Goal: Task Accomplishment & Management: Complete application form

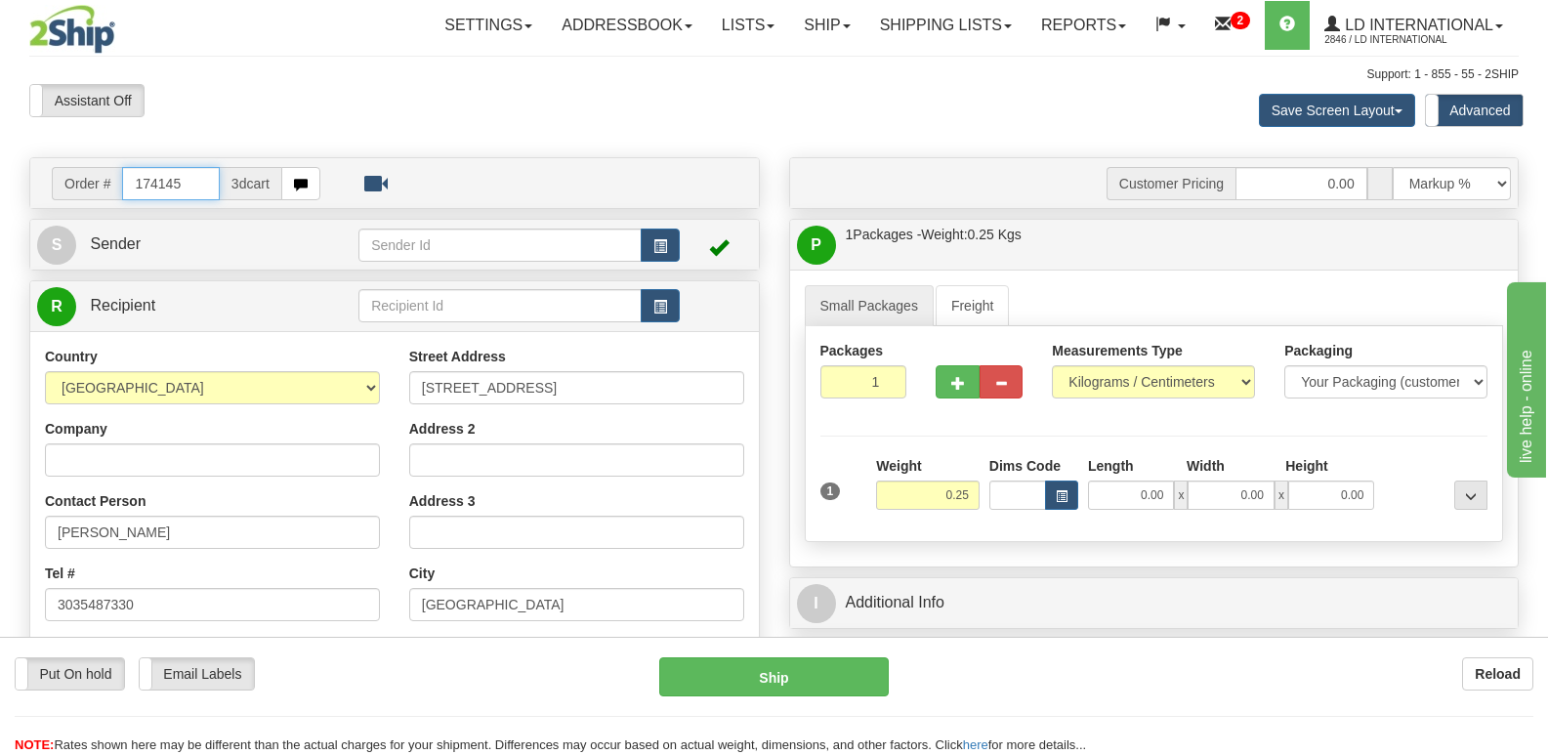
click at [181, 181] on input "174145" at bounding box center [170, 183] width 97 height 33
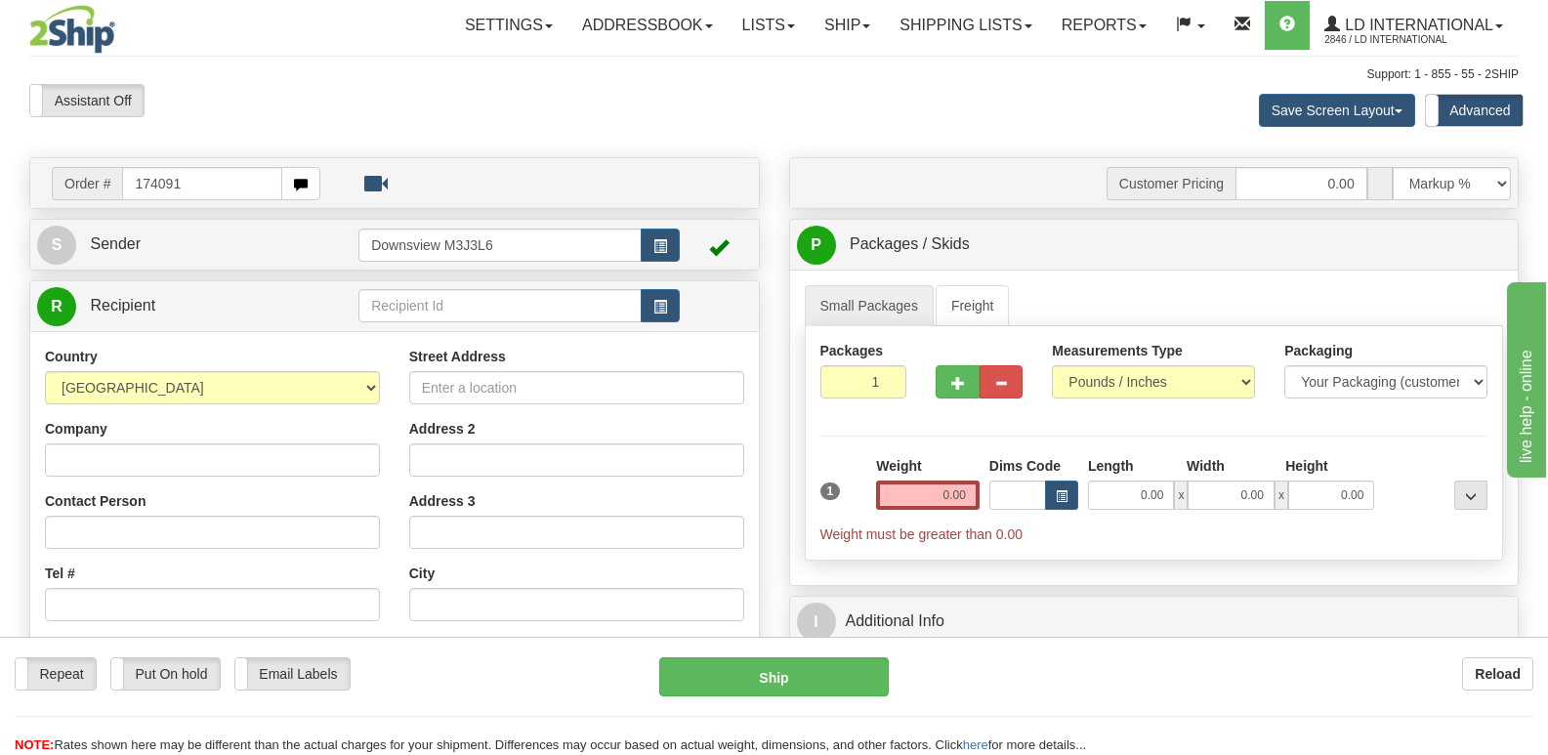
type input "174091"
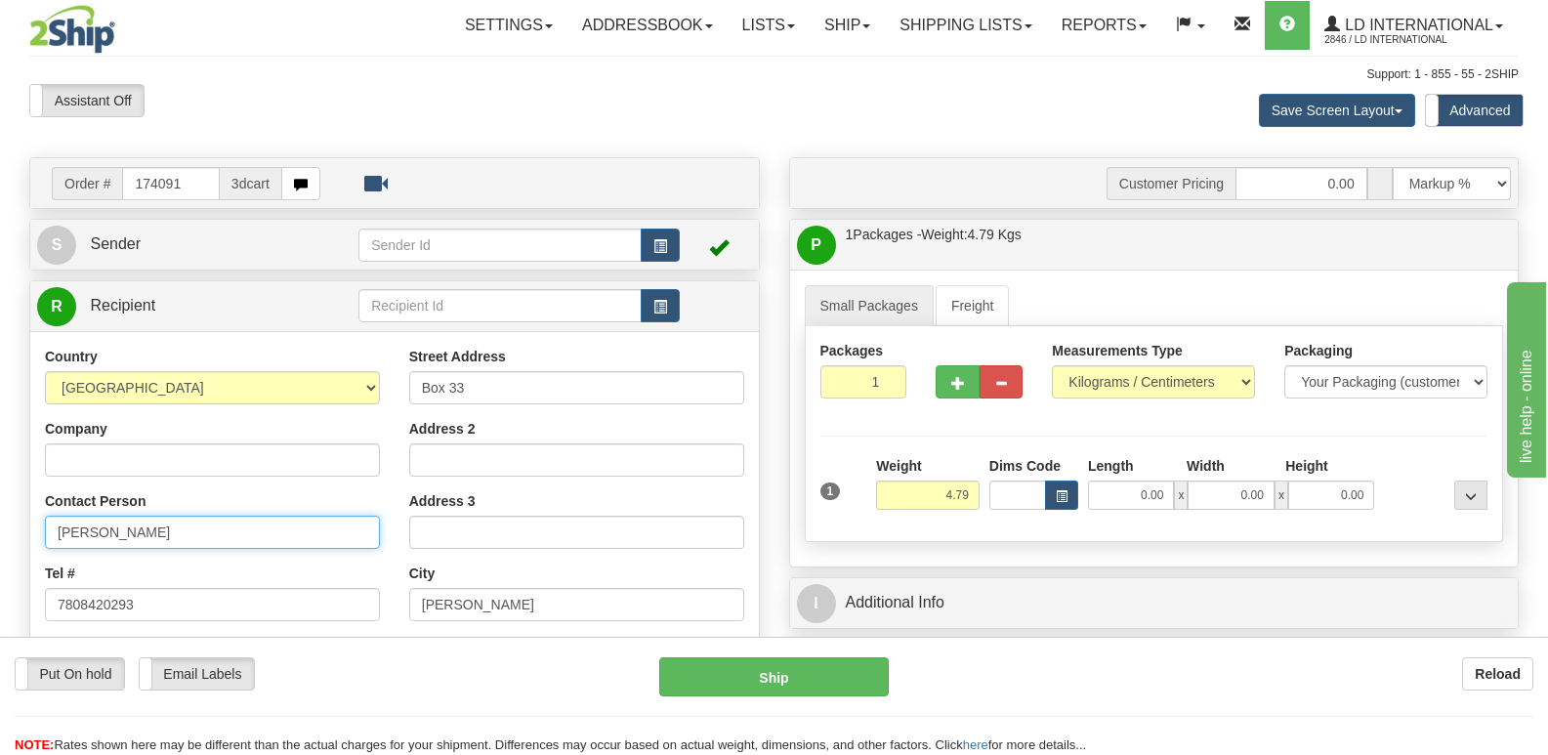
click at [273, 536] on input "[PERSON_NAME]" at bounding box center [212, 532] width 335 height 33
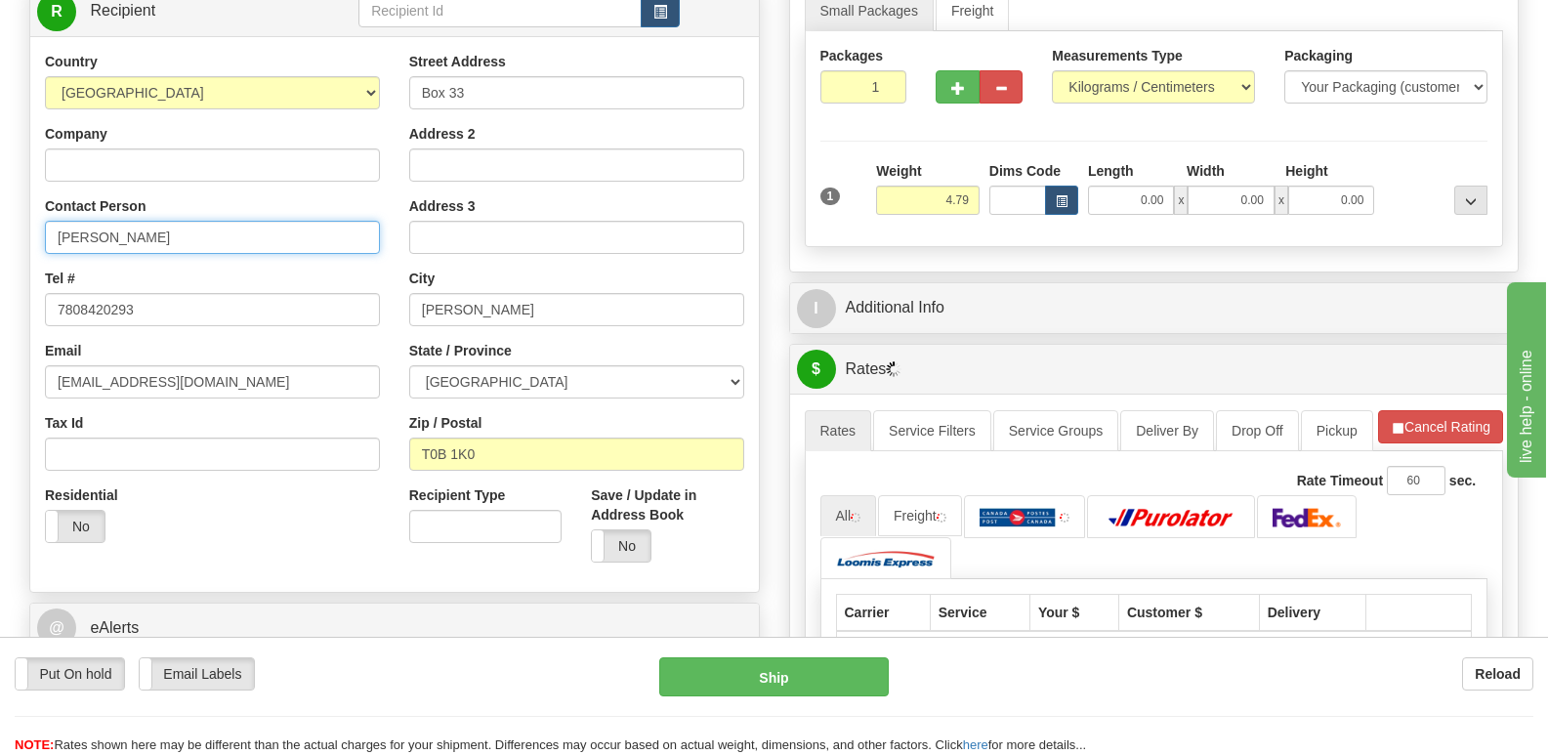
scroll to position [293, 0]
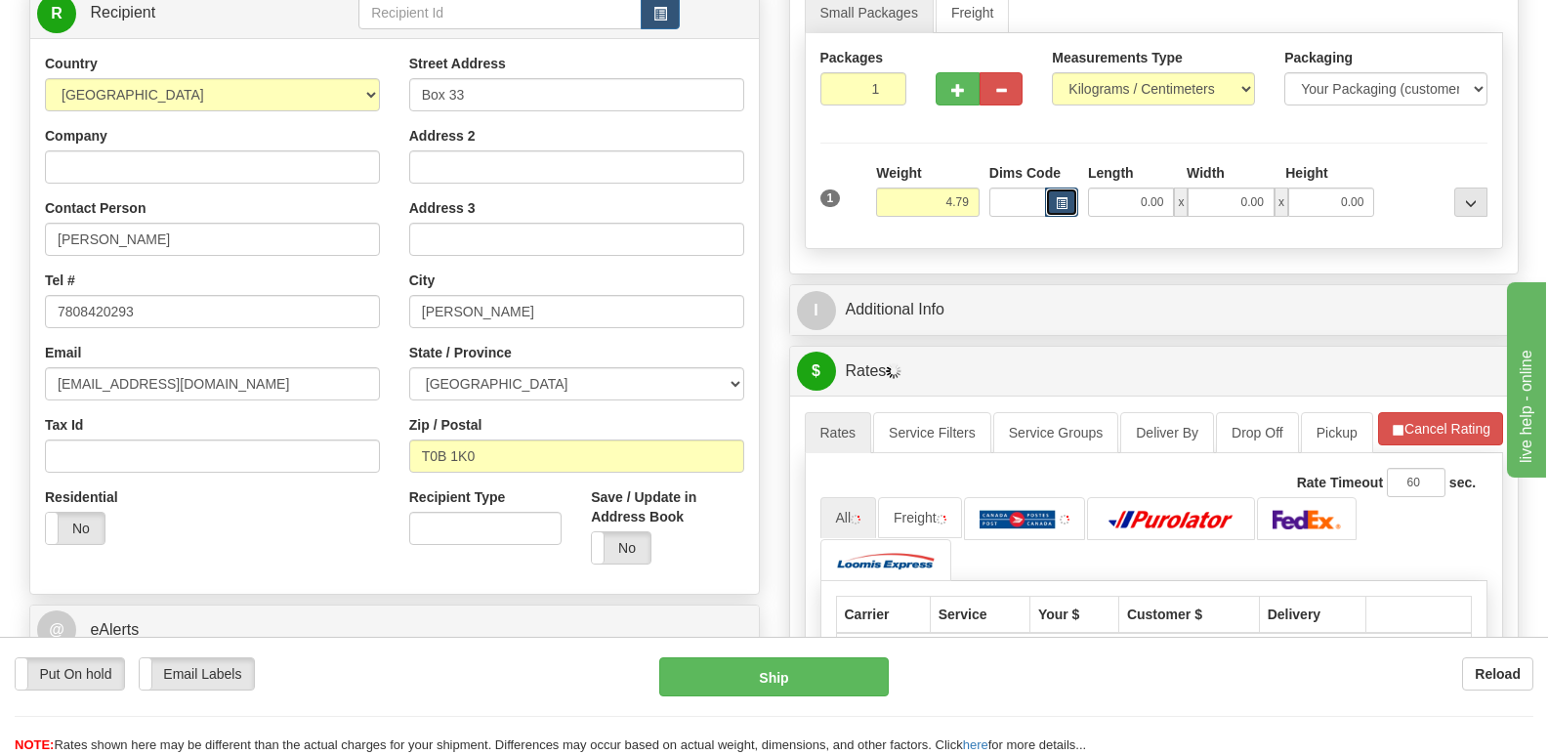
click at [1056, 216] on button "button" at bounding box center [1061, 202] width 33 height 29
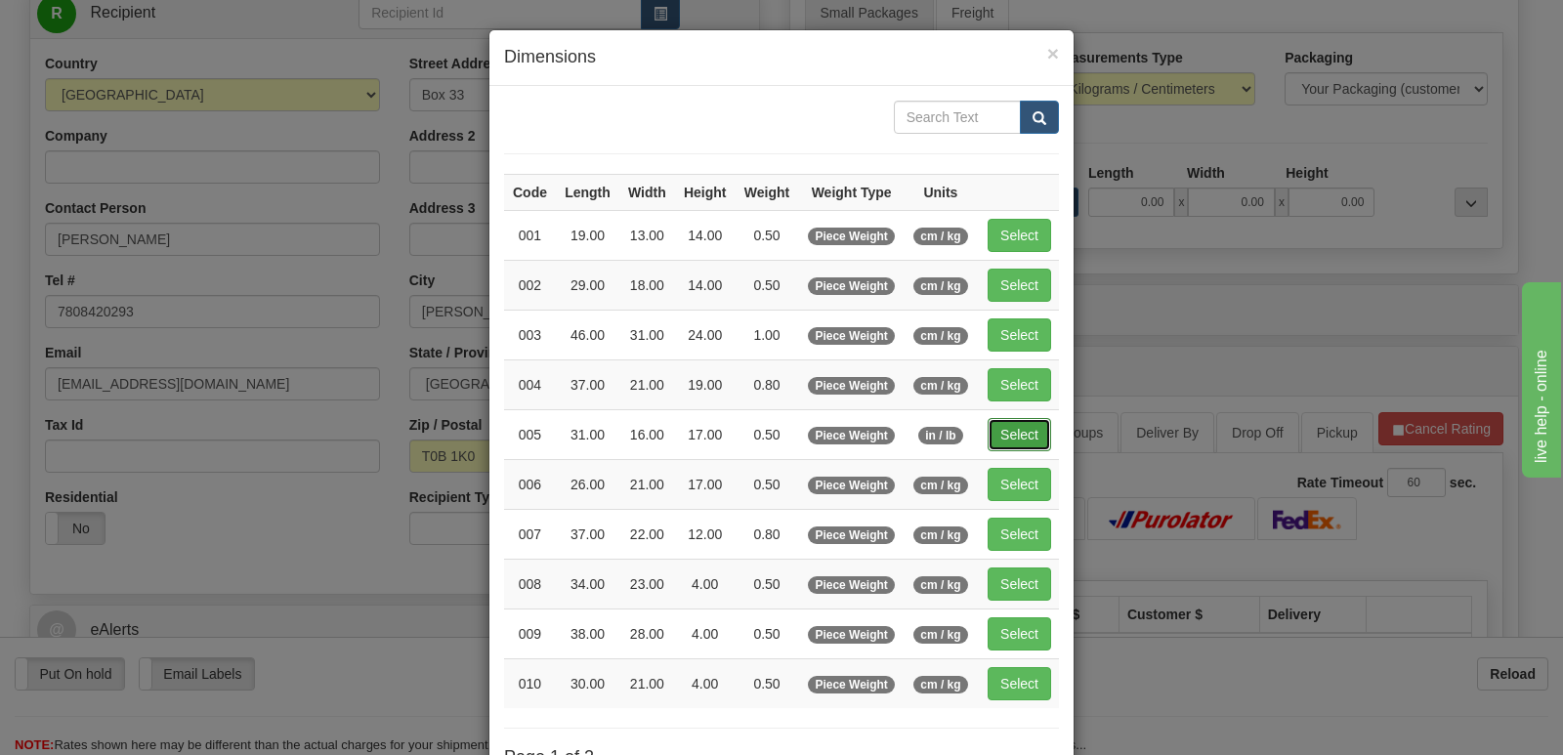
click at [1007, 430] on button "Select" at bounding box center [1020, 434] width 64 height 33
type input "005"
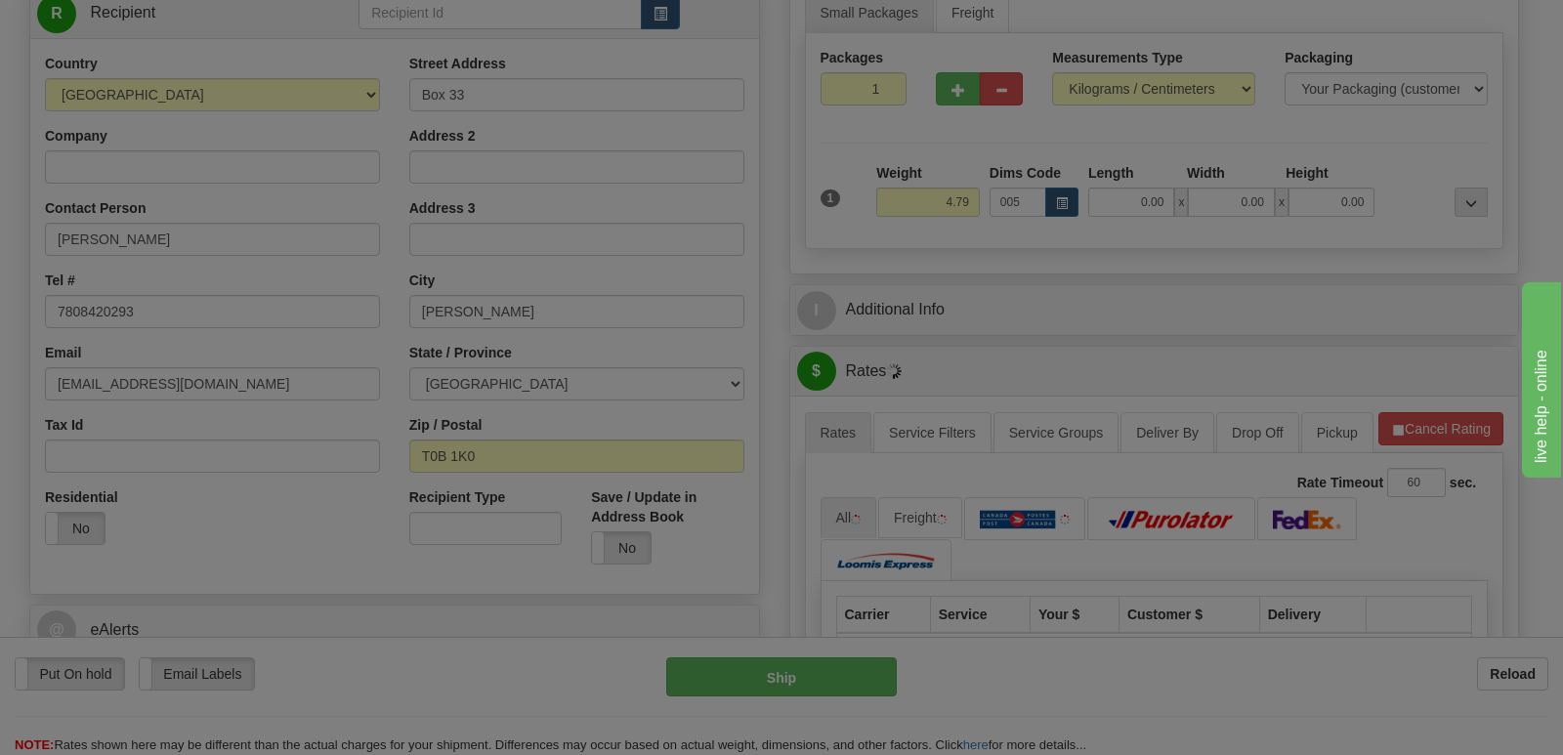
type input "0.50"
type input "31.00"
type input "16.00"
type input "17.00"
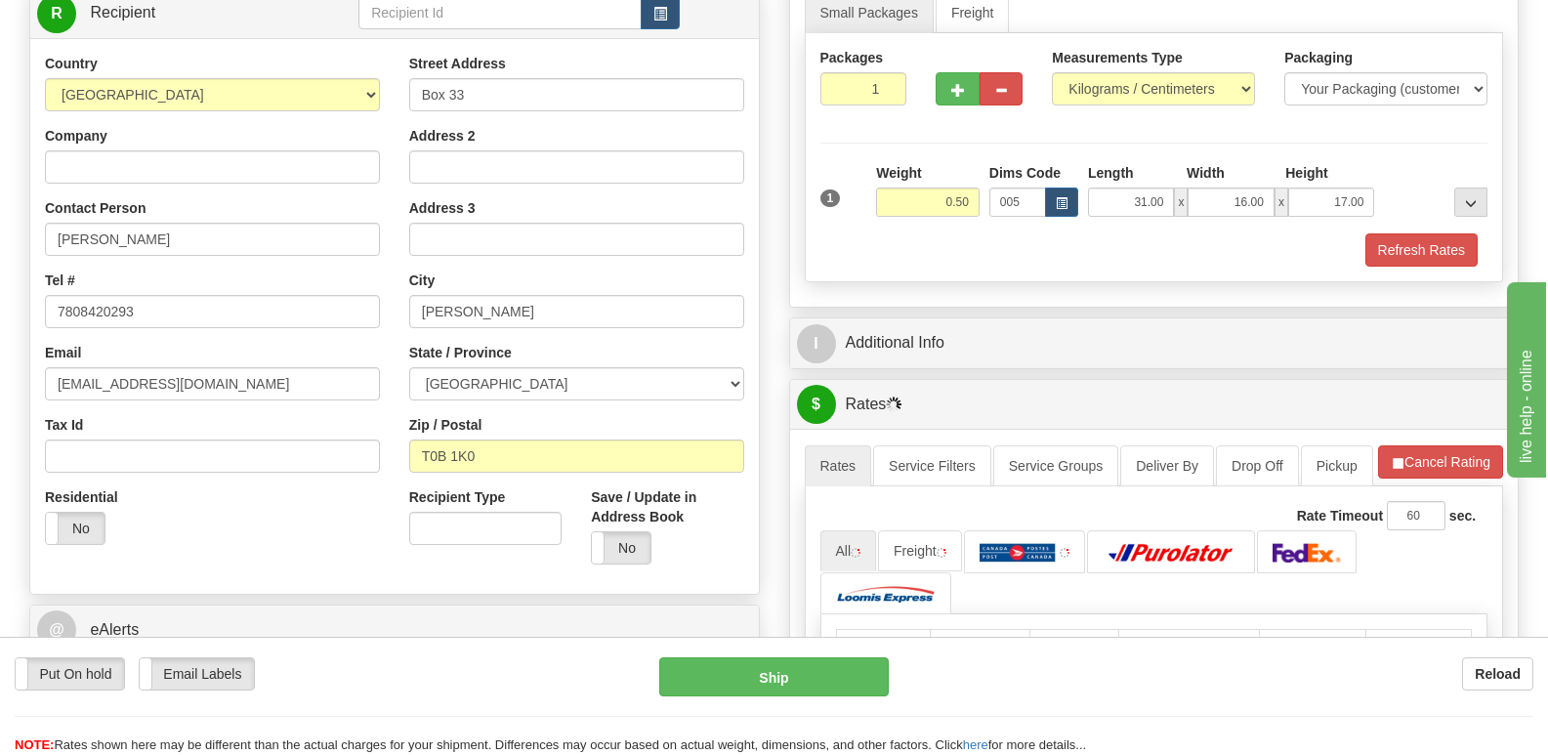
click at [230, 262] on div "Country [GEOGRAPHIC_DATA] [GEOGRAPHIC_DATA] [GEOGRAPHIC_DATA] [GEOGRAPHIC_DATA]…" at bounding box center [212, 307] width 364 height 506
click at [237, 231] on input "[PERSON_NAME]" at bounding box center [212, 239] width 335 height 33
click at [592, 91] on input "Box 33" at bounding box center [576, 94] width 335 height 33
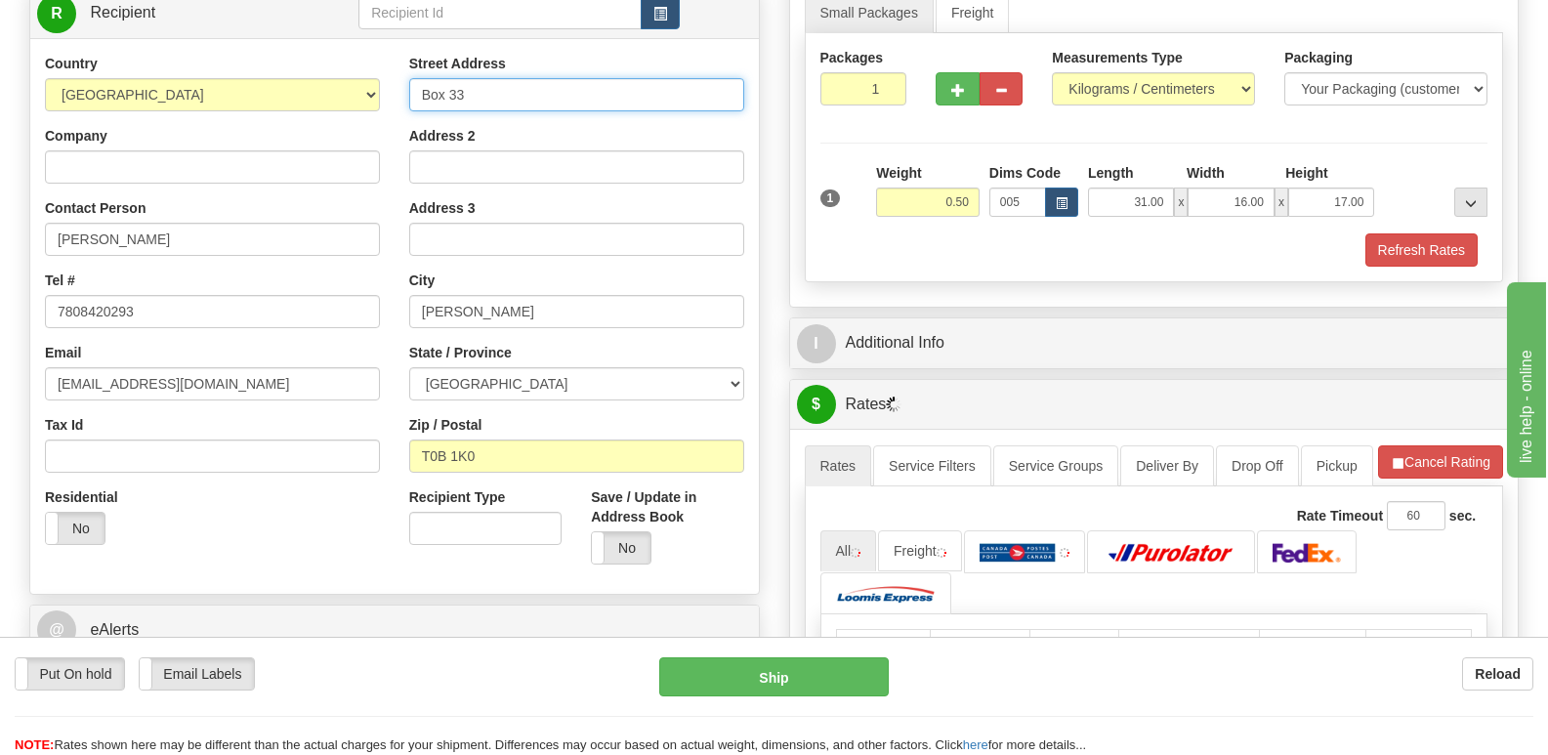
click at [592, 91] on input "Box 33" at bounding box center [576, 94] width 335 height 33
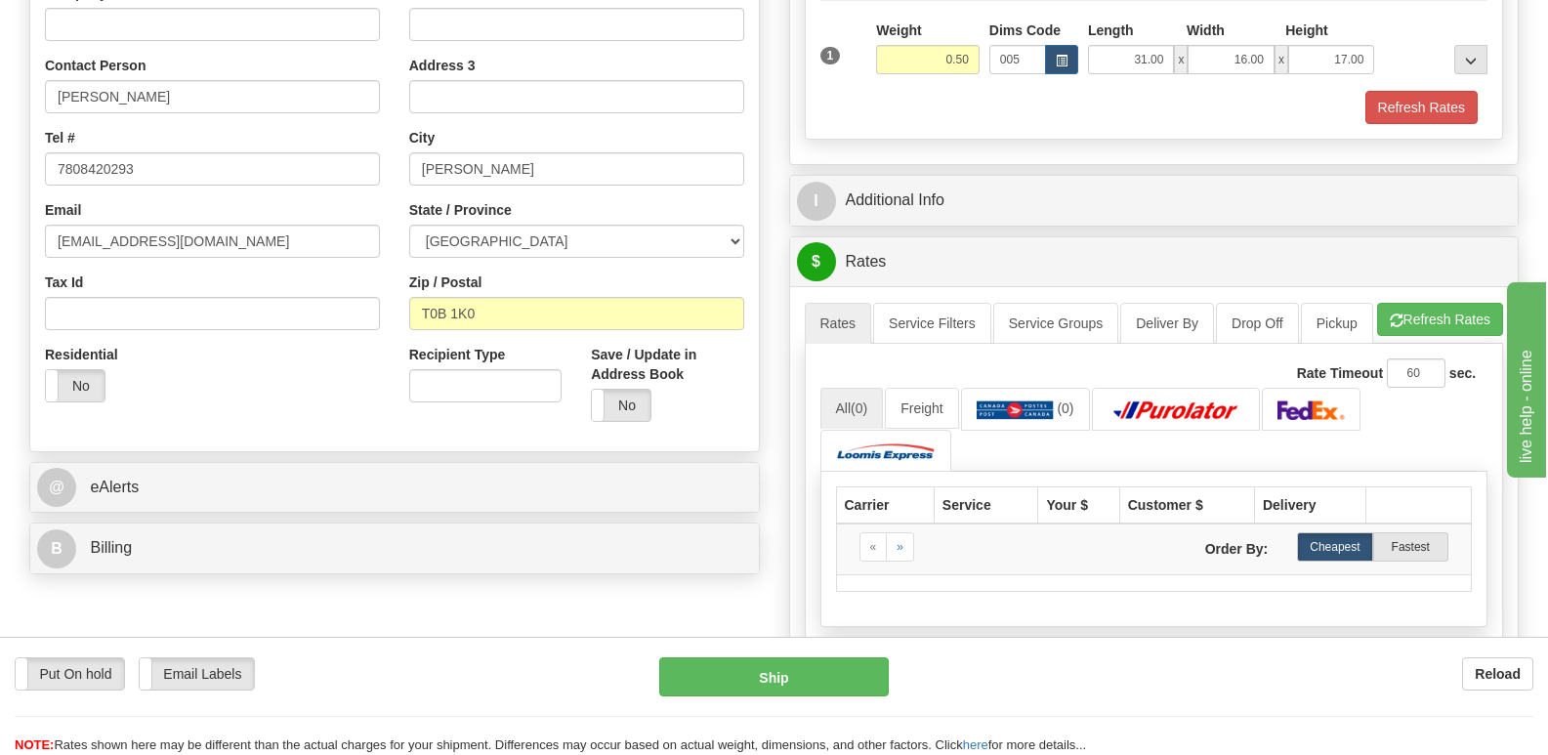
scroll to position [391, 0]
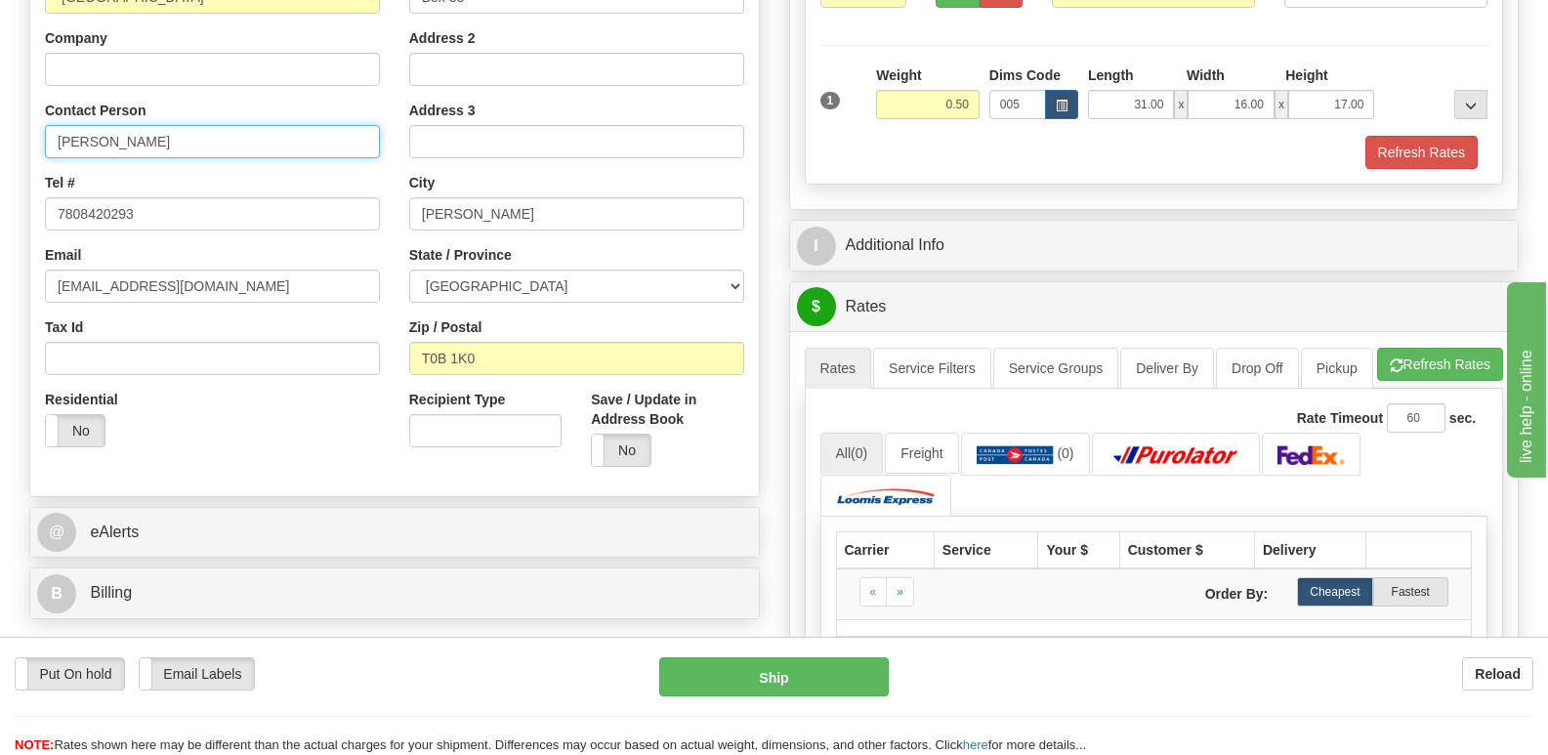
click at [214, 148] on input "[PERSON_NAME]" at bounding box center [212, 141] width 335 height 33
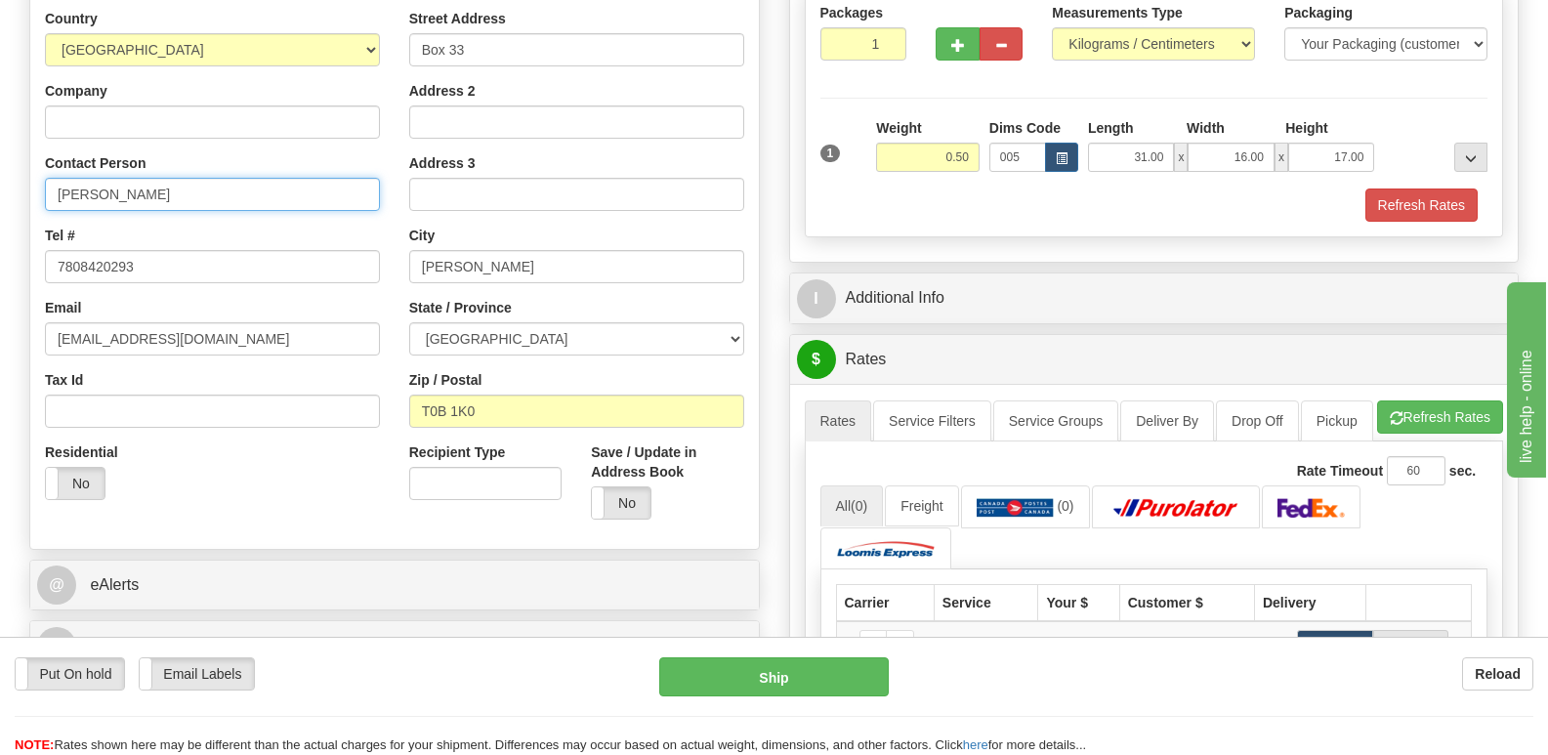
scroll to position [293, 0]
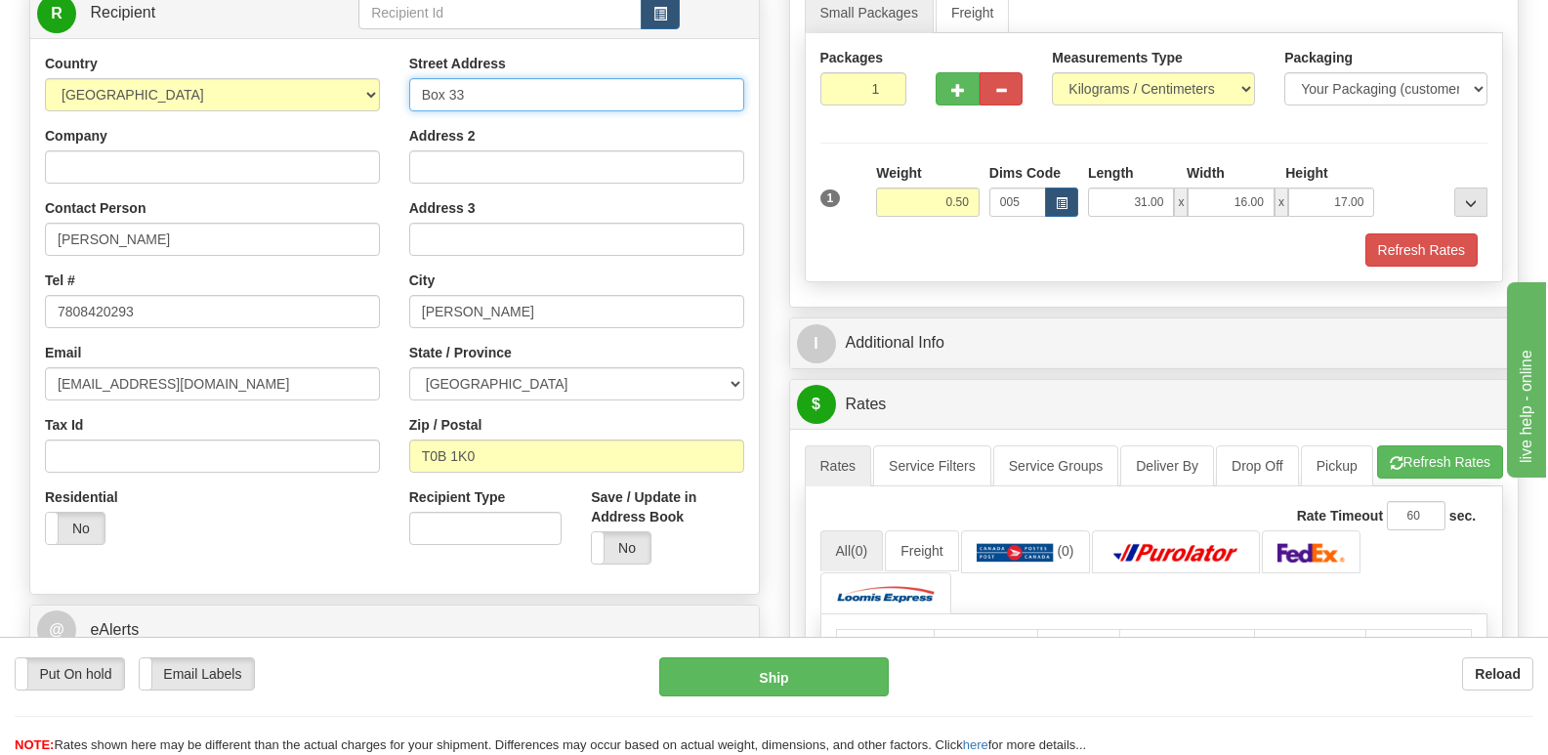
click at [480, 83] on input "Box 33" at bounding box center [576, 94] width 335 height 33
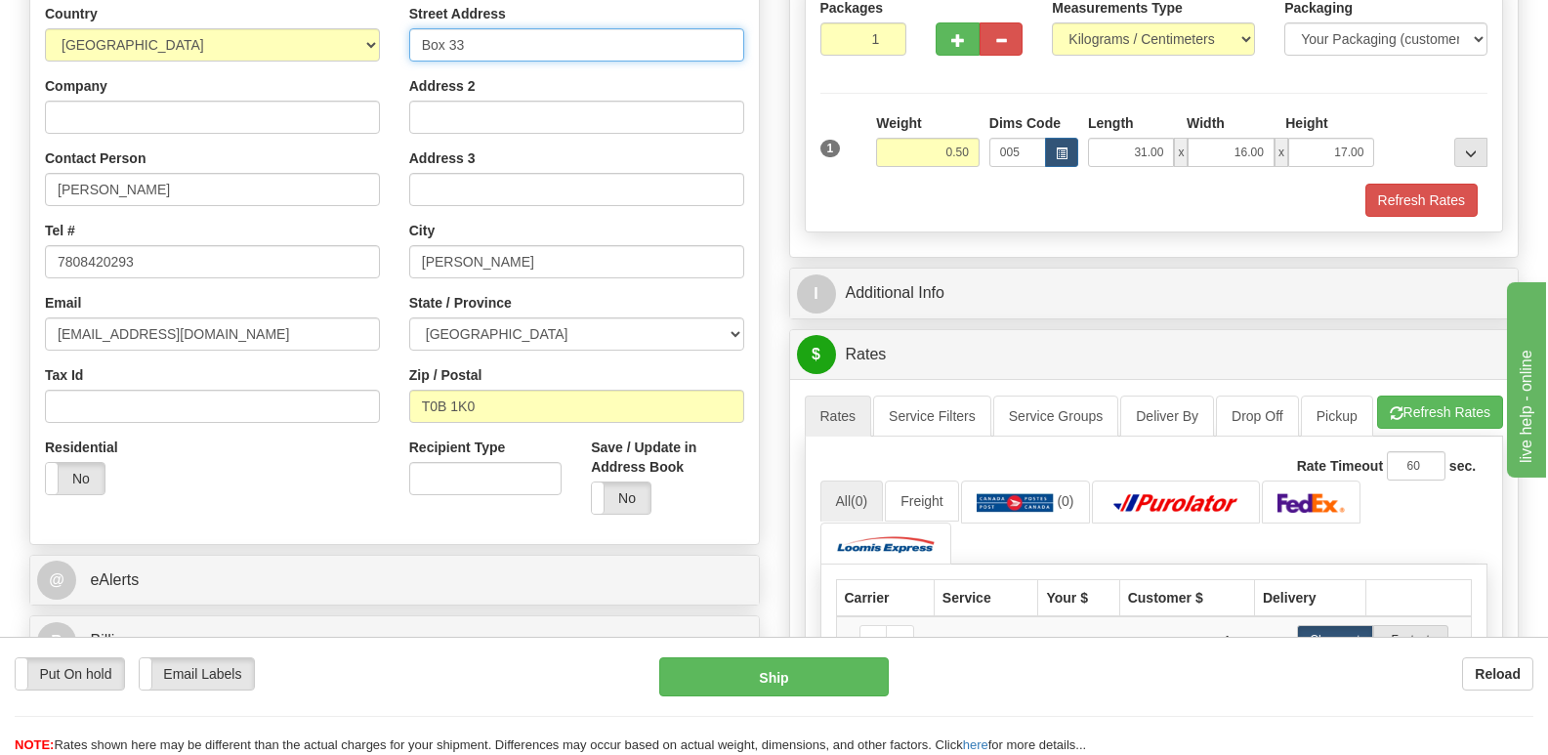
scroll to position [391, 0]
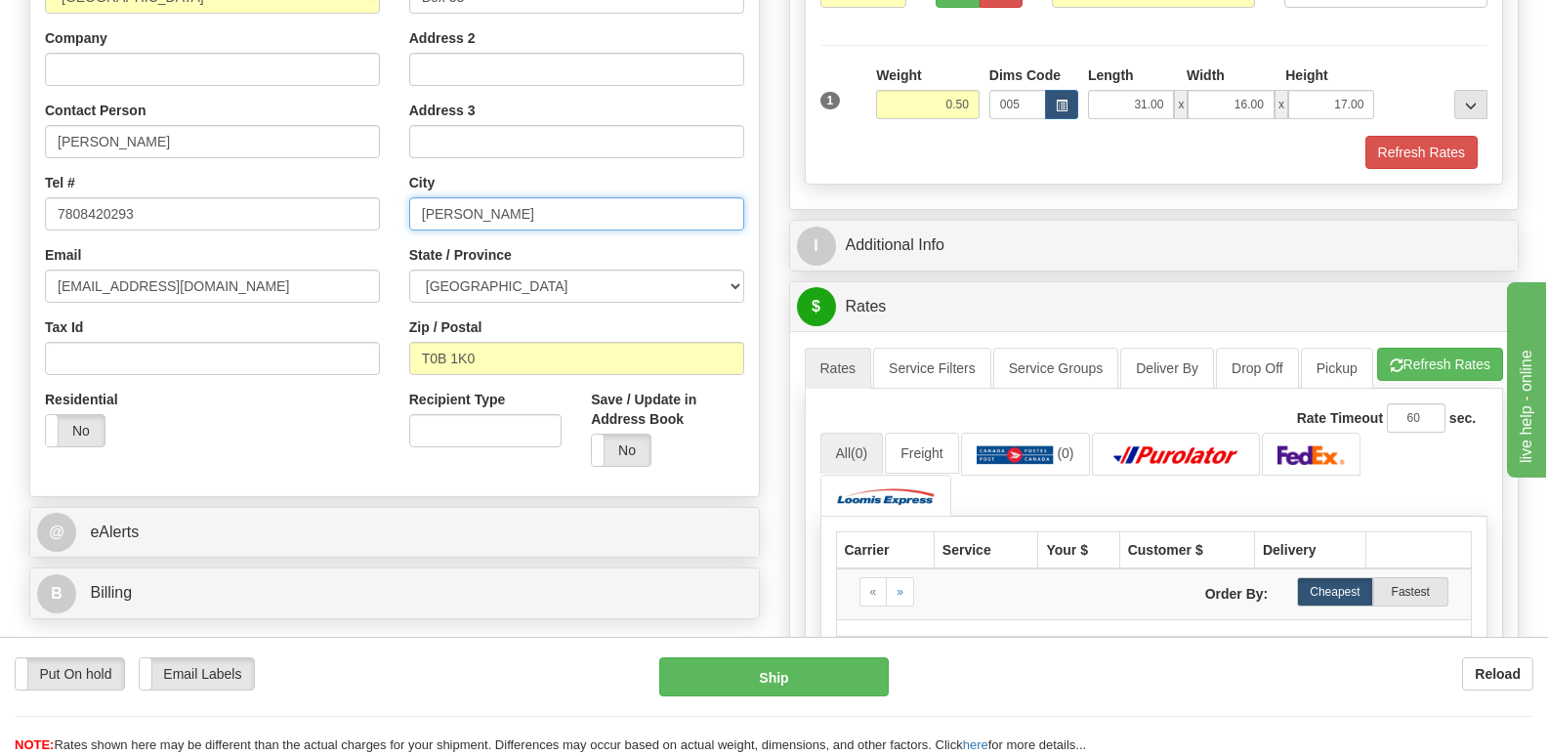
click at [468, 206] on input "[PERSON_NAME]" at bounding box center [576, 213] width 335 height 33
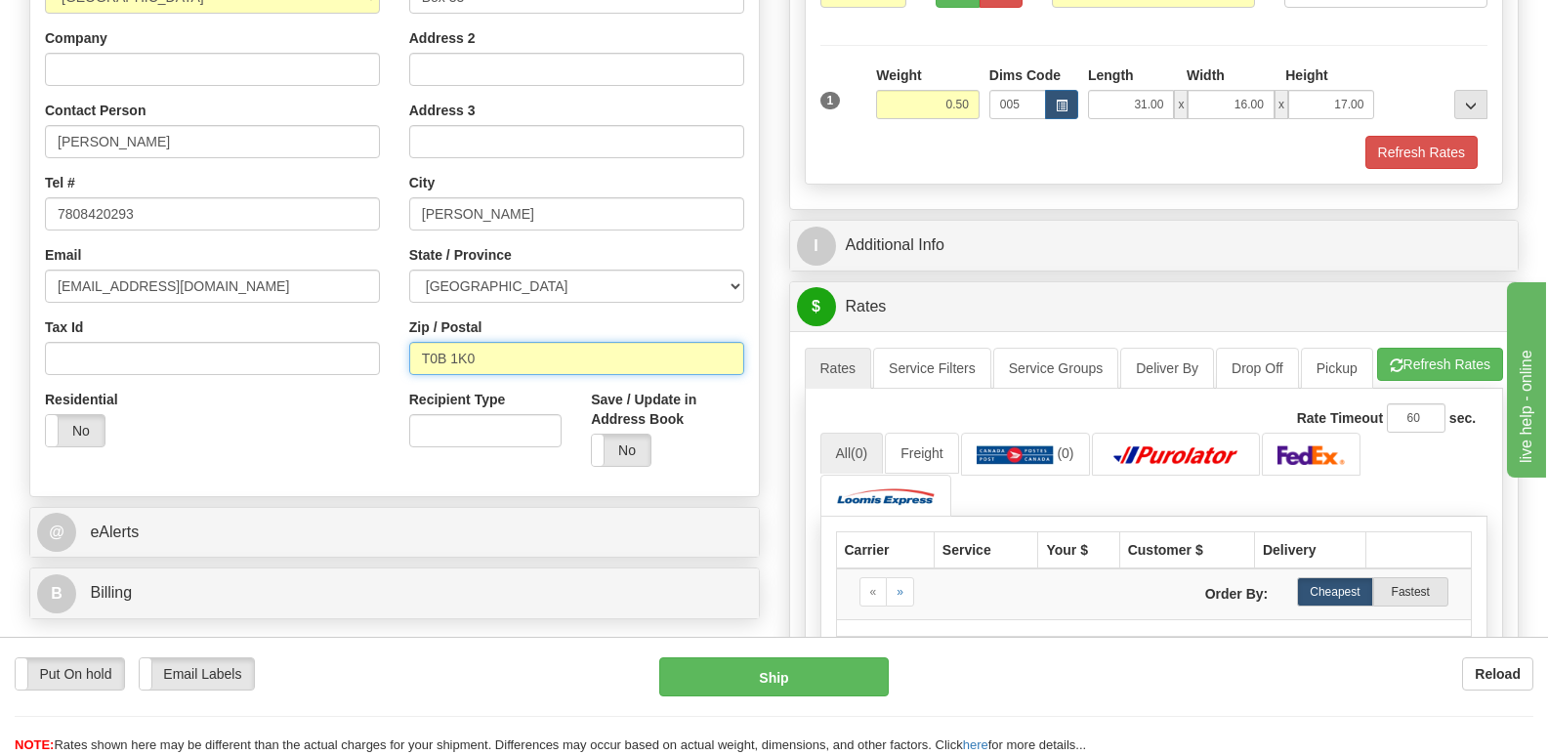
click at [518, 354] on input "T0B 1K0" at bounding box center [576, 358] width 335 height 33
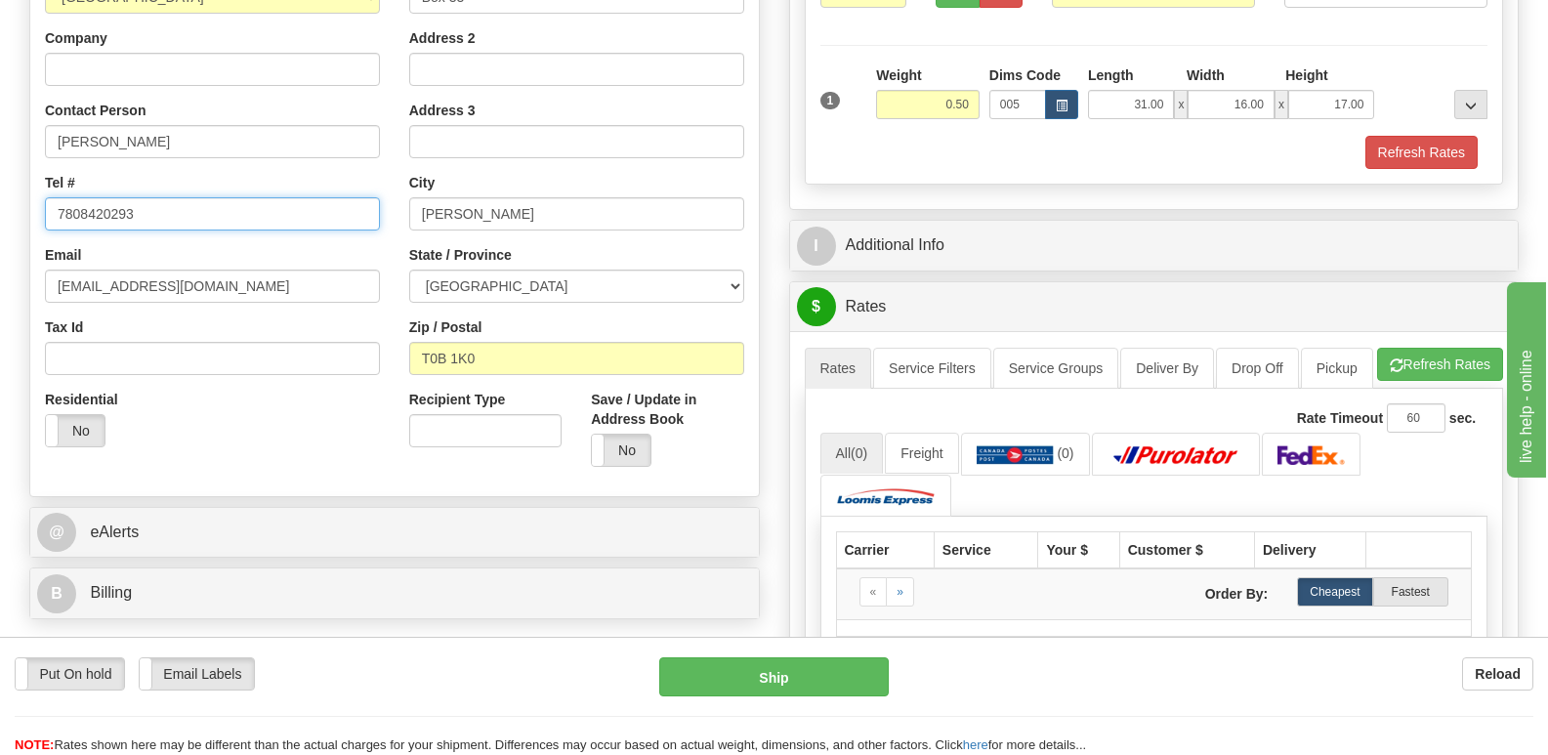
click at [233, 219] on input "7808420293" at bounding box center [212, 213] width 335 height 33
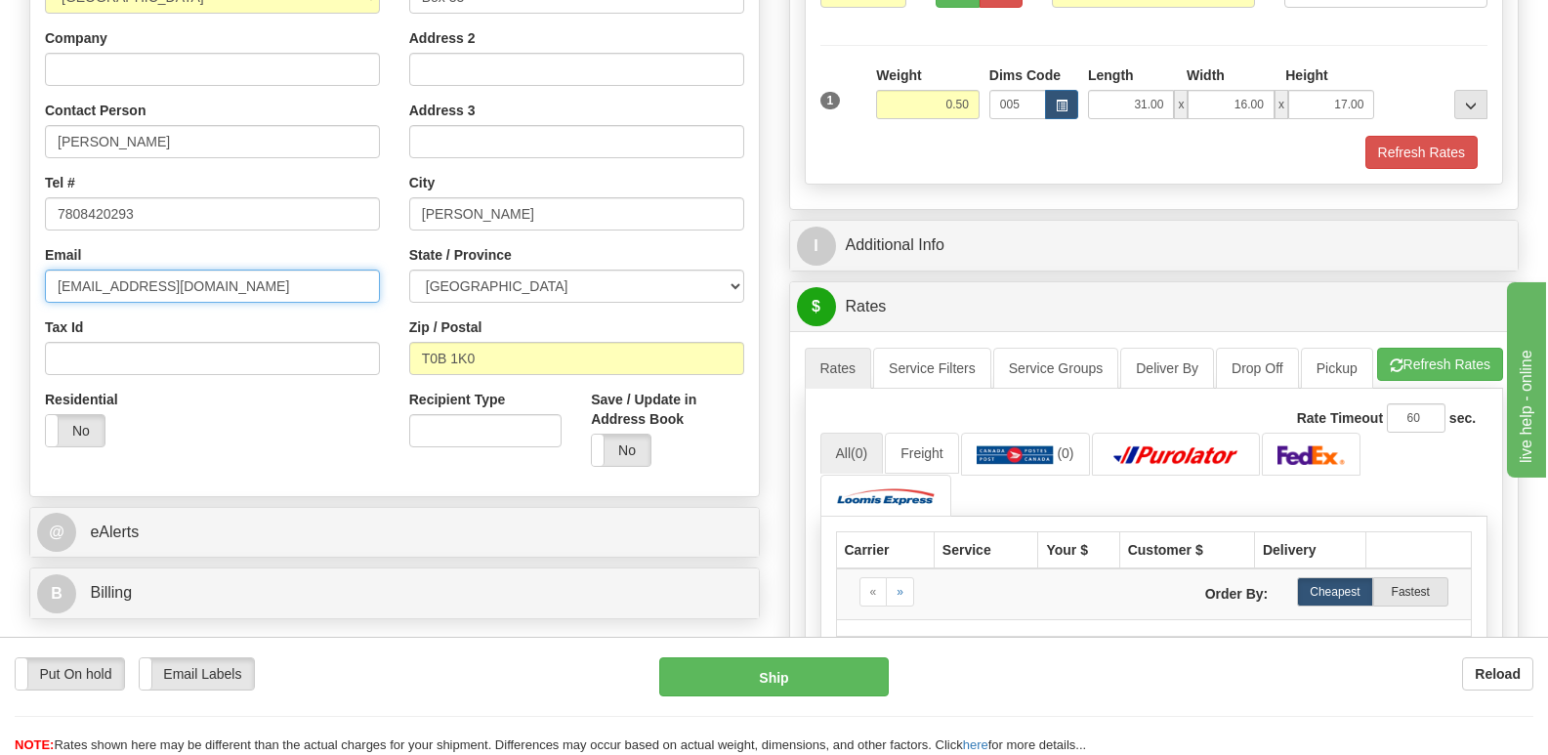
click at [263, 301] on input "[EMAIL_ADDRESS][DOMAIN_NAME]" at bounding box center [212, 286] width 335 height 33
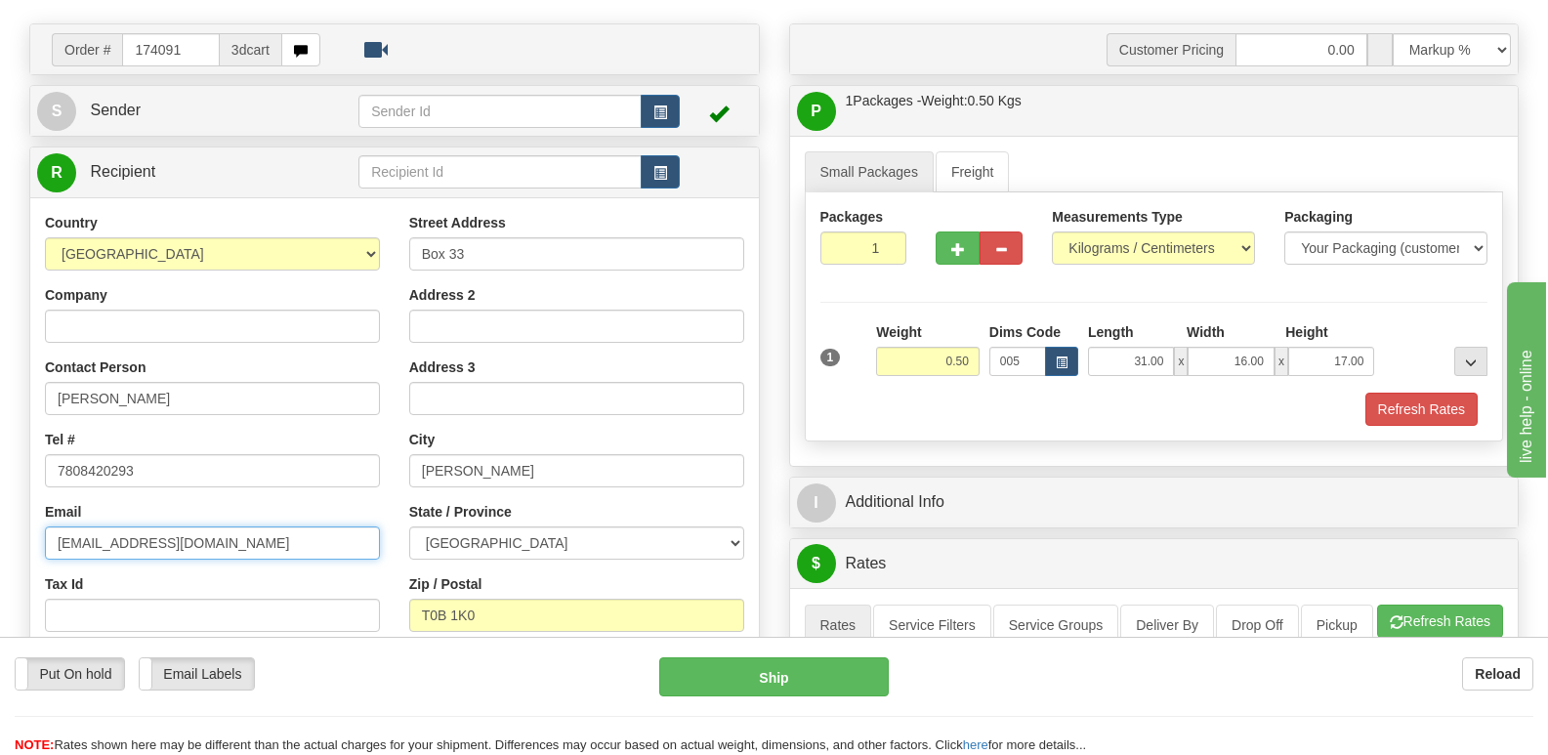
scroll to position [0, 0]
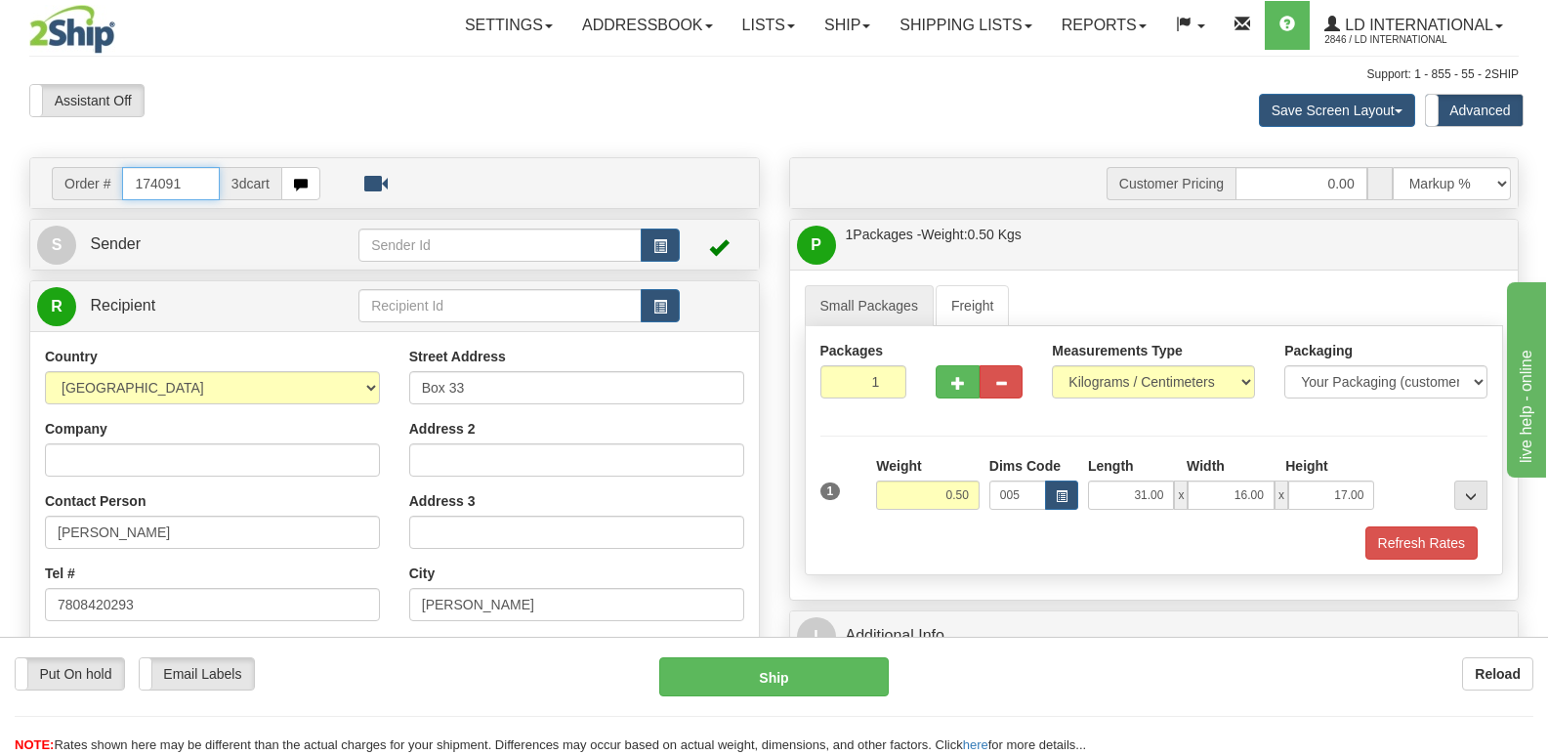
click at [191, 185] on input "174091" at bounding box center [170, 183] width 97 height 33
type input "174031"
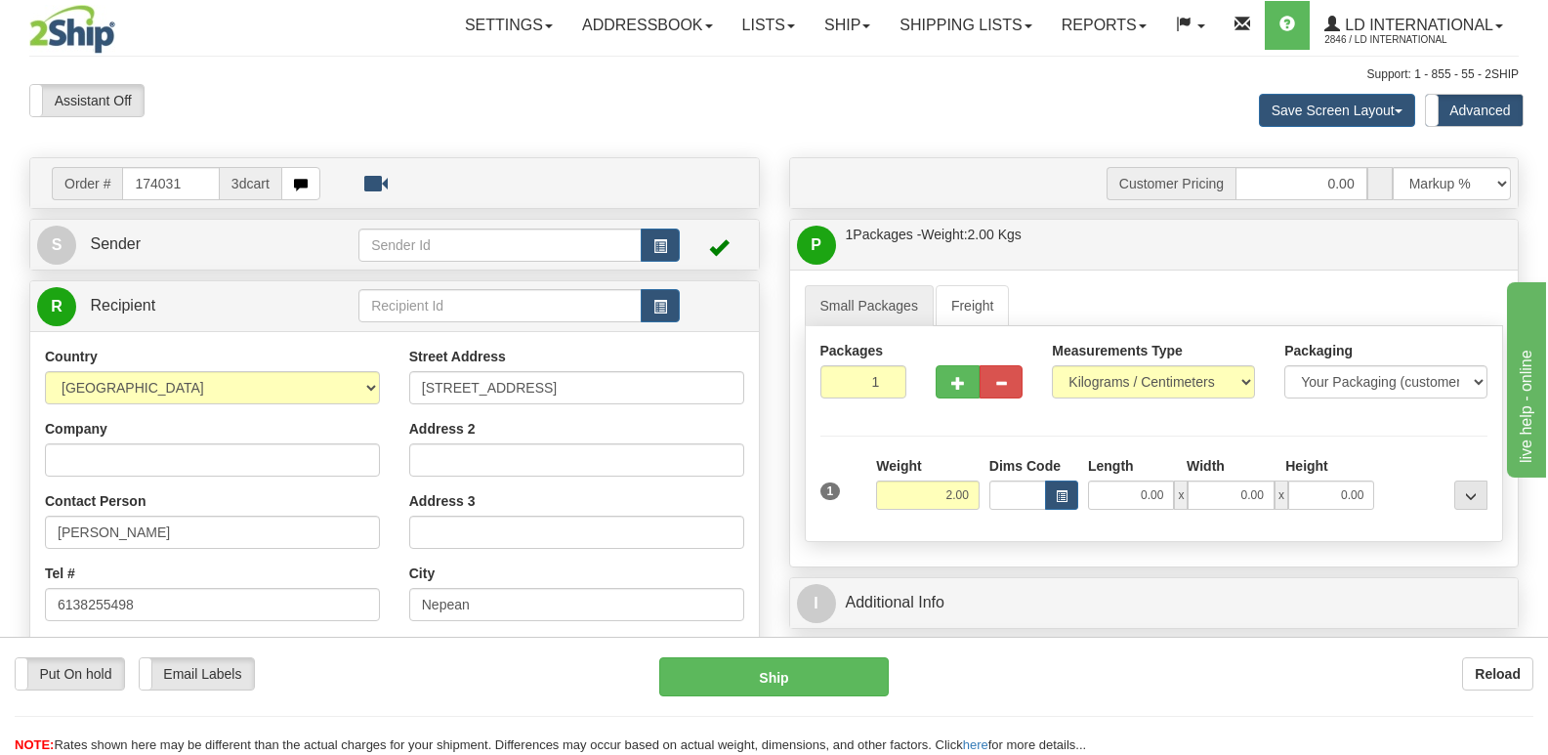
click at [309, 561] on div "Country [GEOGRAPHIC_DATA] [GEOGRAPHIC_DATA] [GEOGRAPHIC_DATA] [GEOGRAPHIC_DATA]…" at bounding box center [212, 600] width 364 height 506
click at [292, 533] on input "[PERSON_NAME]" at bounding box center [212, 532] width 335 height 33
click at [292, 532] on input "[PERSON_NAME]" at bounding box center [212, 532] width 335 height 33
click at [516, 386] on input "[STREET_ADDRESS]" at bounding box center [576, 387] width 335 height 33
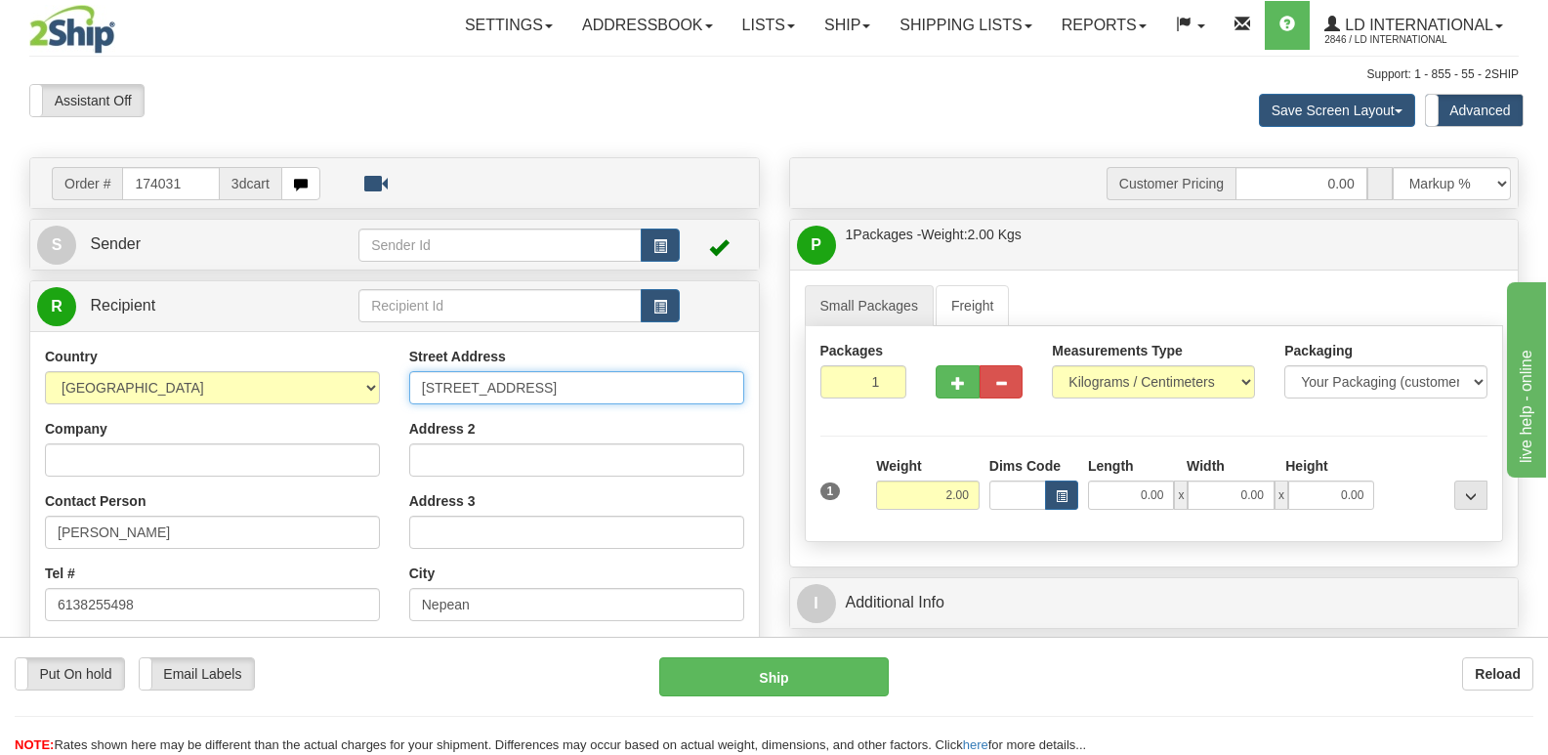
click at [516, 386] on input "[STREET_ADDRESS]" at bounding box center [576, 387] width 335 height 33
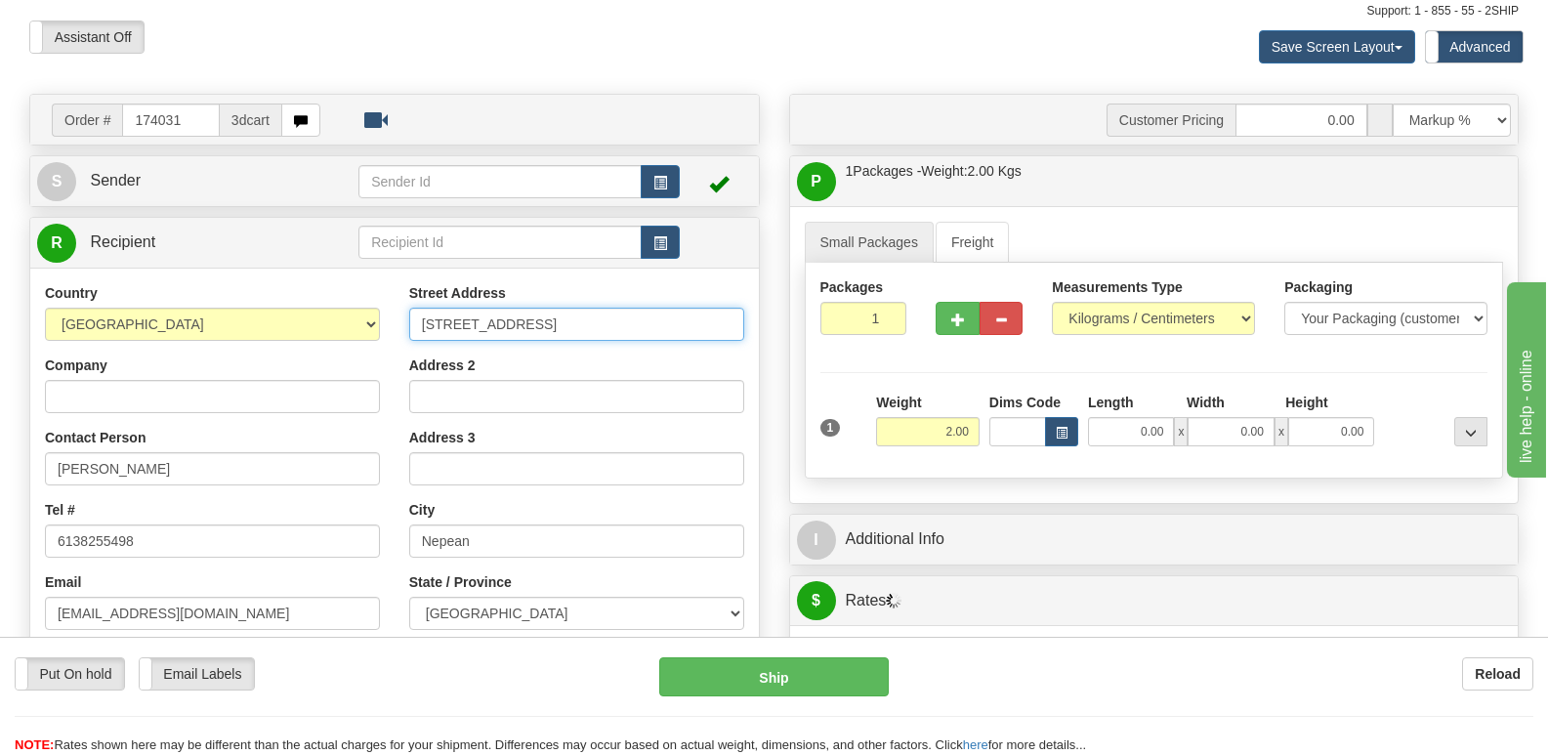
scroll to position [98, 0]
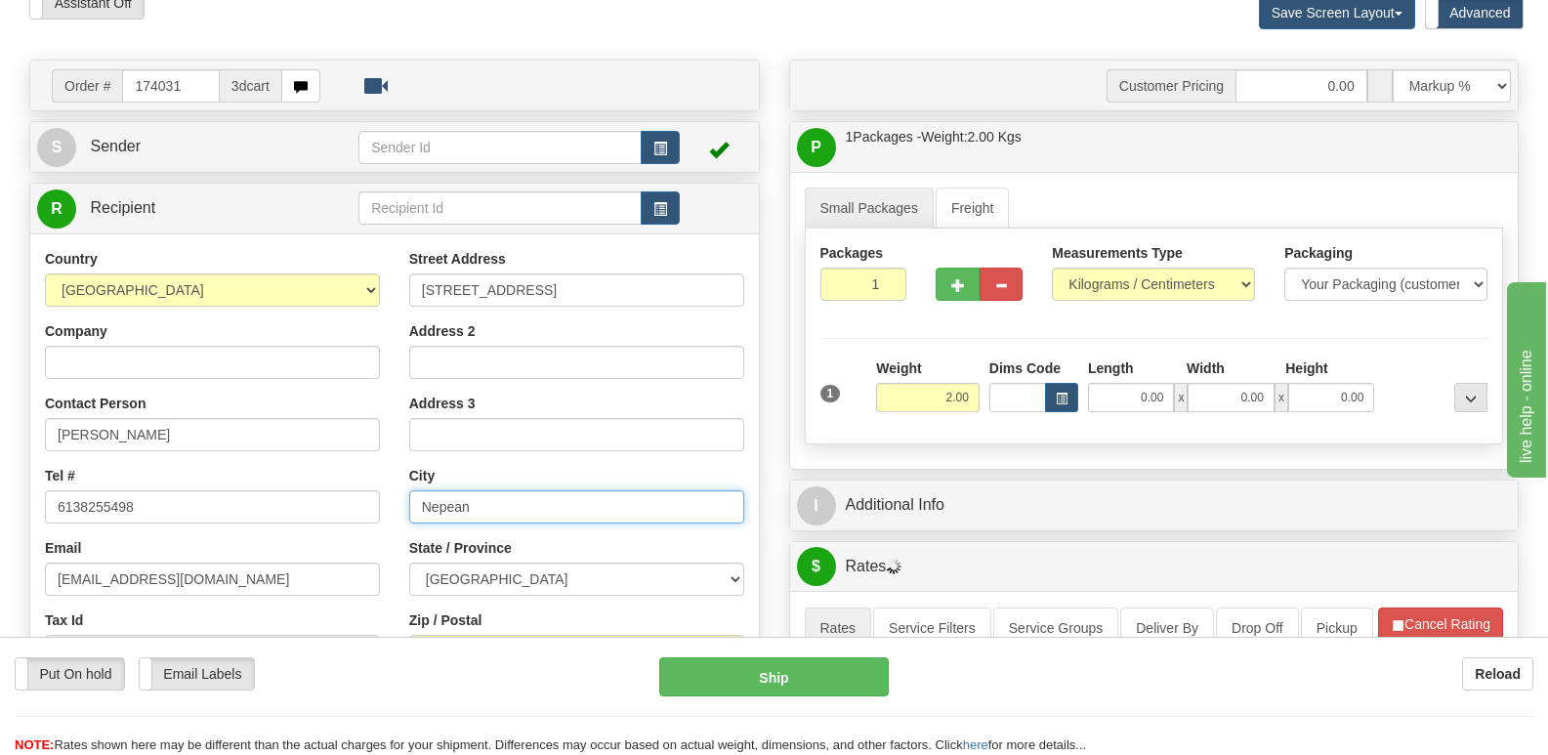
click at [557, 498] on input "Nepean" at bounding box center [576, 506] width 335 height 33
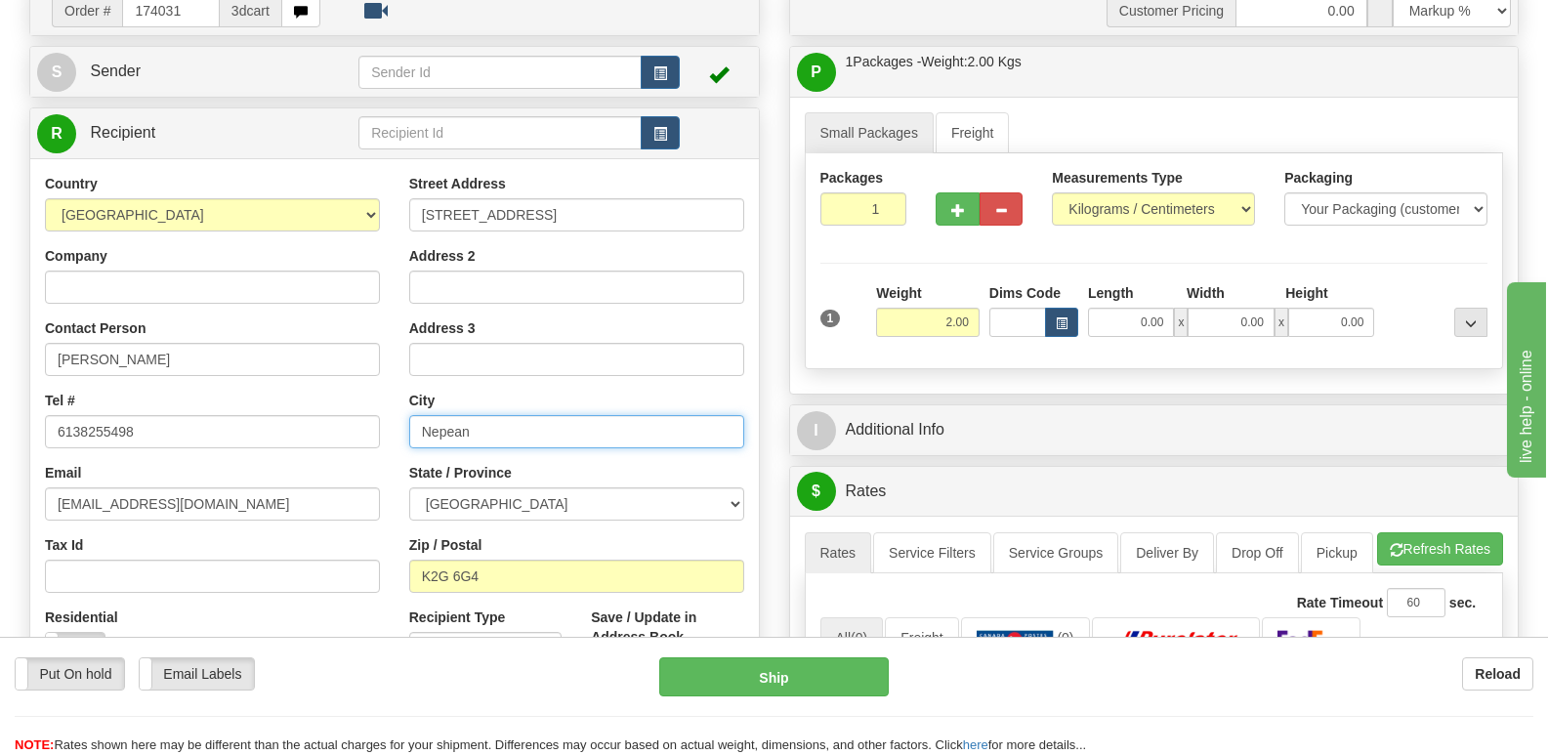
scroll to position [293, 0]
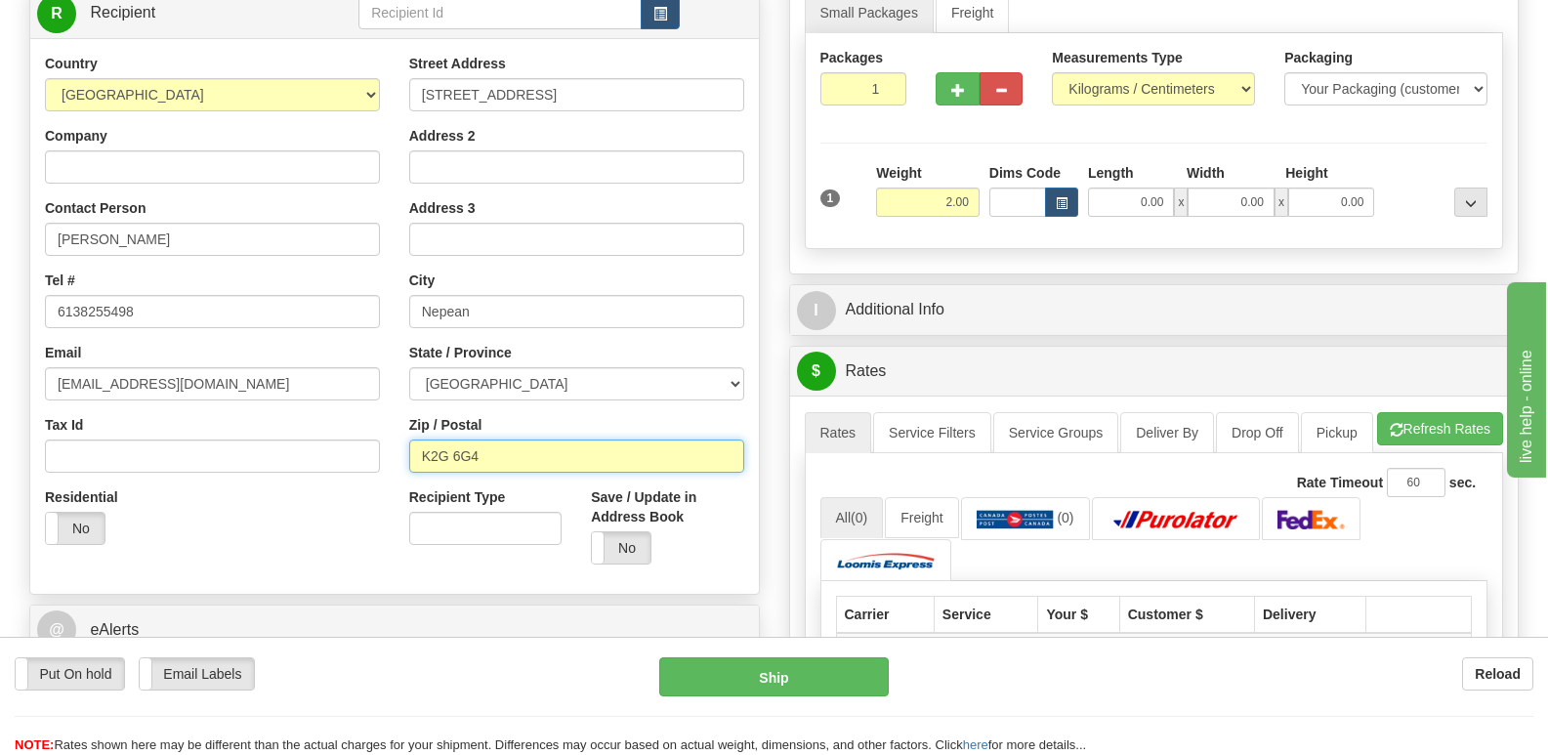
click at [570, 457] on input "K2G 6G4" at bounding box center [576, 456] width 335 height 33
click at [271, 361] on div "Email [EMAIL_ADDRESS][DOMAIN_NAME]" at bounding box center [212, 372] width 335 height 58
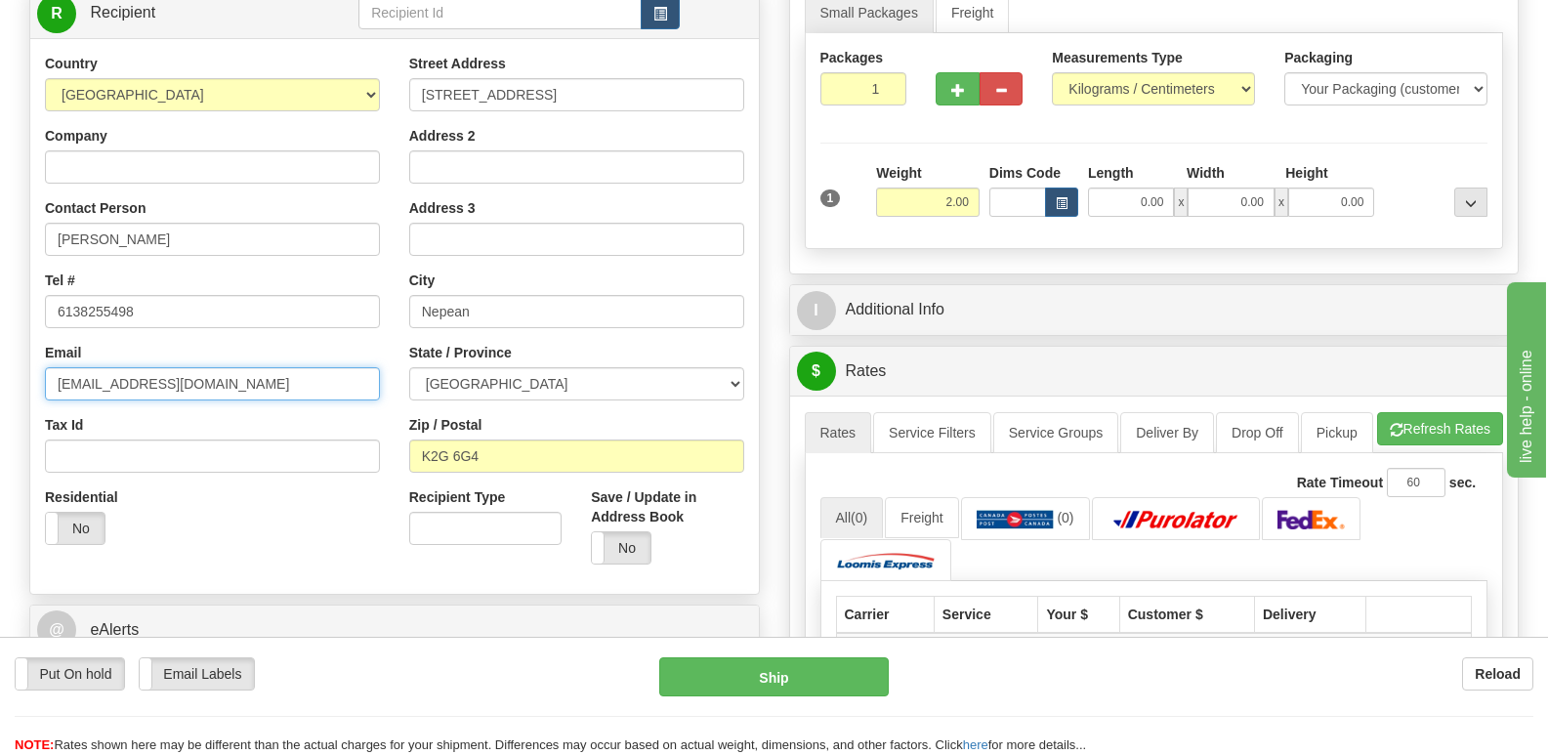
click at [272, 375] on input "[EMAIL_ADDRESS][DOMAIN_NAME]" at bounding box center [212, 383] width 335 height 33
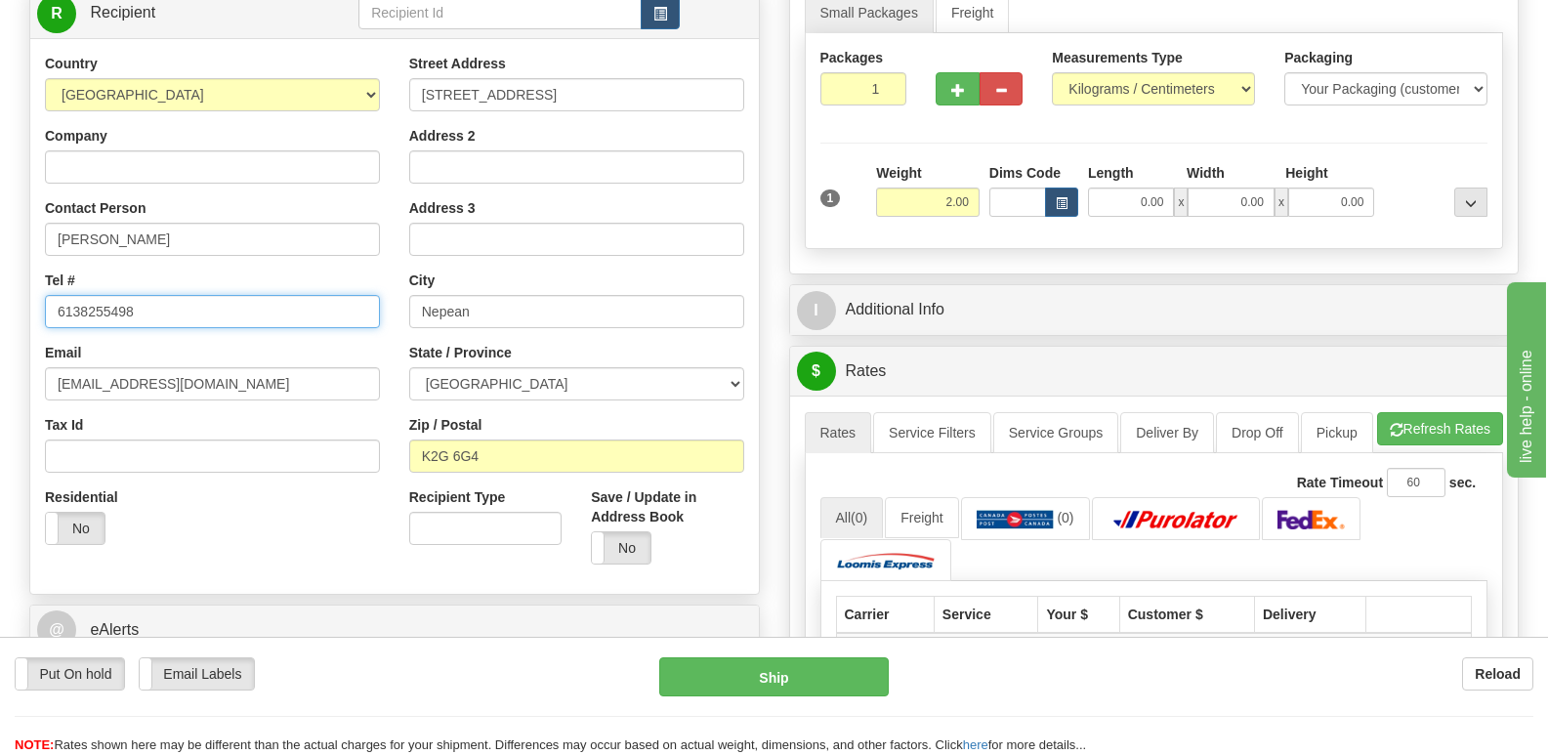
click at [250, 302] on input "6138255498" at bounding box center [212, 311] width 335 height 33
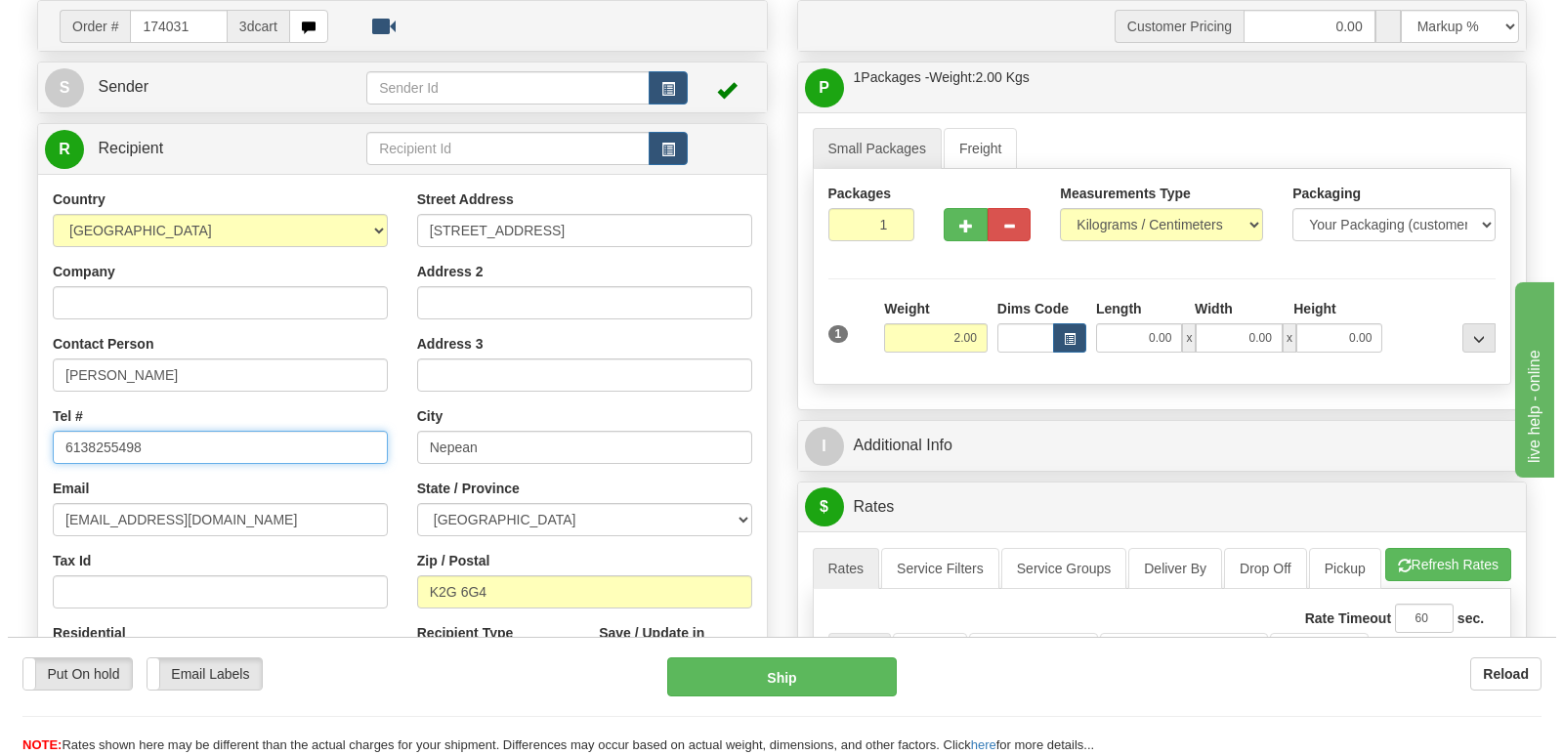
scroll to position [0, 0]
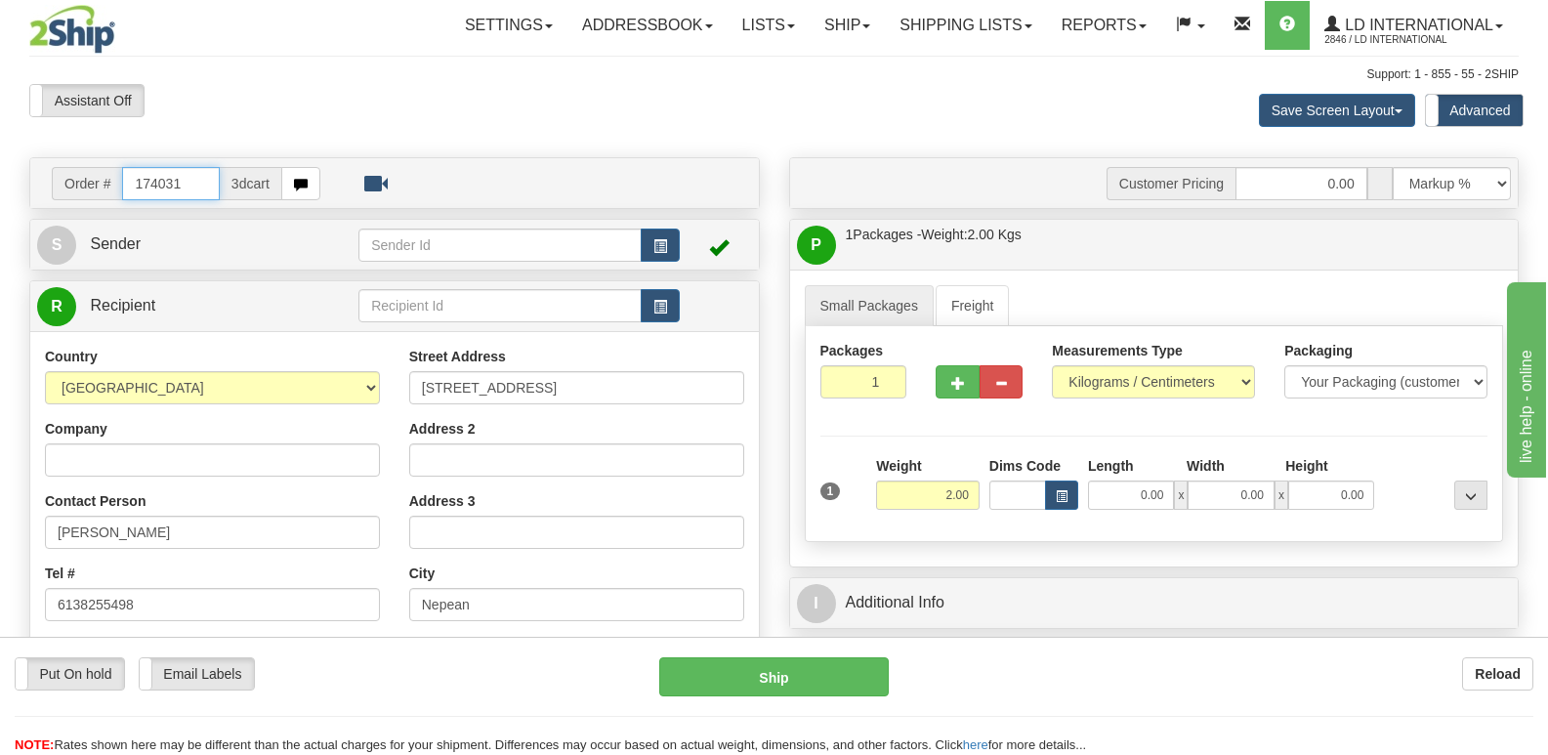
click at [201, 175] on input "174031" at bounding box center [170, 183] width 97 height 33
type input "174034"
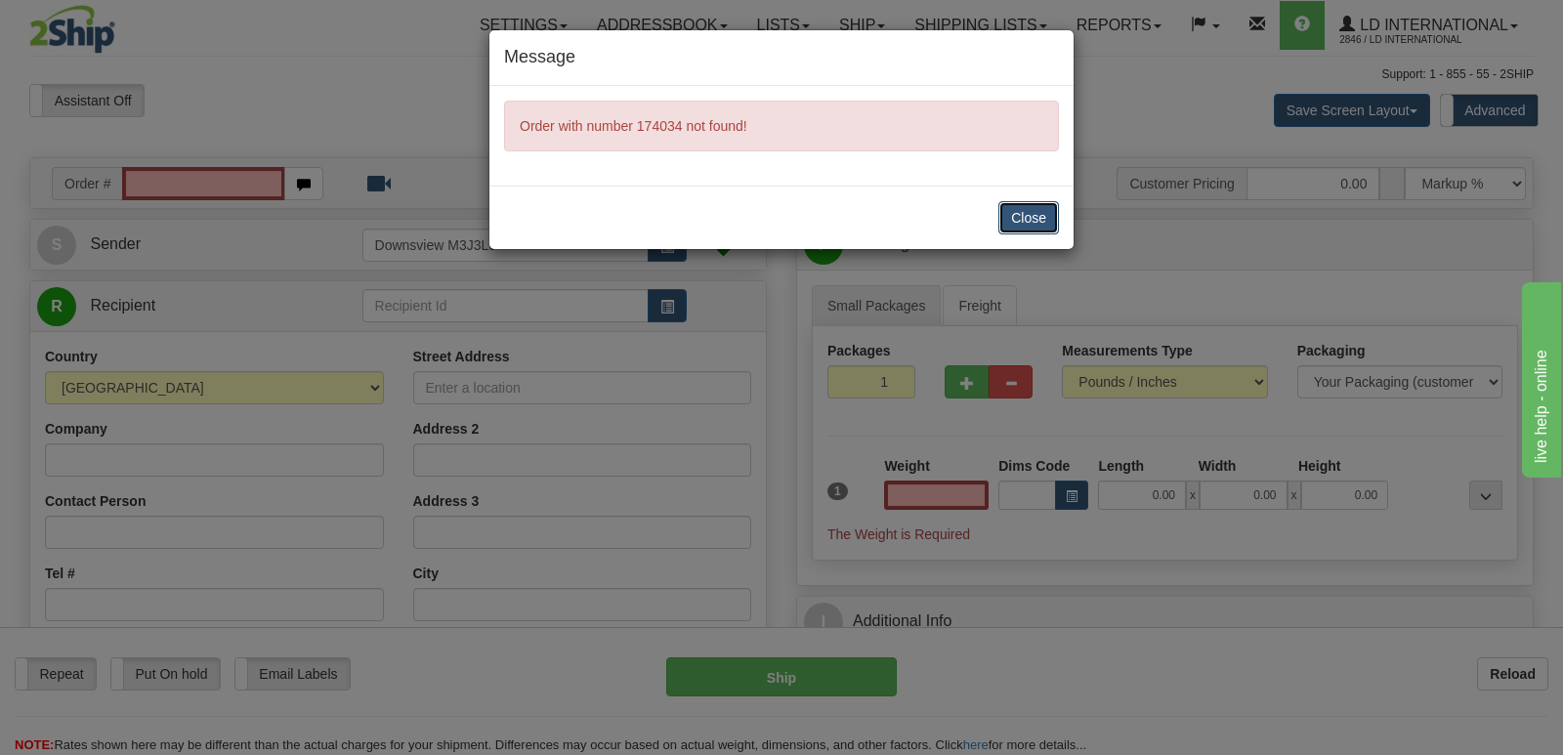
click at [1023, 216] on button "Close" at bounding box center [1028, 217] width 61 height 33
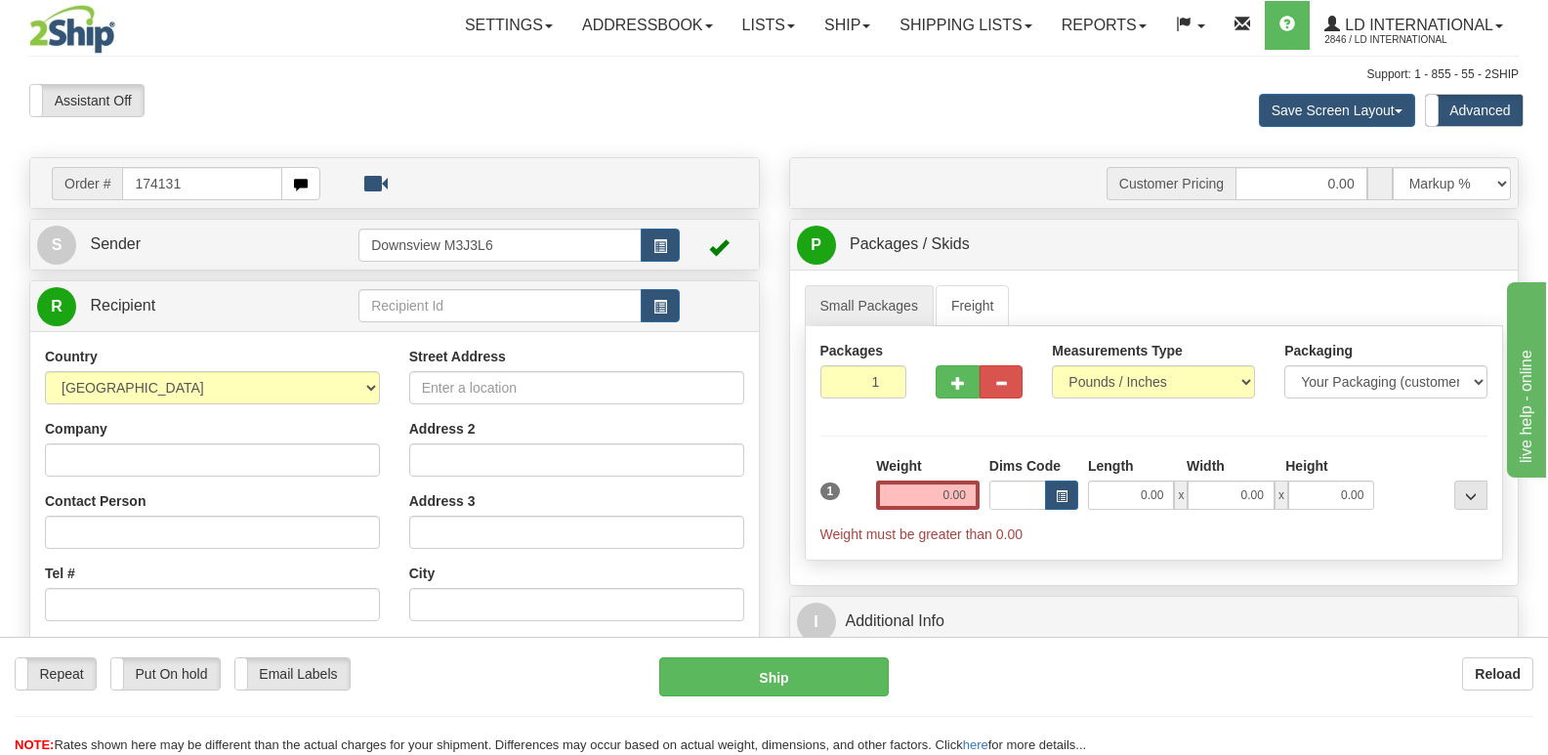
type input "174131"
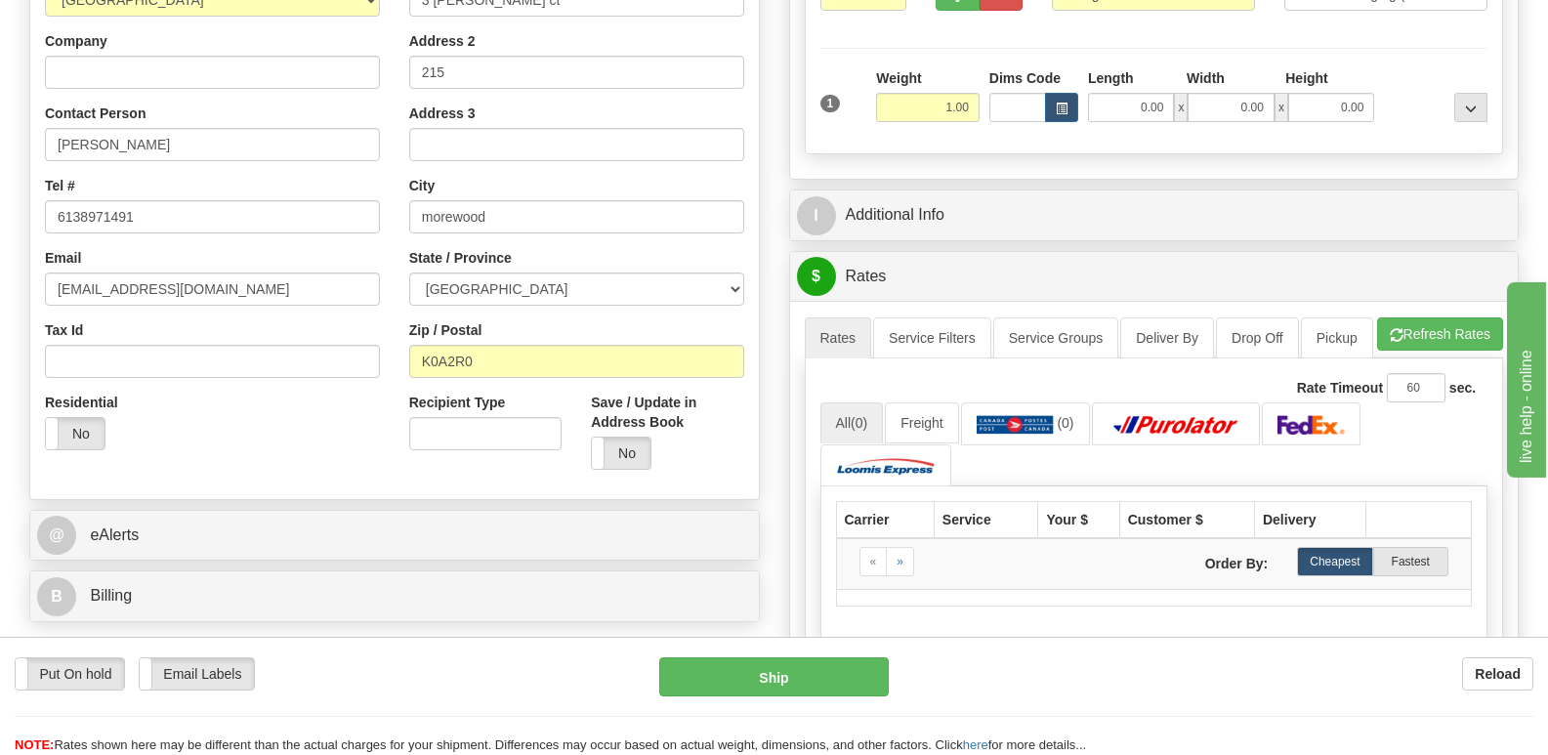
scroll to position [293, 0]
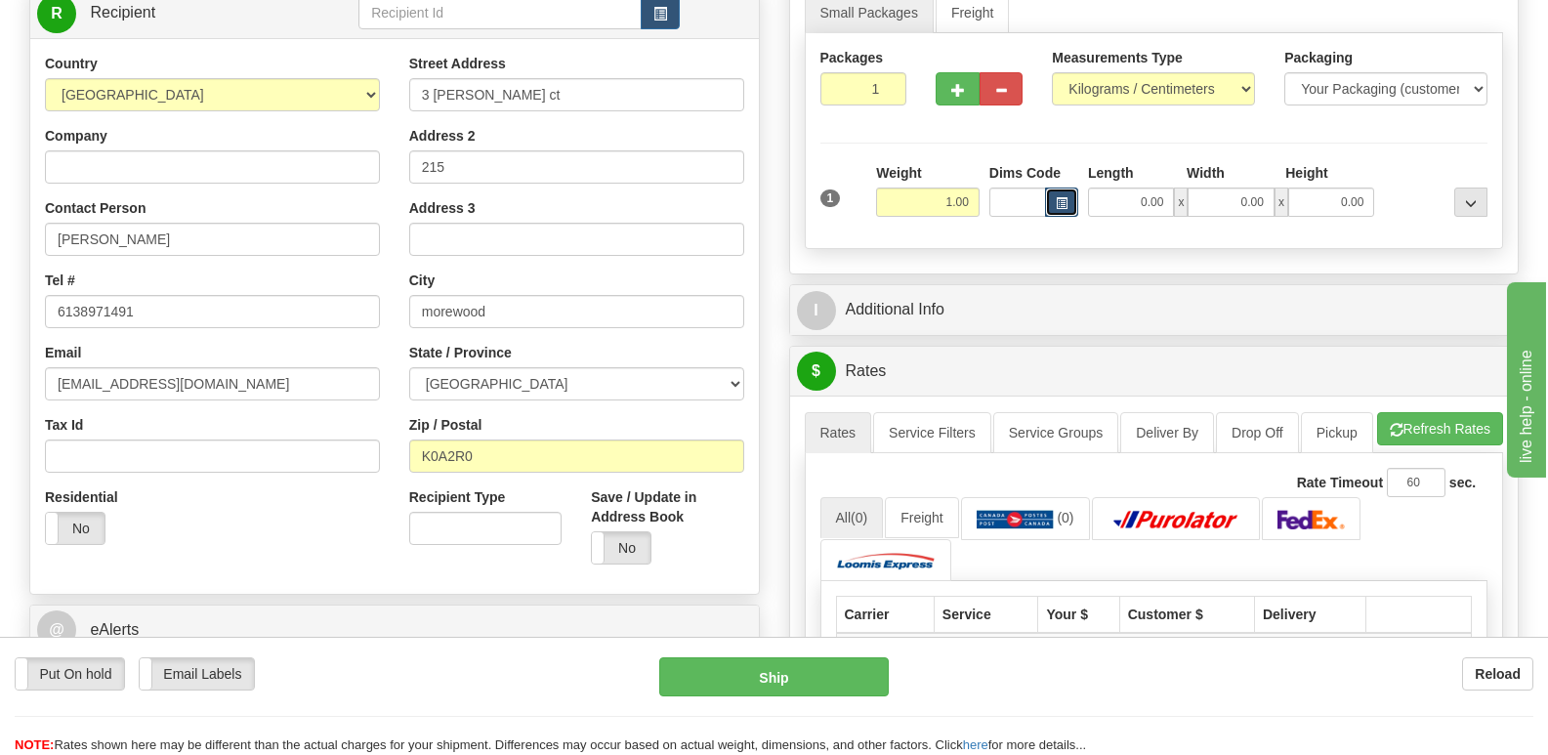
click at [1062, 211] on button "button" at bounding box center [1061, 202] width 33 height 29
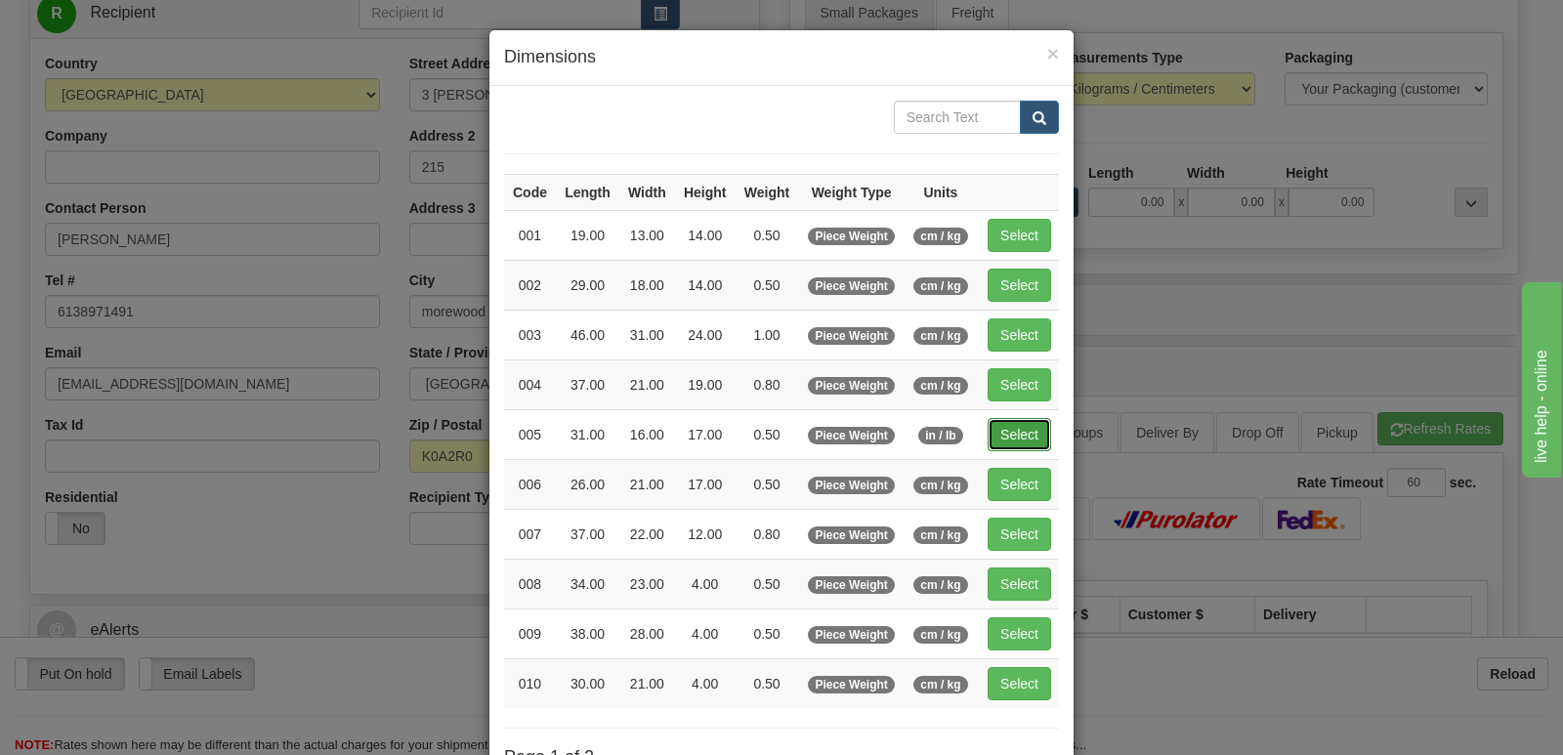
click at [1016, 437] on button "Select" at bounding box center [1020, 434] width 64 height 33
type input "005"
type input "0.50"
type input "31.00"
type input "16.00"
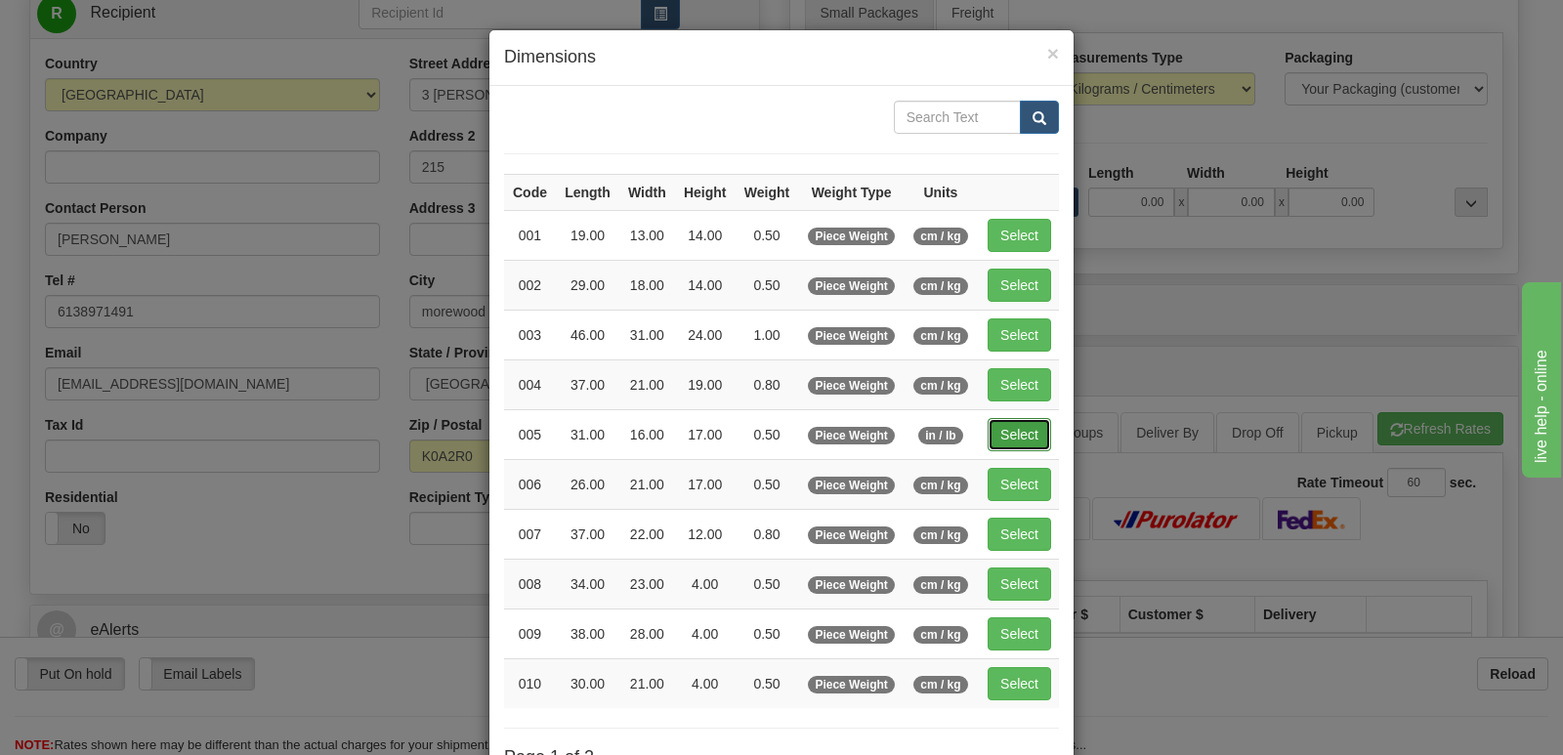
type input "17.00"
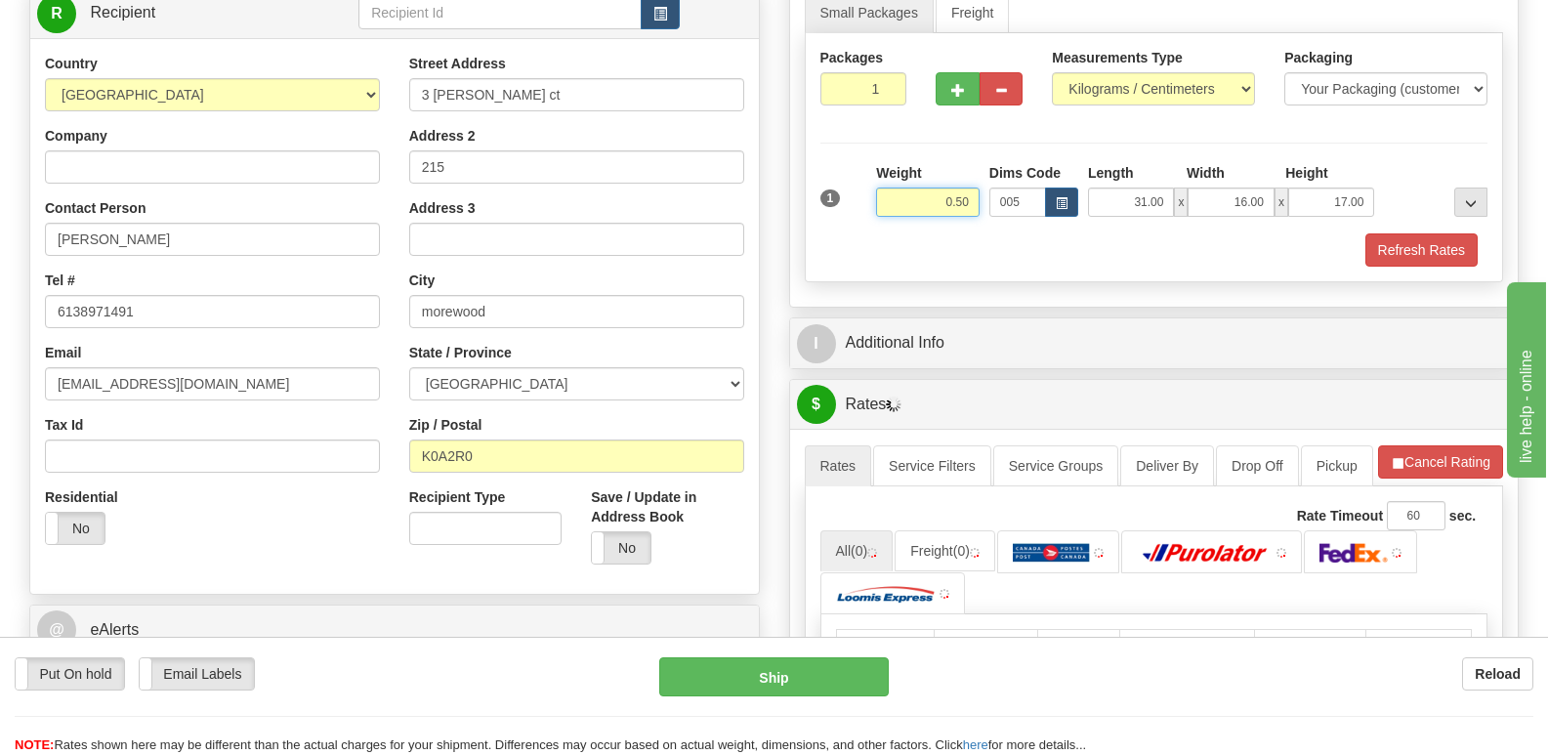
click at [971, 205] on input "0.50" at bounding box center [928, 202] width 104 height 29
type input "0.56"
click at [1409, 242] on button "Refresh Rates" at bounding box center [1422, 249] width 112 height 33
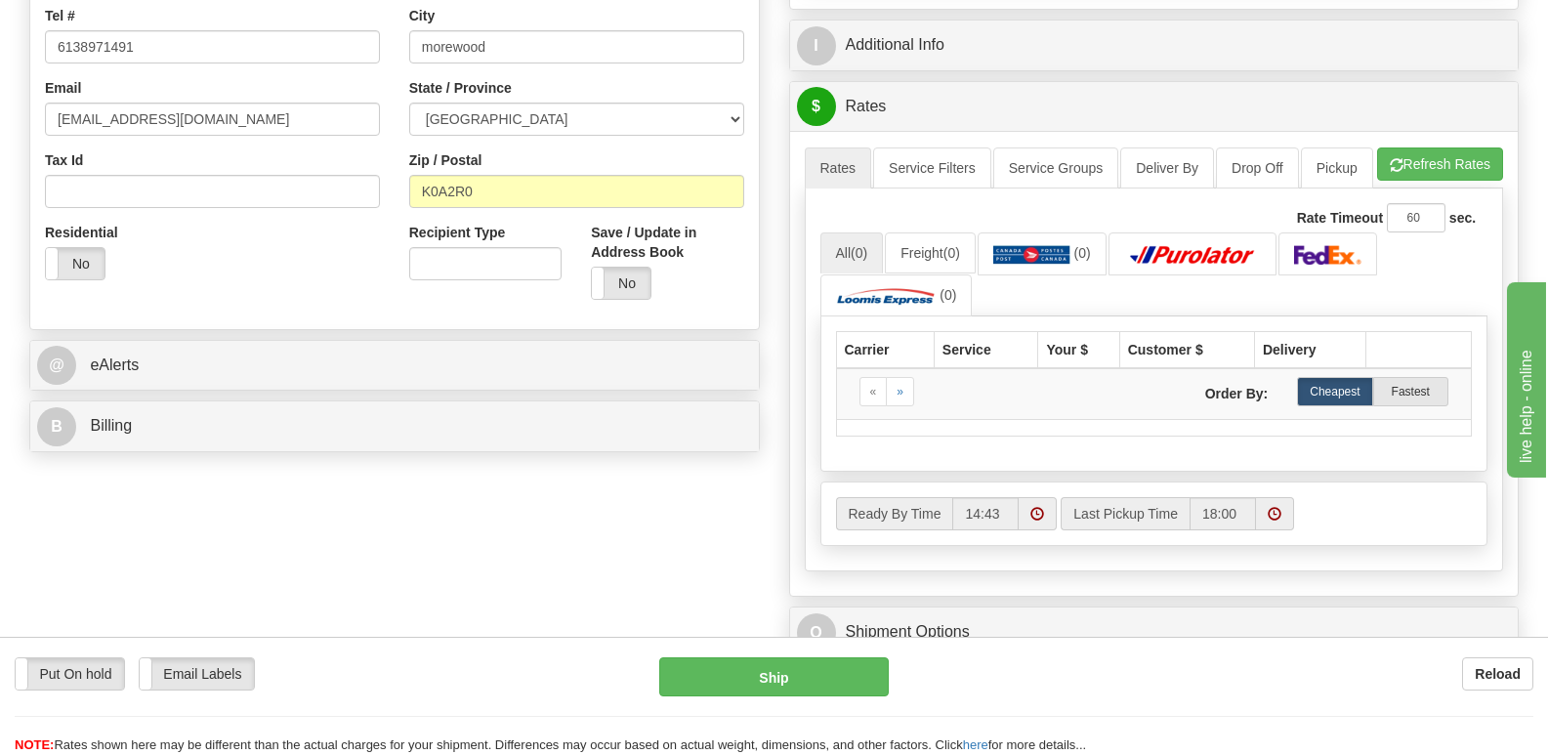
scroll to position [586, 0]
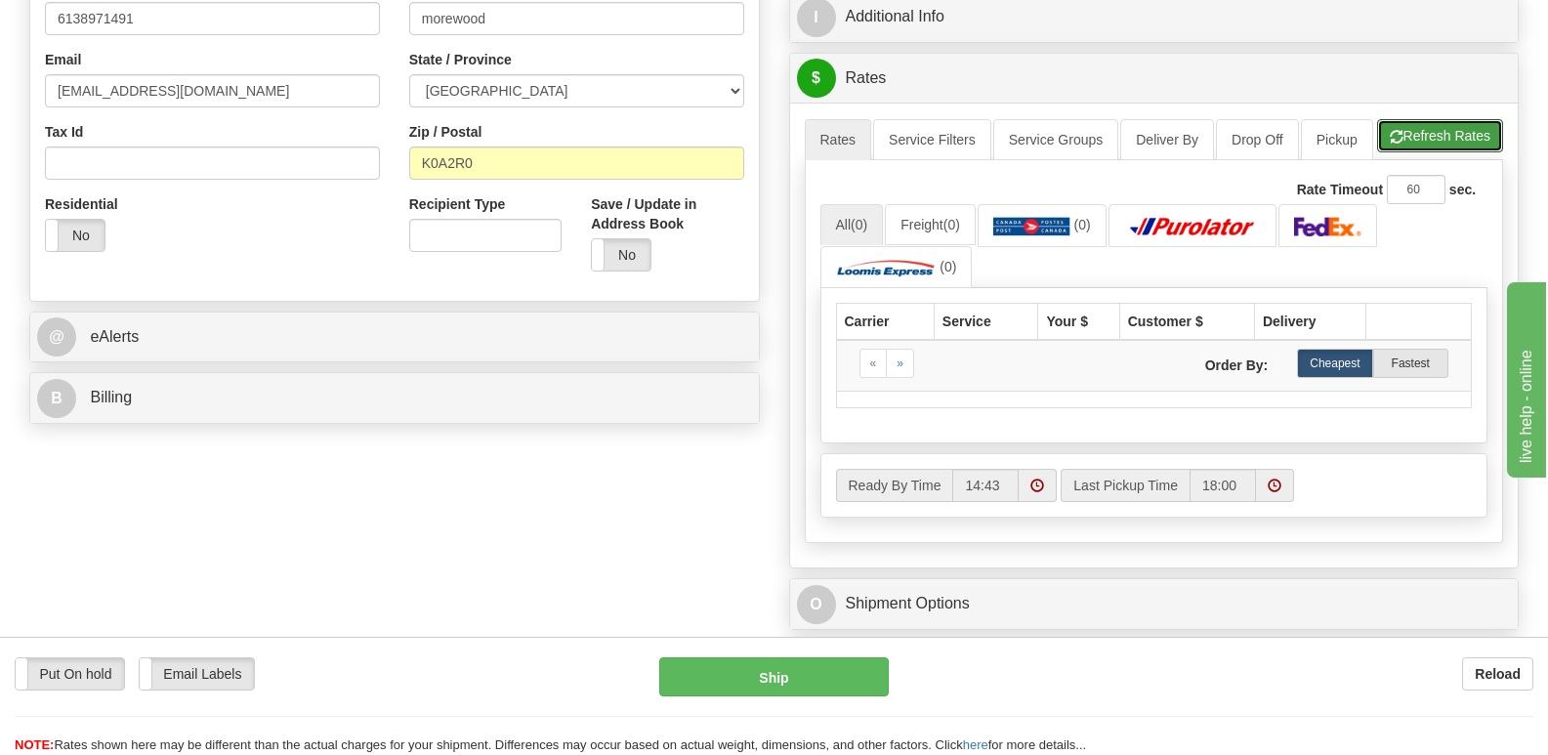
click at [1420, 154] on ul "Rates Service Filters Service Groups Deliver By Drop Off Pickup Refresh Rates C…" at bounding box center [1154, 139] width 699 height 41
click at [1414, 152] on button "Refresh Rates" at bounding box center [1440, 135] width 126 height 33
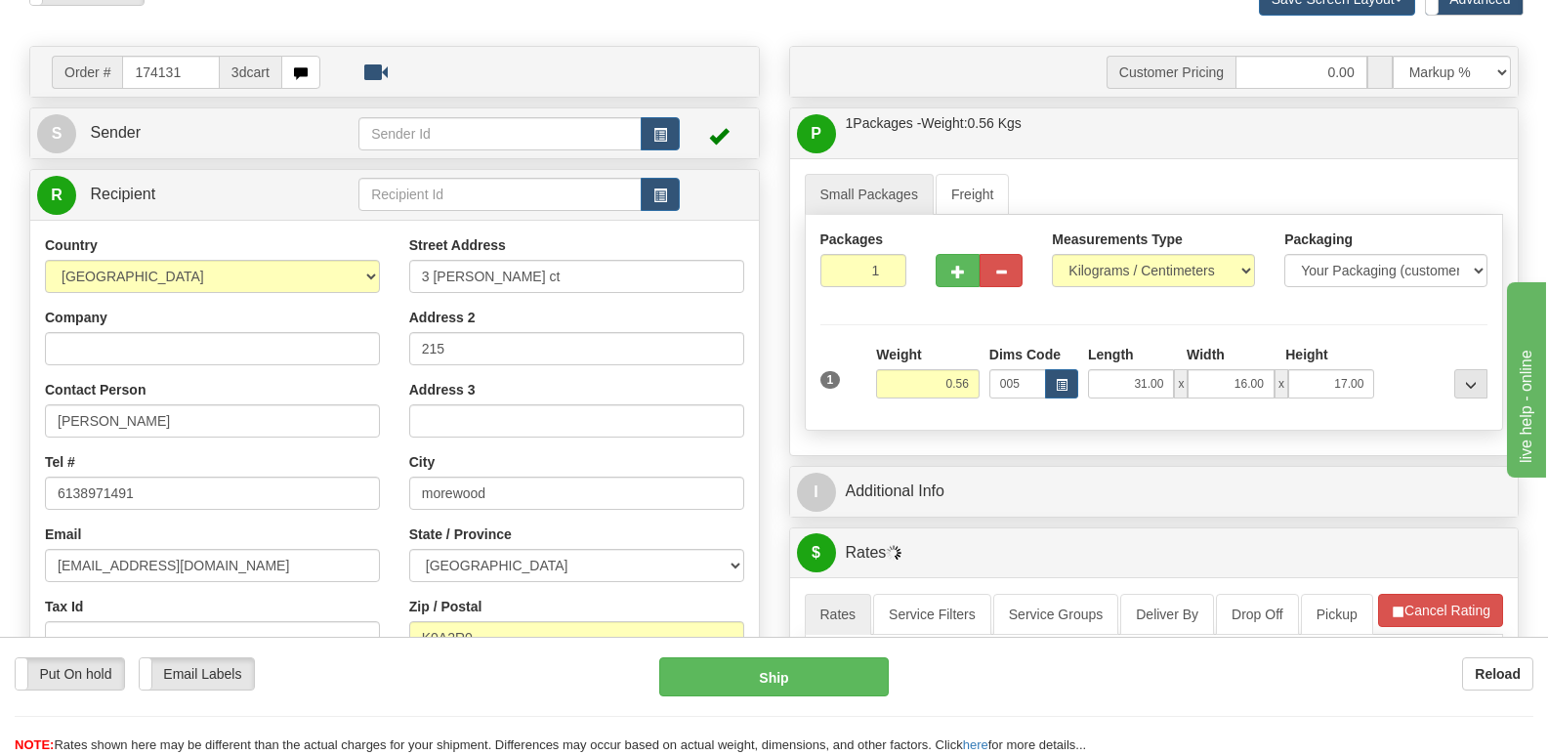
scroll to position [0, 0]
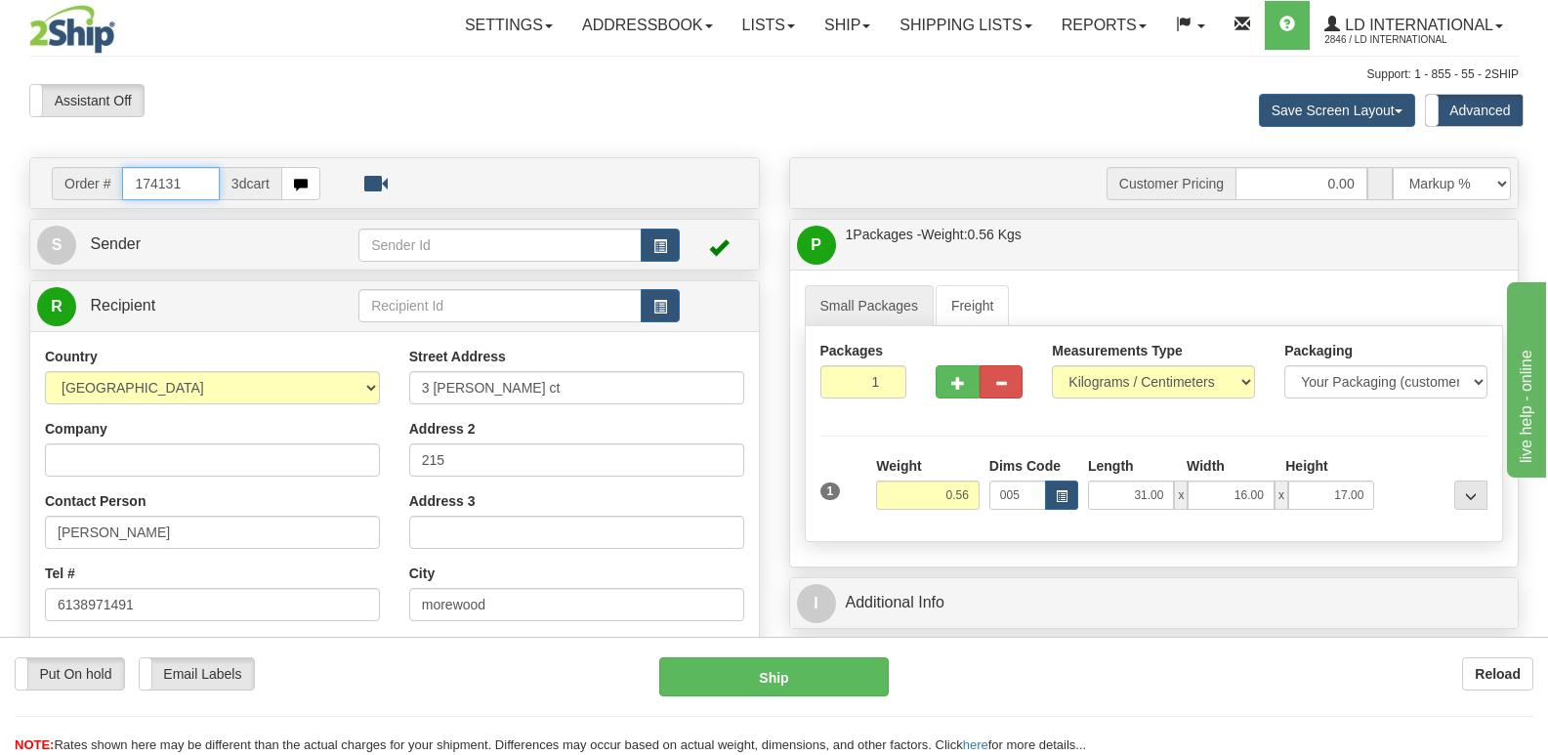
click at [215, 180] on input "174131" at bounding box center [170, 183] width 97 height 33
type input "174134"
click at [202, 200] on td "Order # 174134 3dcart" at bounding box center [394, 183] width 715 height 40
click at [202, 192] on input "174134" at bounding box center [170, 183] width 97 height 33
type input "174145"
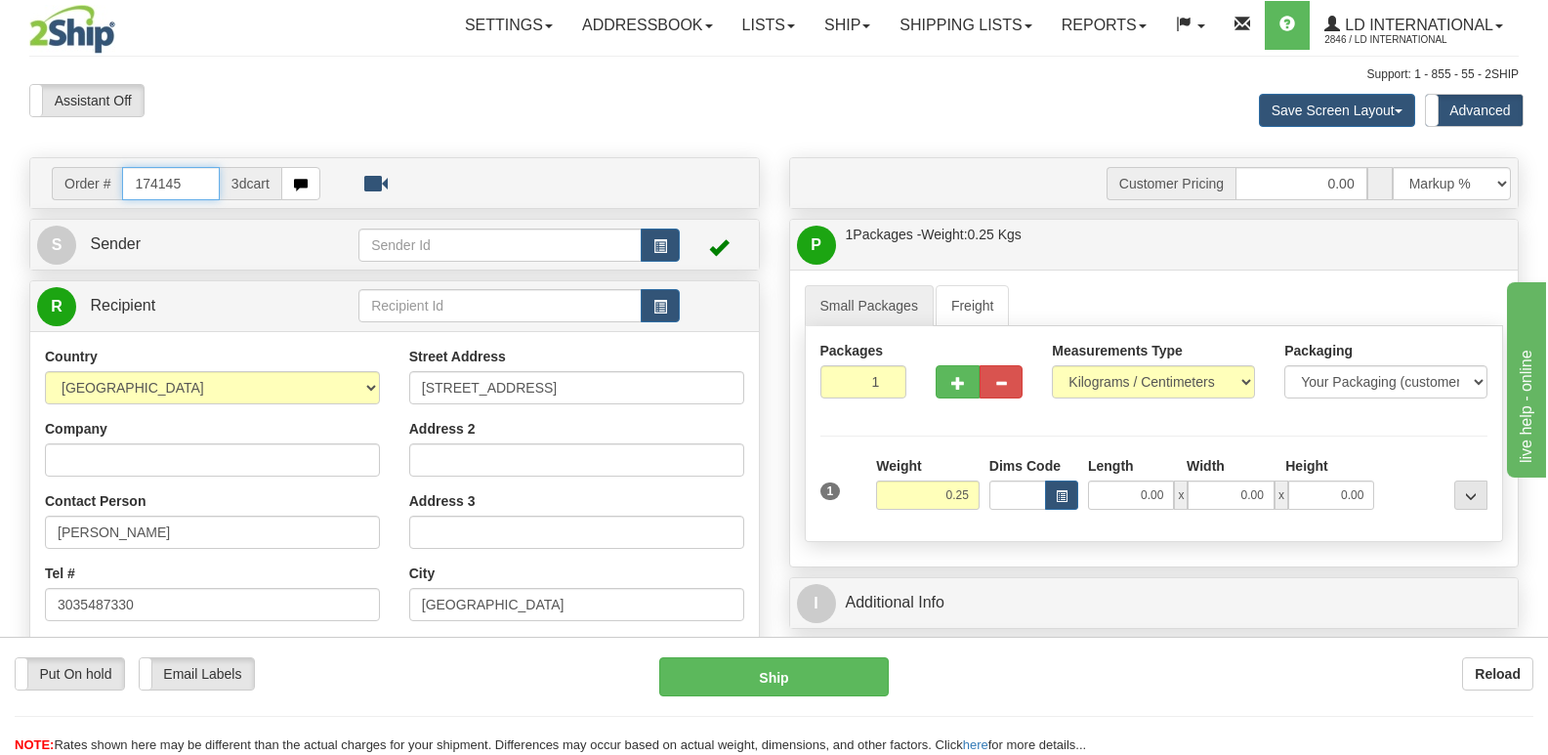
click at [194, 196] on input "174145" at bounding box center [170, 183] width 97 height 33
type input "174131"
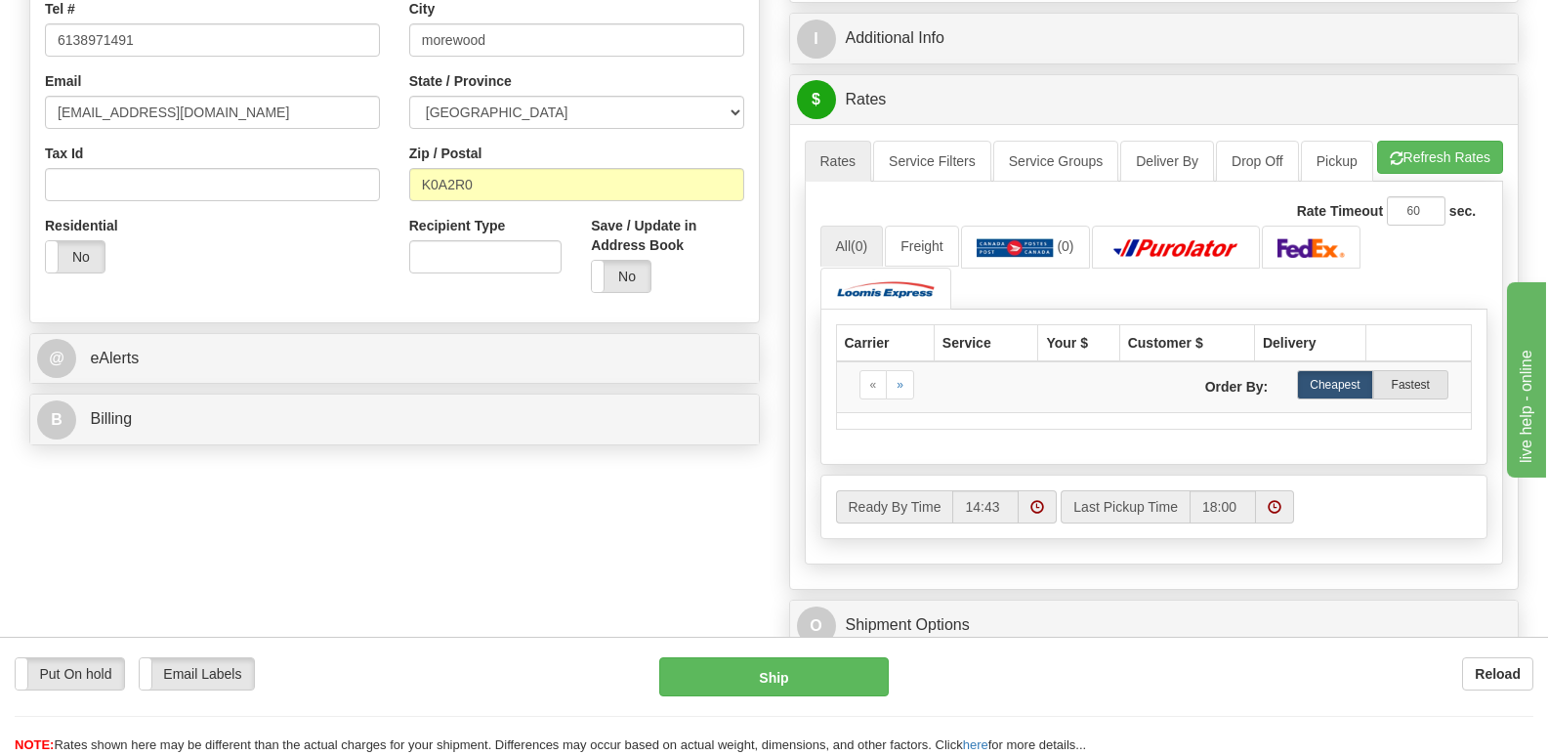
scroll to position [391, 0]
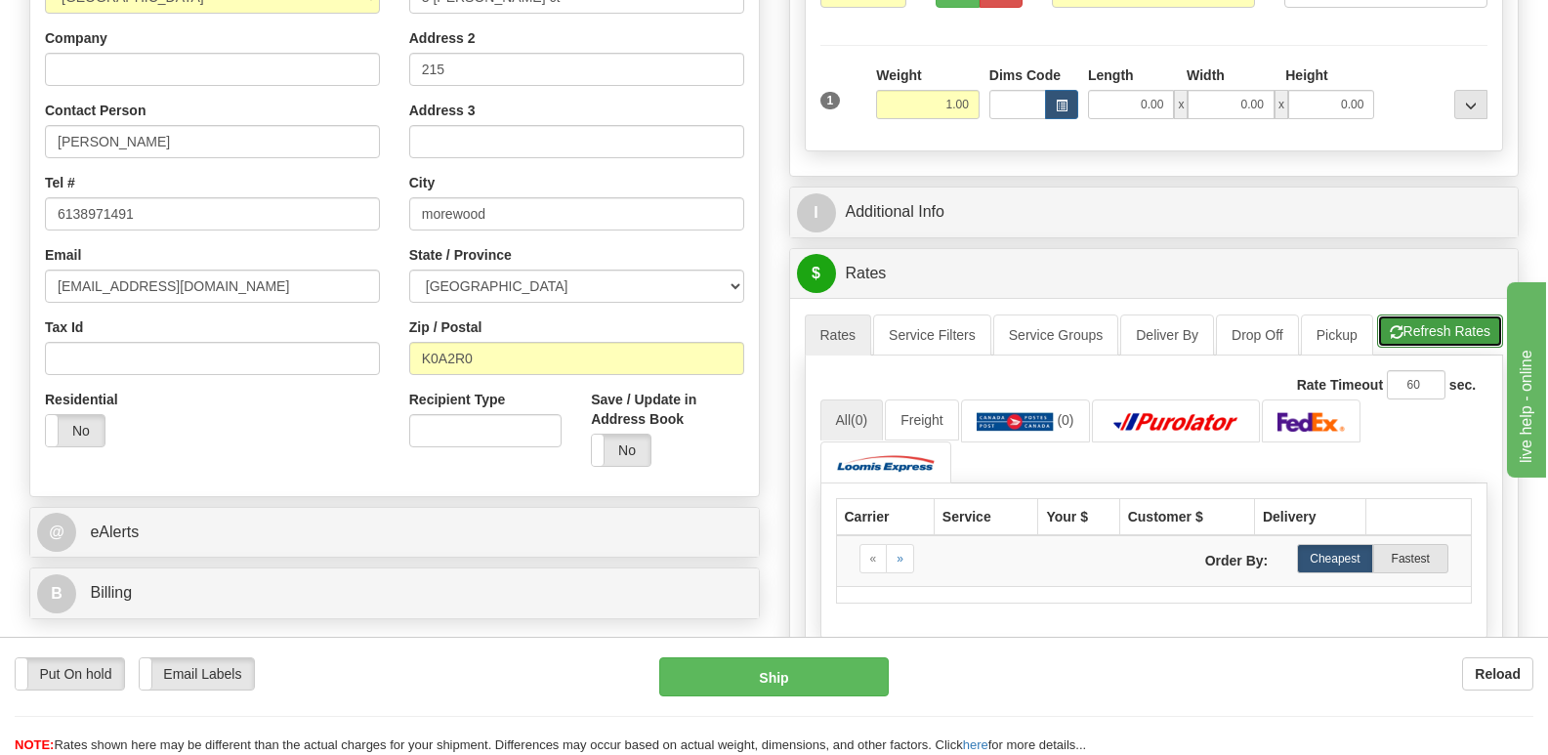
click at [1436, 348] on button "Refresh Rates" at bounding box center [1440, 331] width 126 height 33
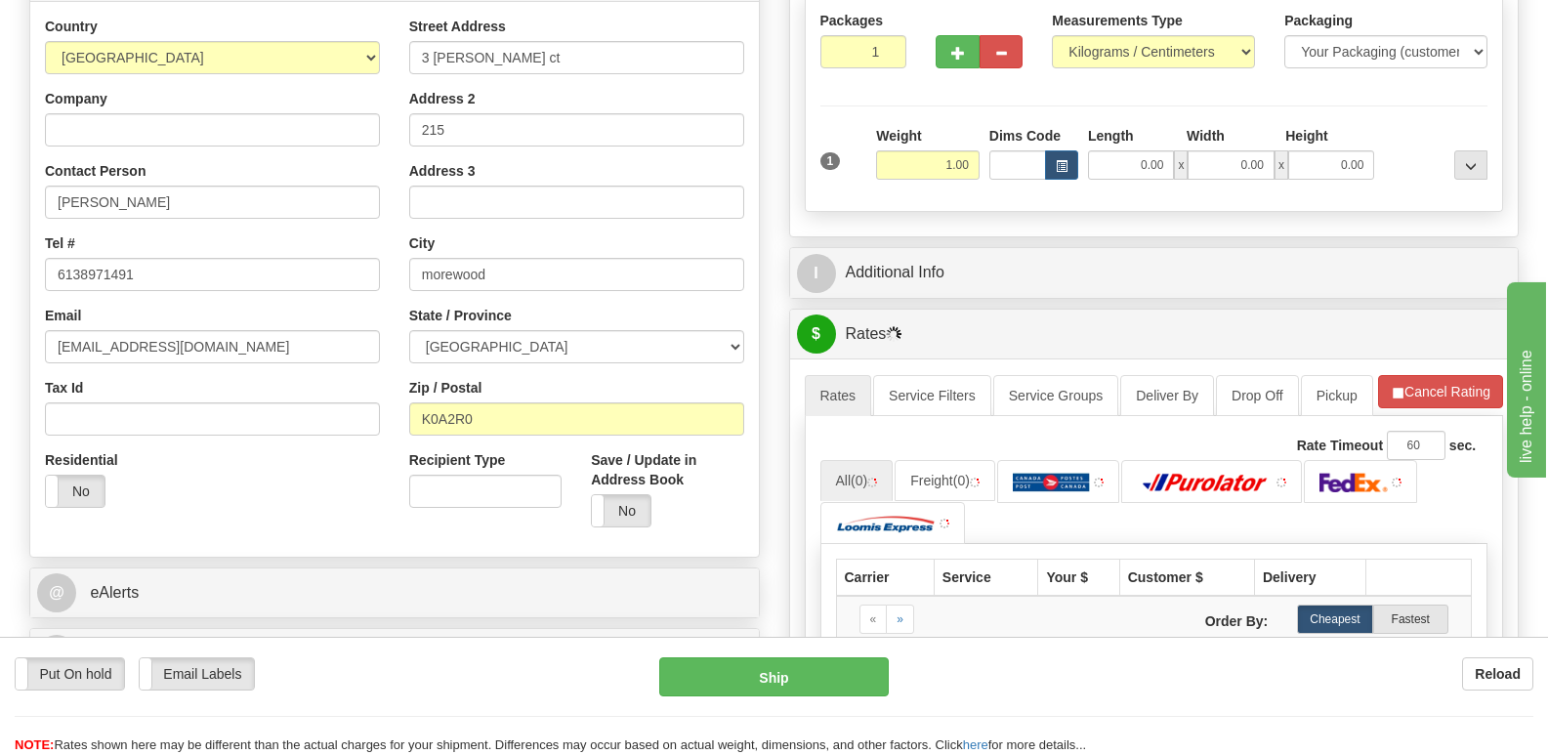
scroll to position [293, 0]
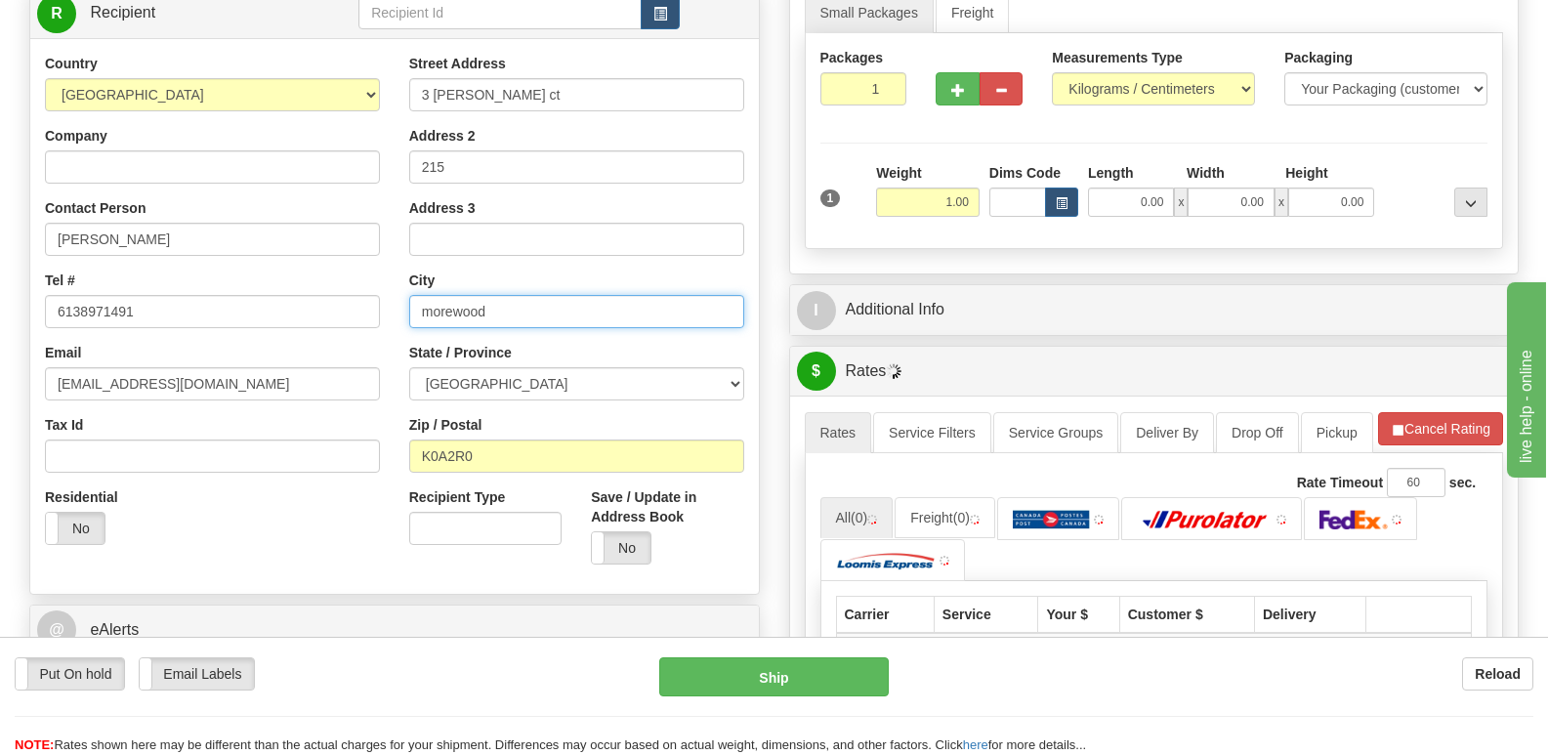
click at [532, 313] on input "morewood" at bounding box center [576, 311] width 335 height 33
click button "Delete" at bounding box center [0, 0] width 0 height 0
type input "North Dundas"
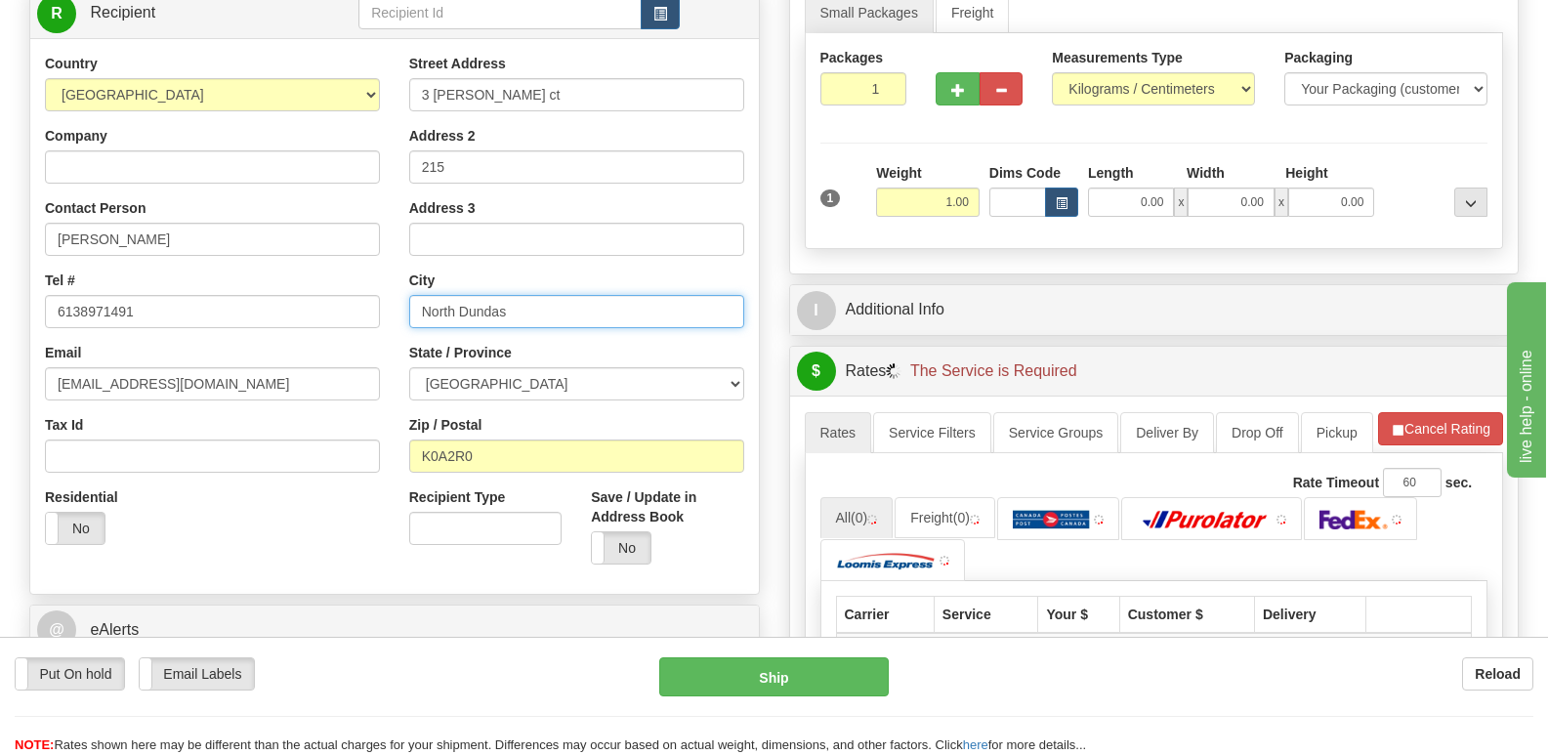
click button "Delete" at bounding box center [0, 0] width 0 height 0
click at [1070, 202] on button "button" at bounding box center [1061, 202] width 33 height 29
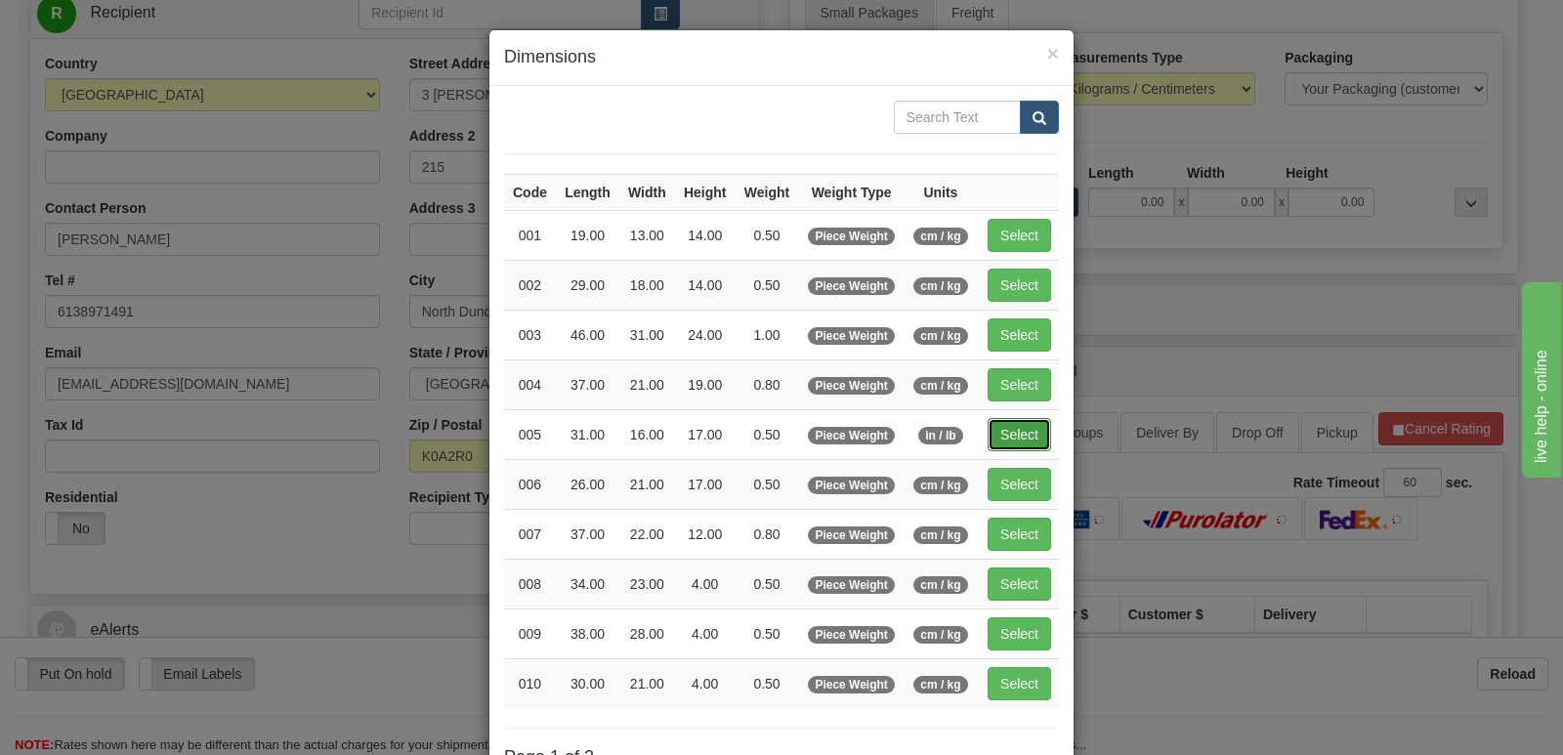
click at [1035, 438] on button "Select" at bounding box center [1020, 434] width 64 height 33
type input "005"
type input "0.50"
type input "31.00"
type input "16.00"
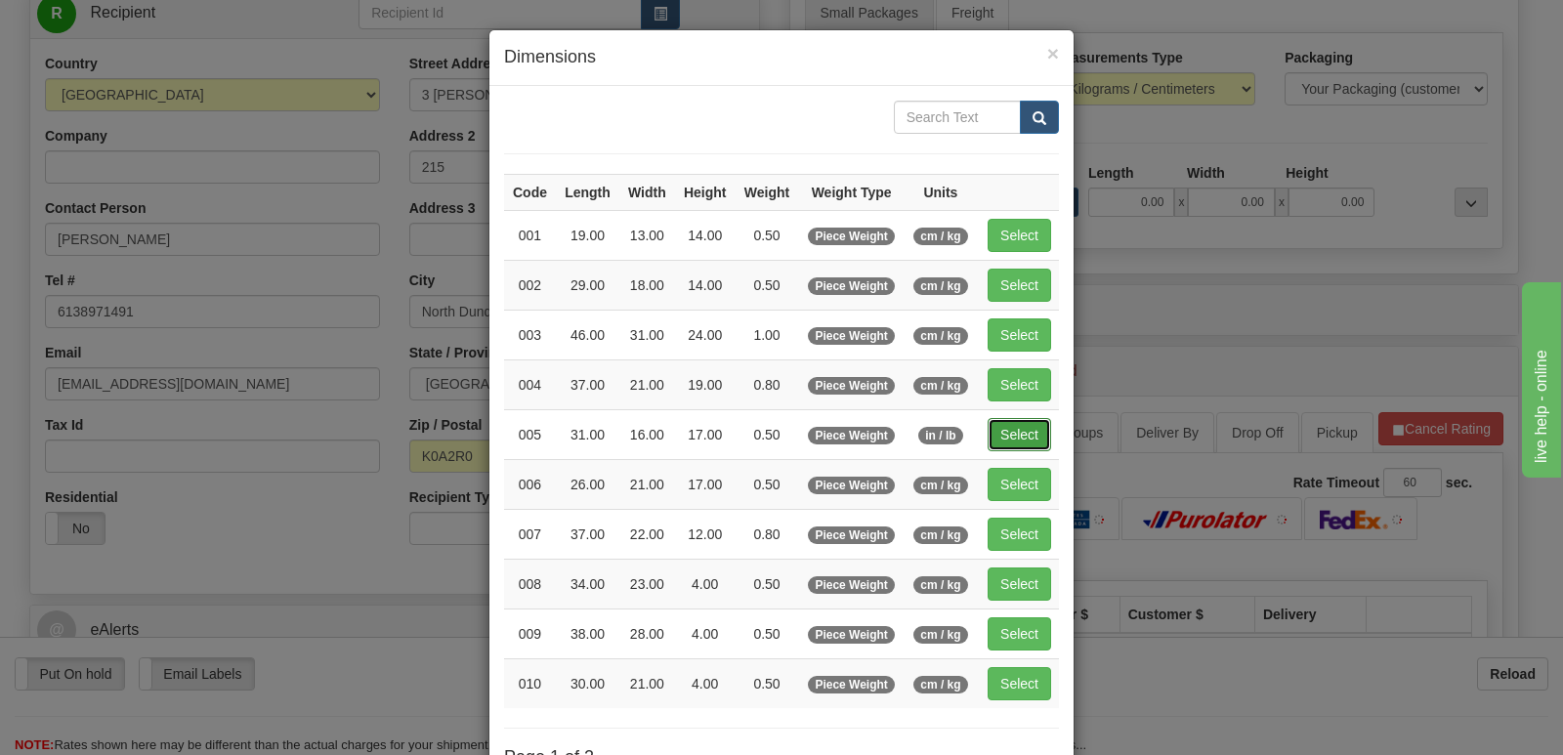
type input "17.00"
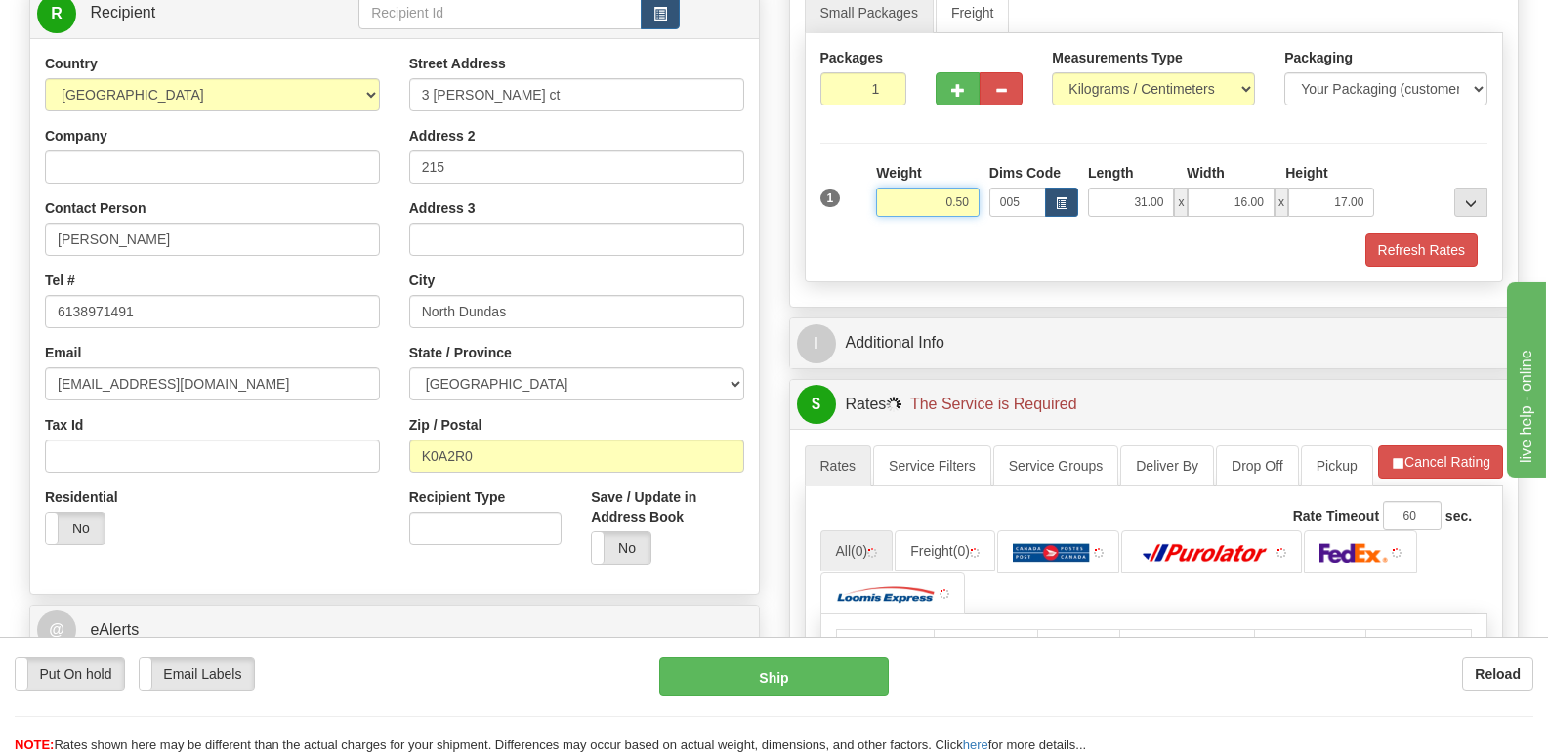
click at [969, 203] on input "0.50" at bounding box center [928, 202] width 104 height 29
type input "0.56"
click at [1406, 245] on button "Refresh Rates" at bounding box center [1422, 249] width 112 height 33
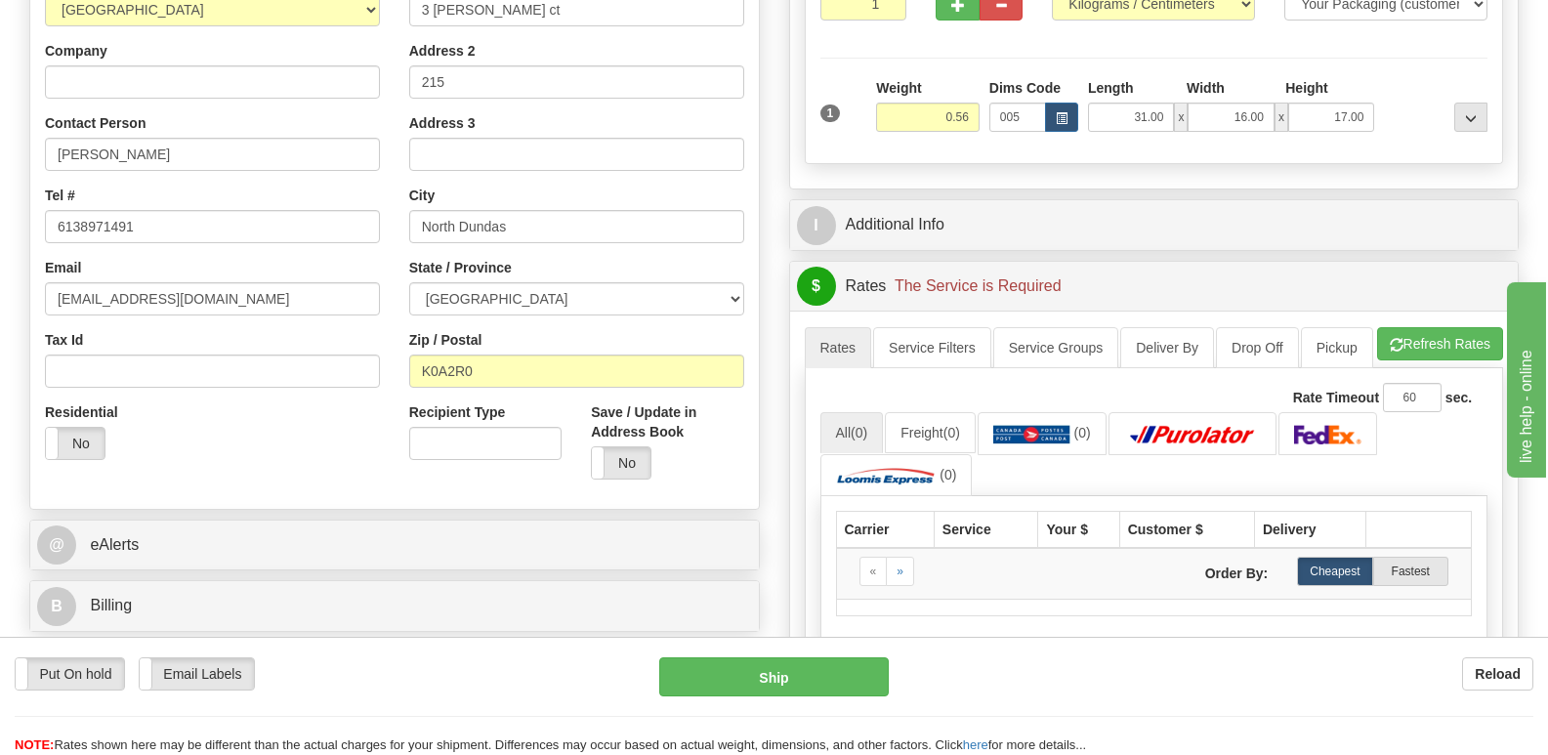
scroll to position [195, 0]
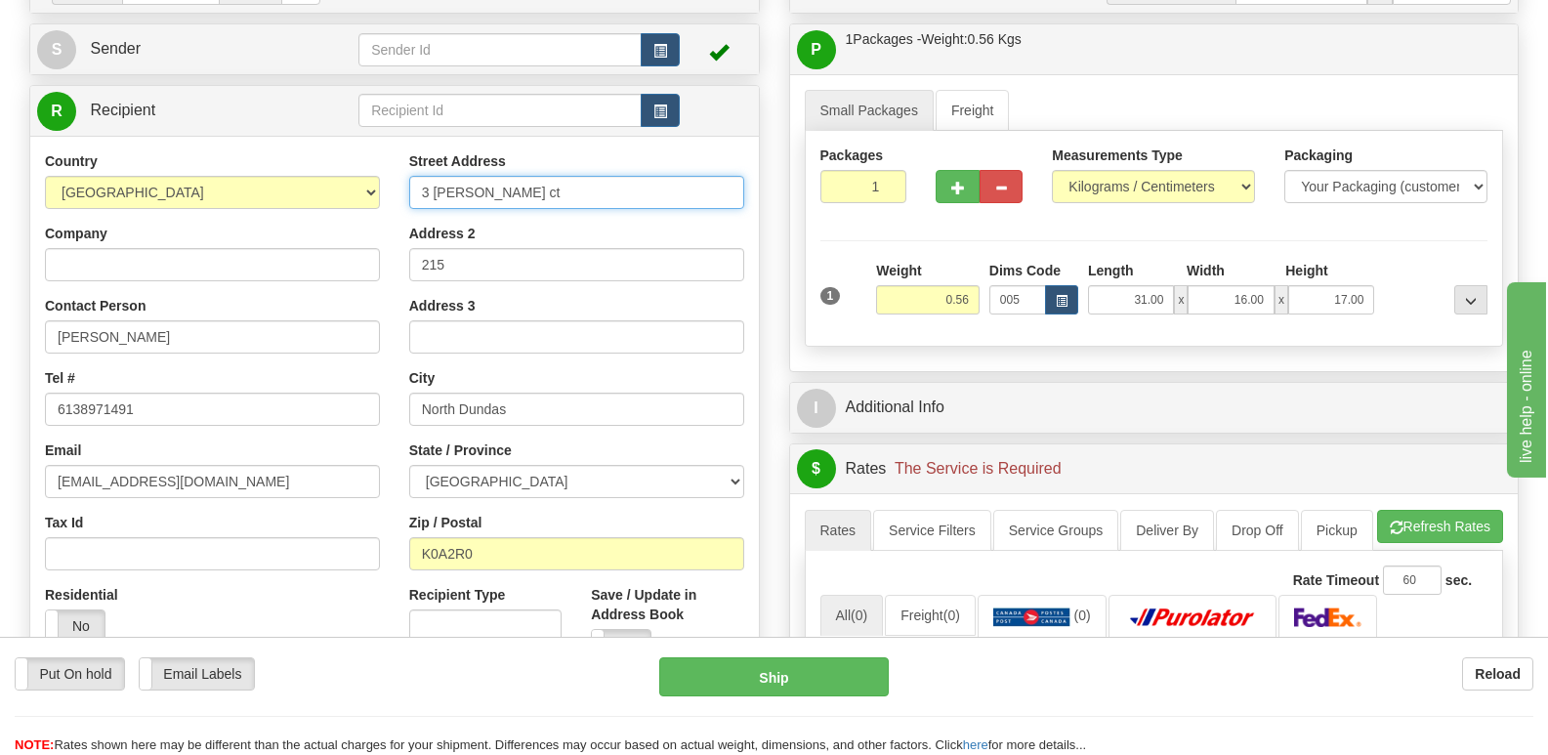
drag, startPoint x: 585, startPoint y: 197, endPoint x: 0, endPoint y: 53, distance: 602.8
click at [0, 53] on div "Toggle navigation Settings Shipping Preferences Fields Preferences New" at bounding box center [774, 498] width 1548 height 1387
type input "934 Notre Dame Street A"
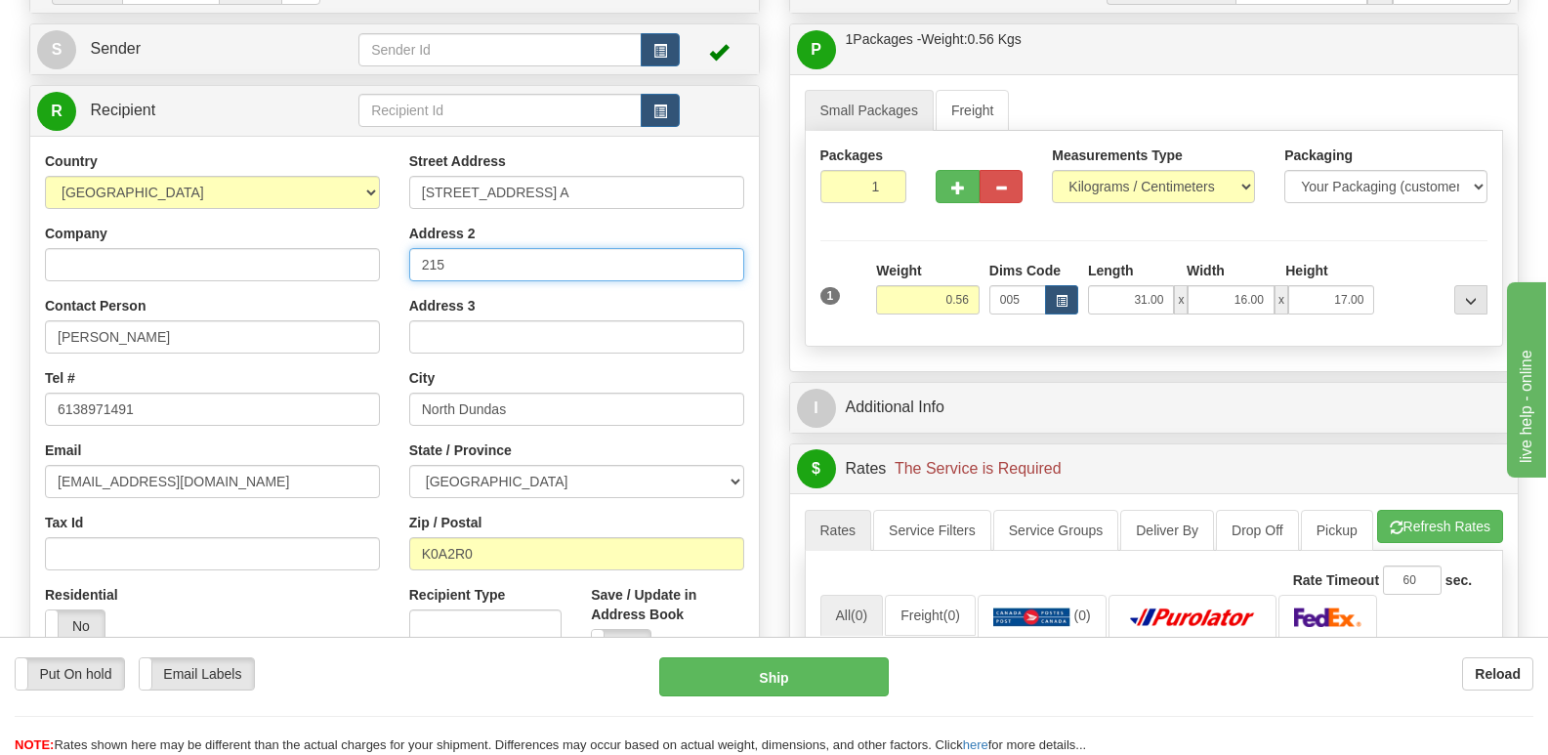
click at [584, 272] on input "215" at bounding box center [576, 264] width 335 height 33
click at [588, 435] on div "Street Address 934 Notre Dame Street A Address 2 Address 3 City North Dundas St…" at bounding box center [577, 414] width 364 height 526
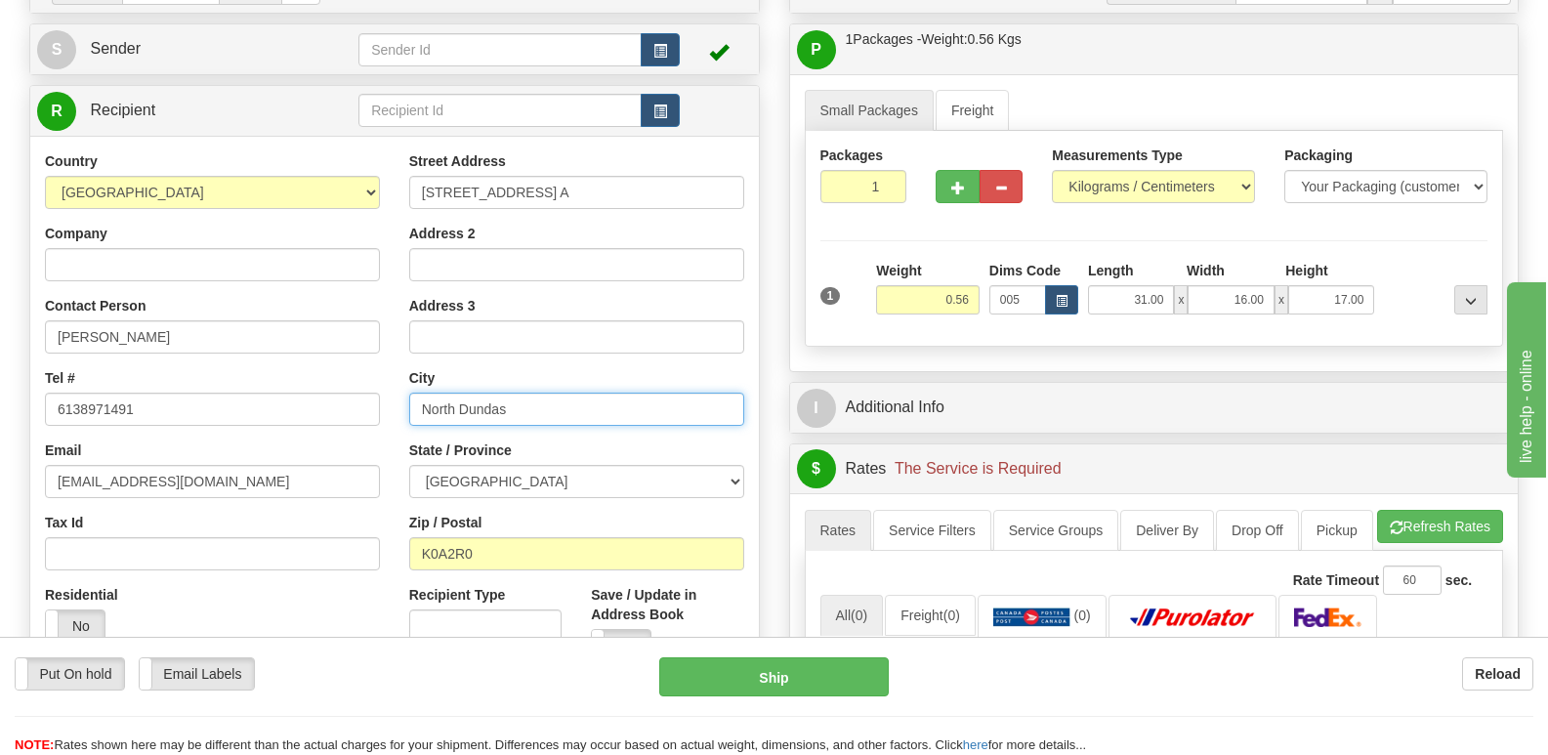
drag, startPoint x: 259, startPoint y: 392, endPoint x: 75, endPoint y: 389, distance: 183.7
click at [91, 389] on div "Country AFGHANISTAN ALAND ISLANDS ALBANIA ALGERIA AMERICAN SAMOA ANDORRA ANGOLA…" at bounding box center [394, 414] width 729 height 526
type input "Embrun"
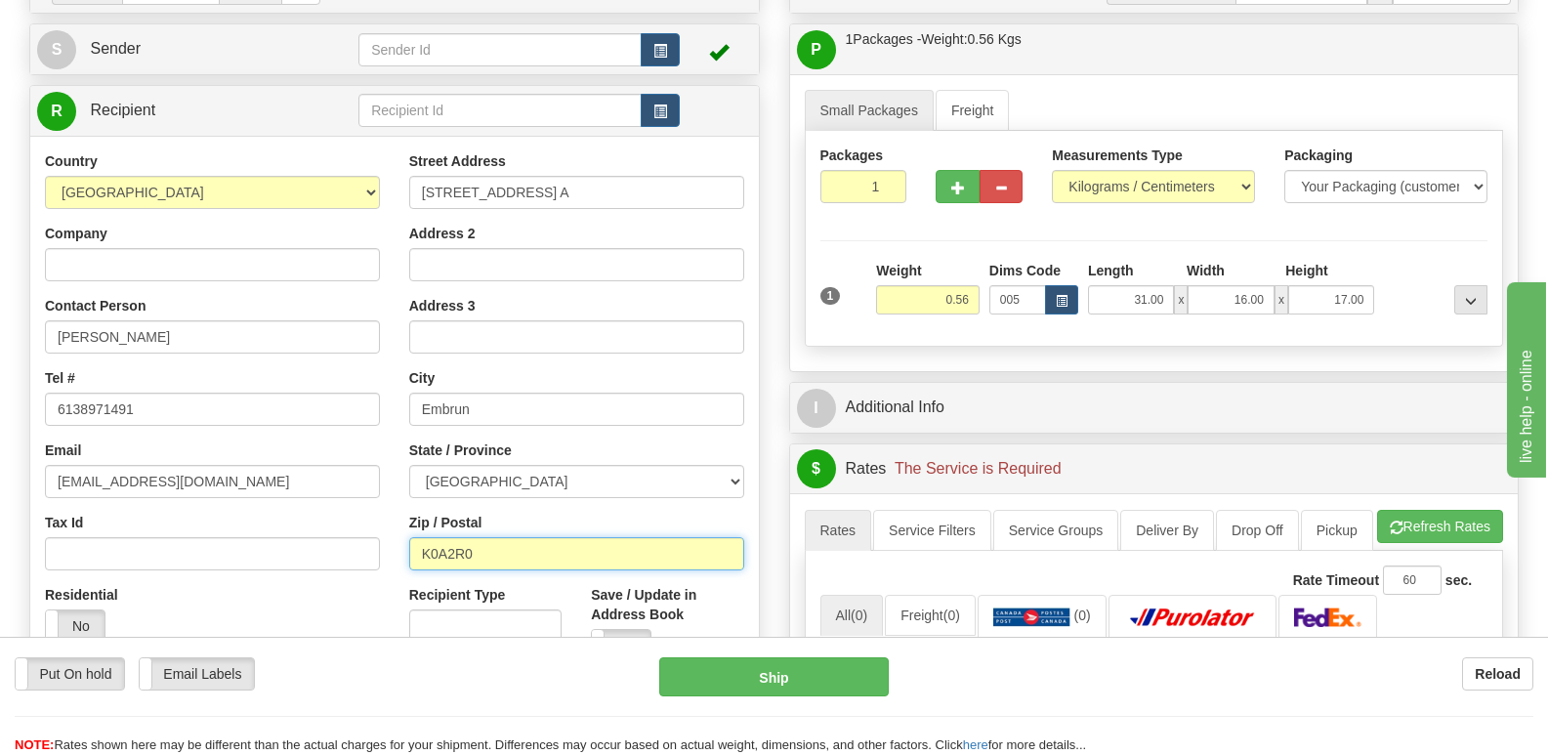
drag, startPoint x: 541, startPoint y: 556, endPoint x: 0, endPoint y: 565, distance: 541.3
click at [161, 572] on div "Country AFGHANISTAN ALAND ISLANDS ALBANIA ALGERIA AMERICAN SAMOA ANDORRA ANGOLA…" at bounding box center [394, 414] width 729 height 526
type input "K0A1W1"
click button "Delete" at bounding box center [0, 0] width 0 height 0
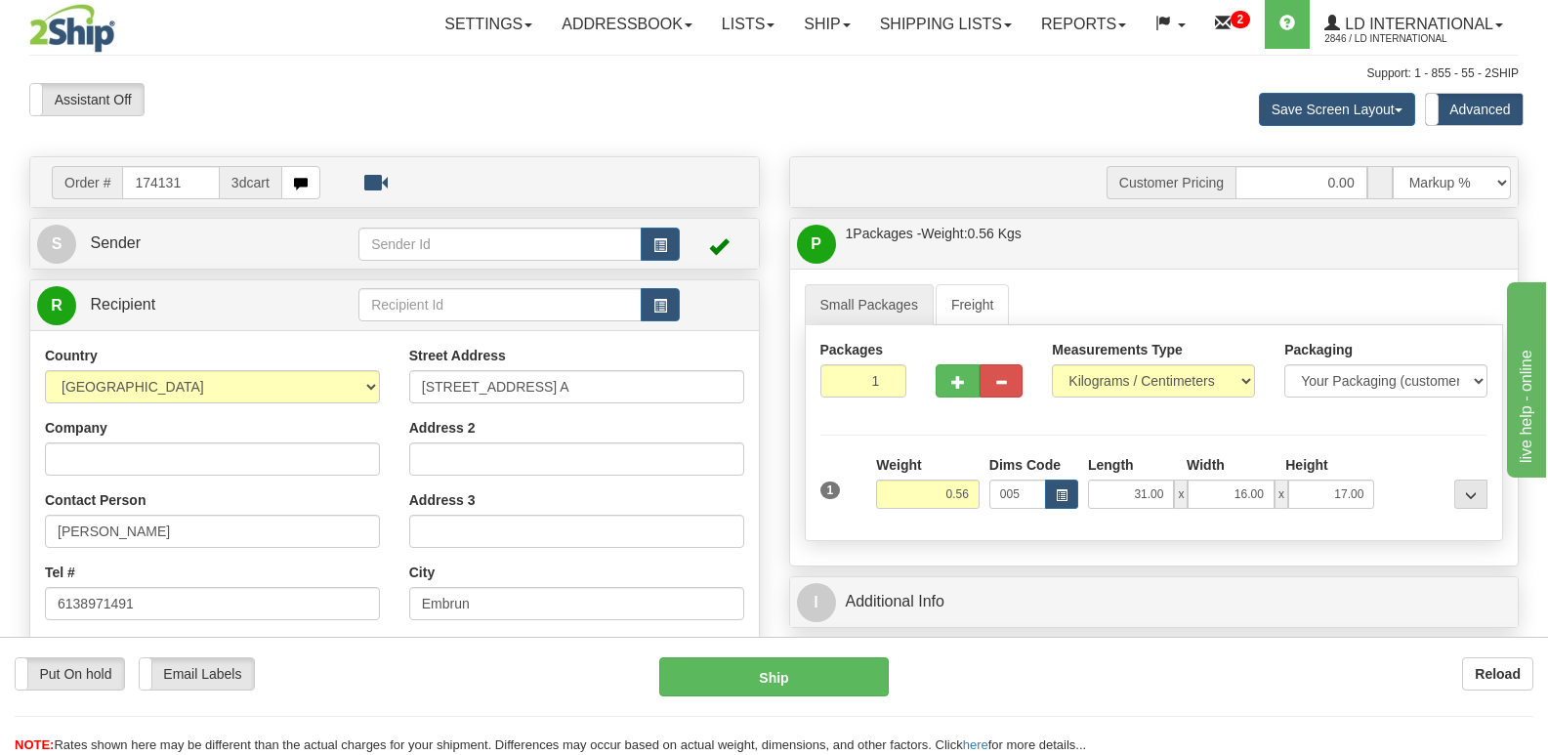
scroll to position [0, 0]
click at [208, 182] on input "174131" at bounding box center [170, 183] width 97 height 33
type input "174126"
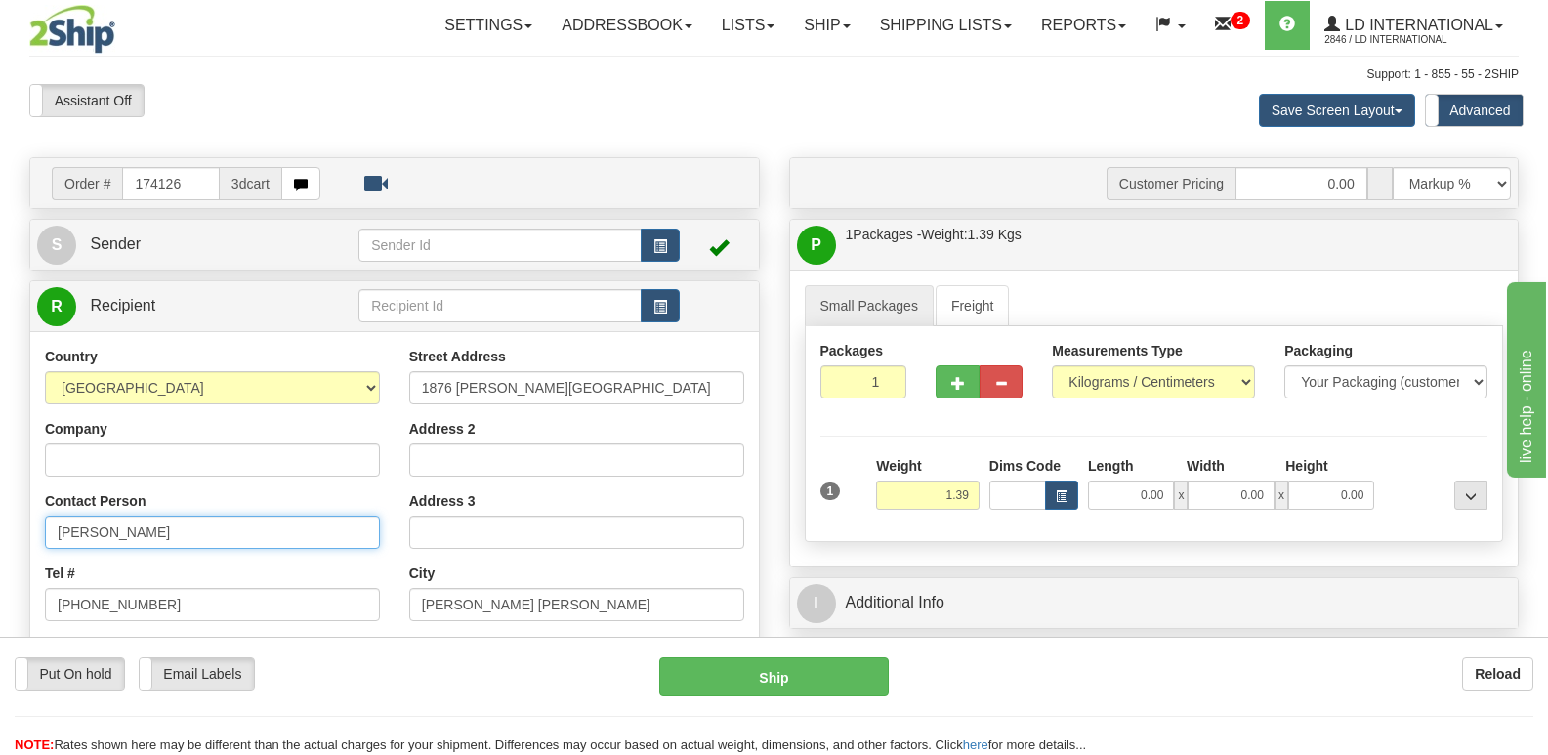
click at [276, 531] on input "Stephanie Dhinel" at bounding box center [212, 532] width 335 height 33
click at [513, 369] on div "Street Address 1876 McCrea Heights Ave" at bounding box center [576, 376] width 335 height 58
click at [519, 377] on input "1876 McCrea Heights Ave" at bounding box center [576, 387] width 335 height 33
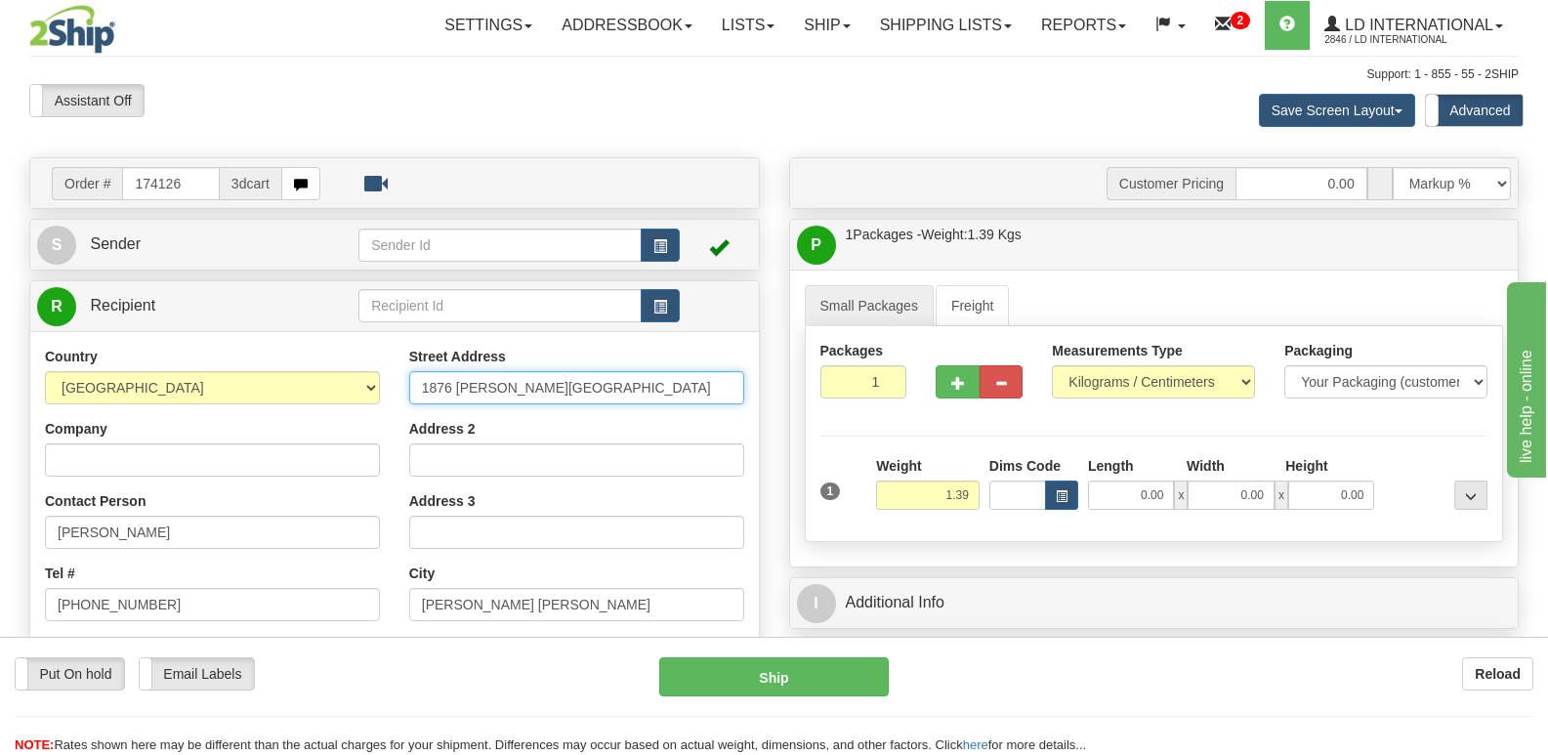
click at [519, 377] on input "1876 McCrea Heights Ave" at bounding box center [576, 387] width 335 height 33
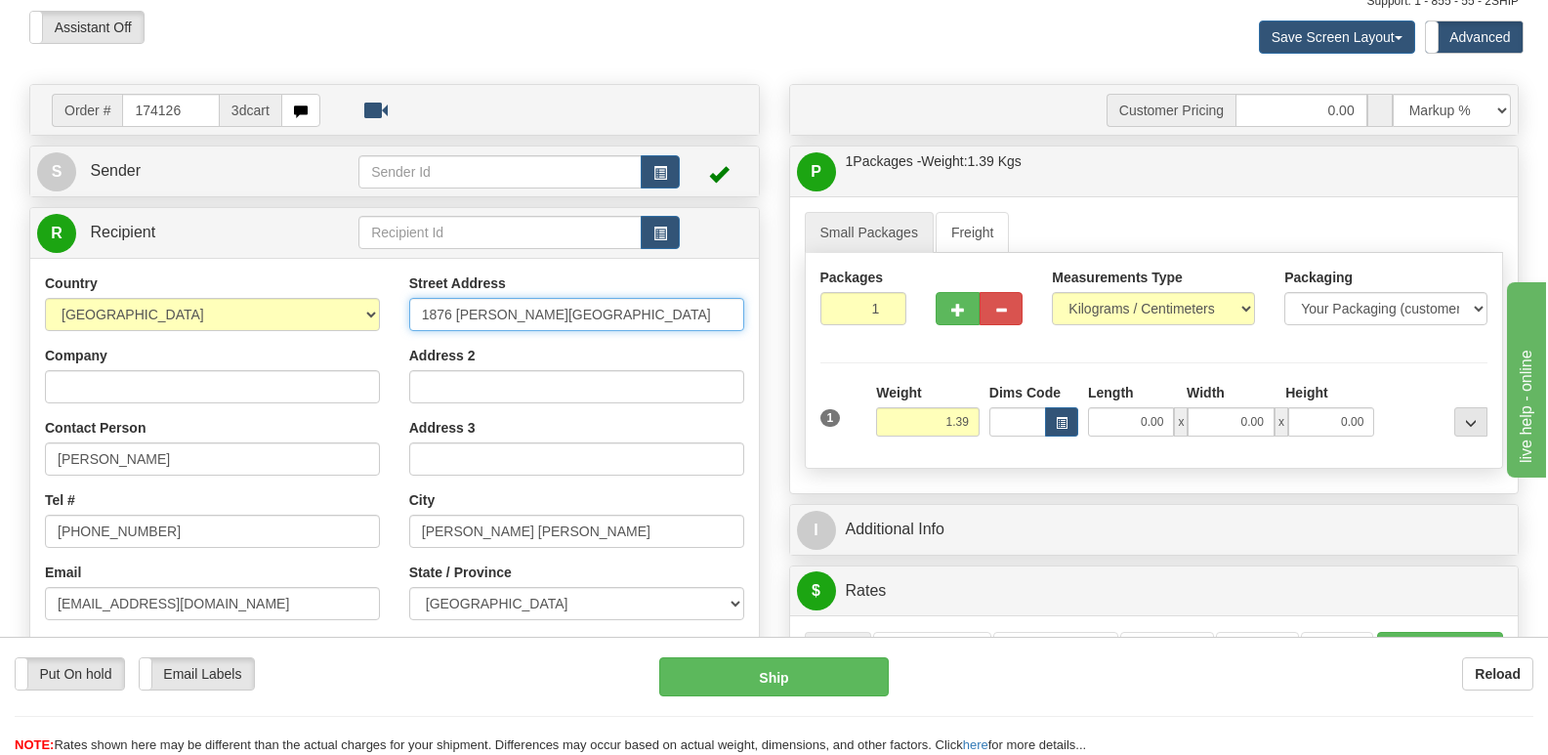
scroll to position [195, 0]
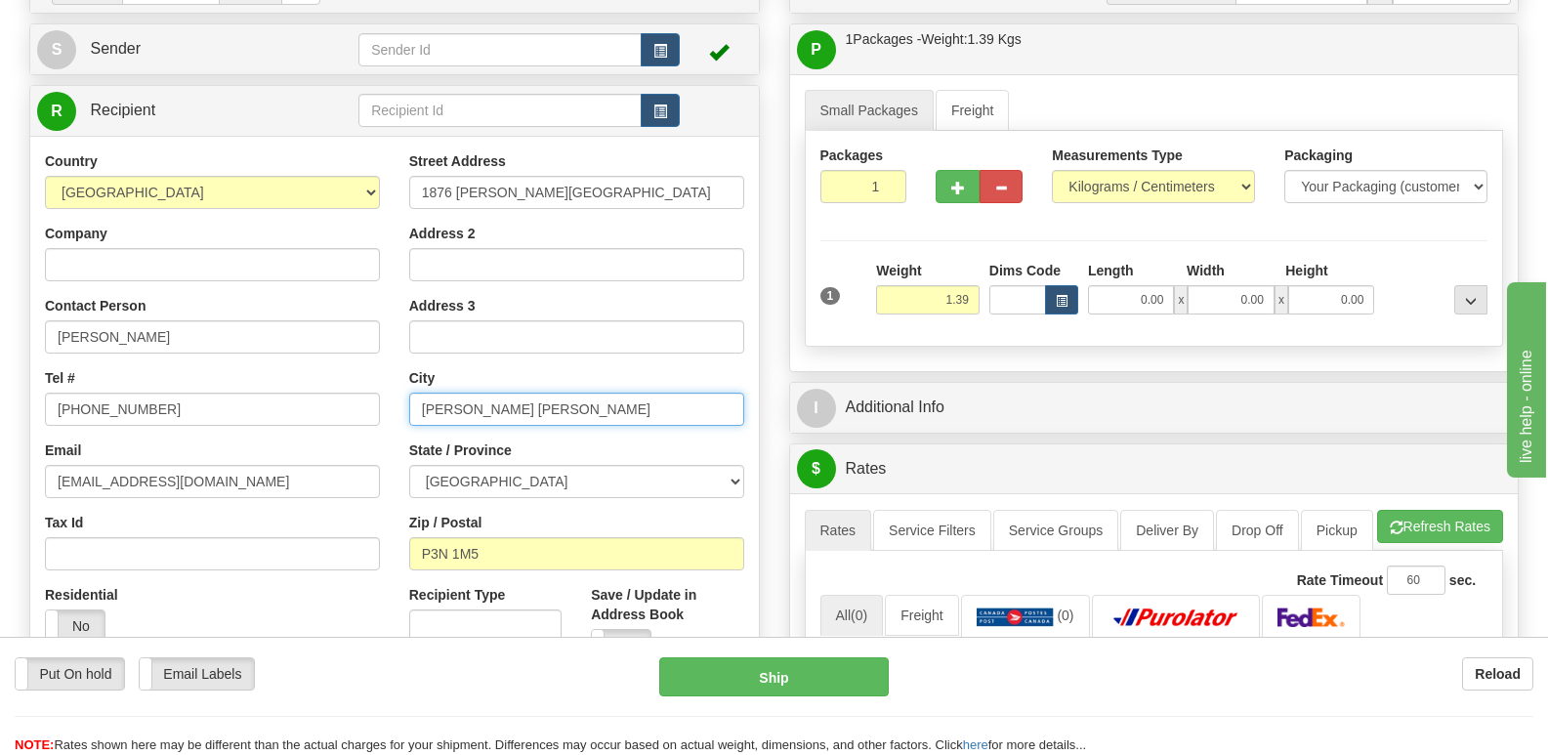
click at [503, 410] on input "Val Caron" at bounding box center [576, 409] width 335 height 33
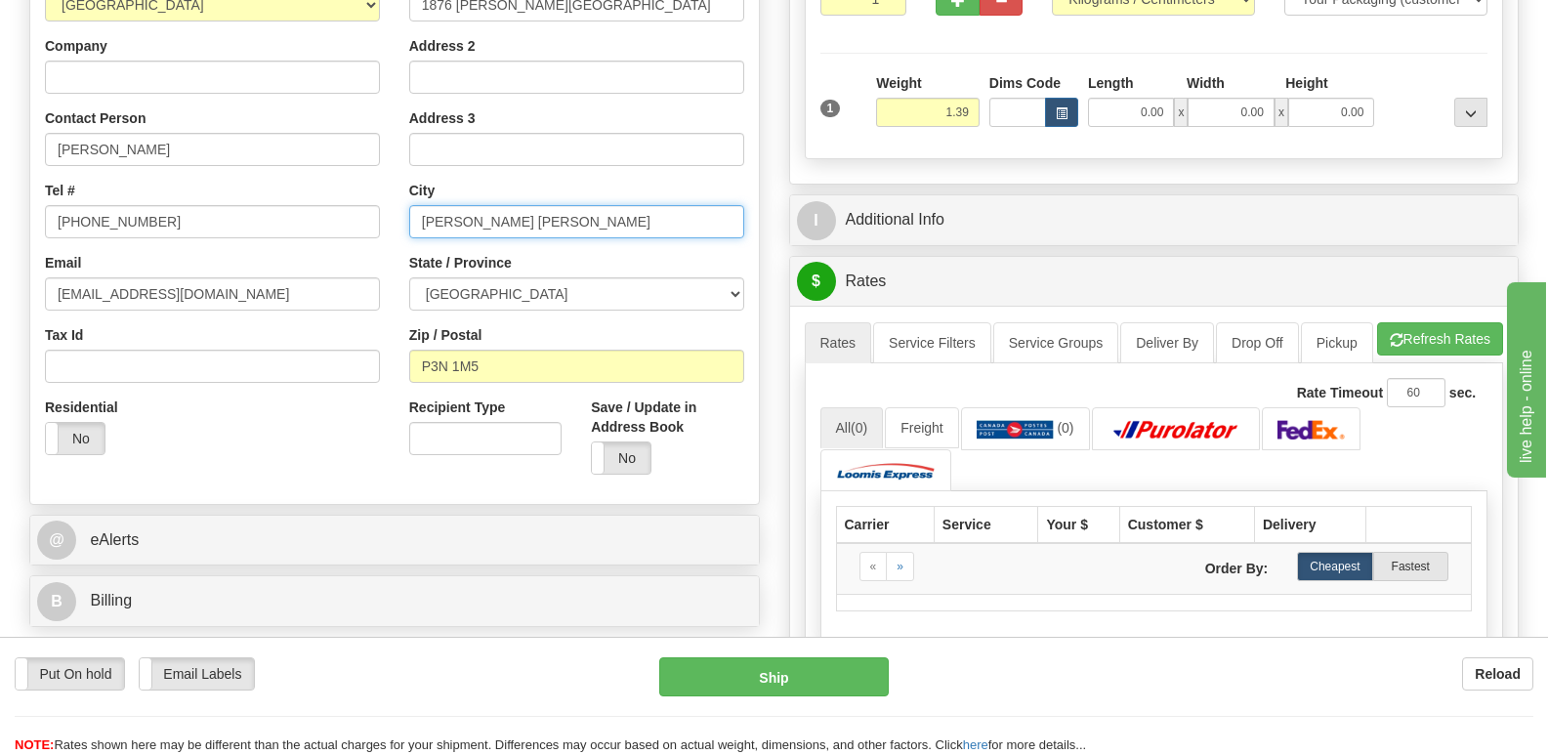
scroll to position [391, 0]
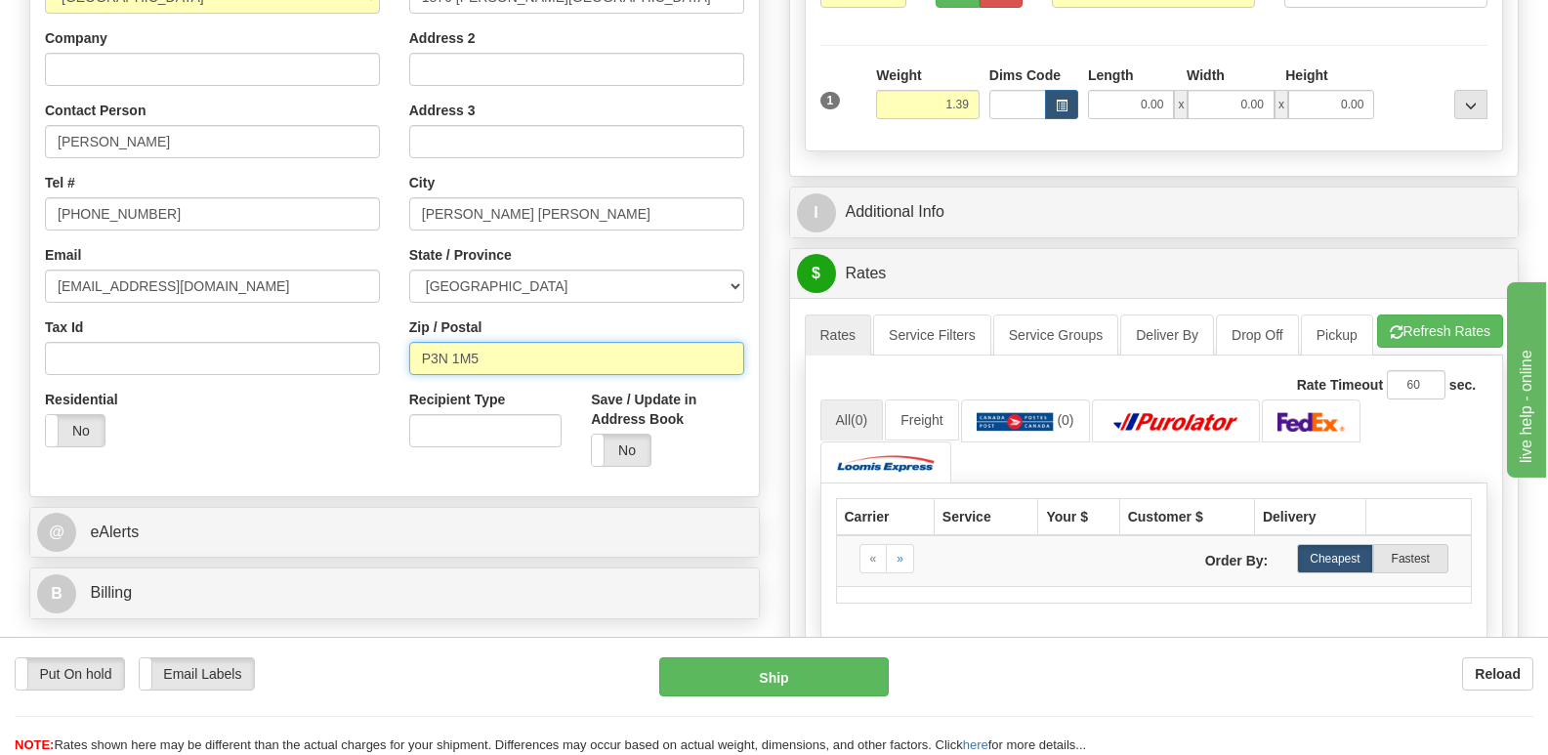
click at [491, 368] on input "P3N 1M5" at bounding box center [576, 358] width 335 height 33
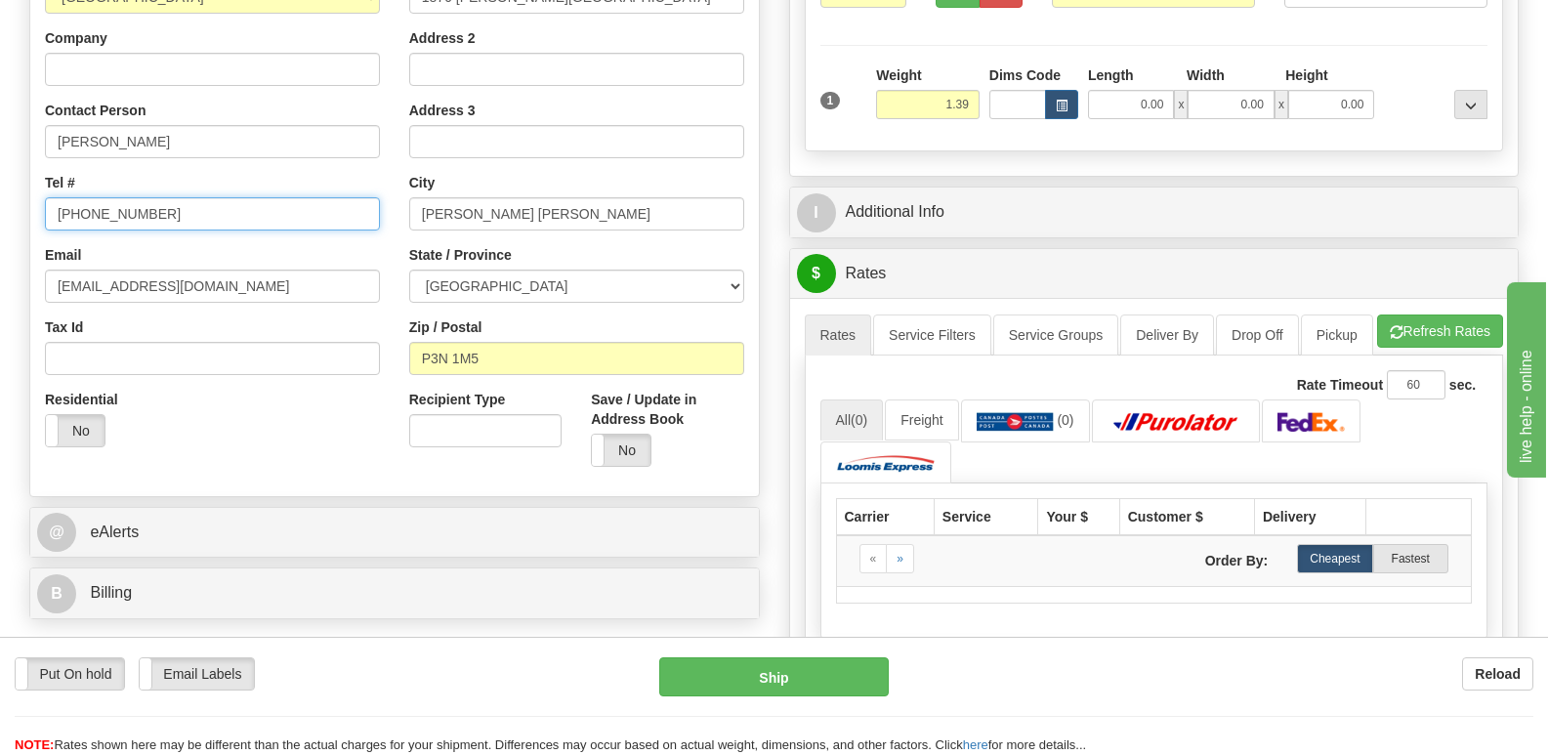
click at [273, 198] on input "705-688 2093" at bounding box center [212, 213] width 335 height 33
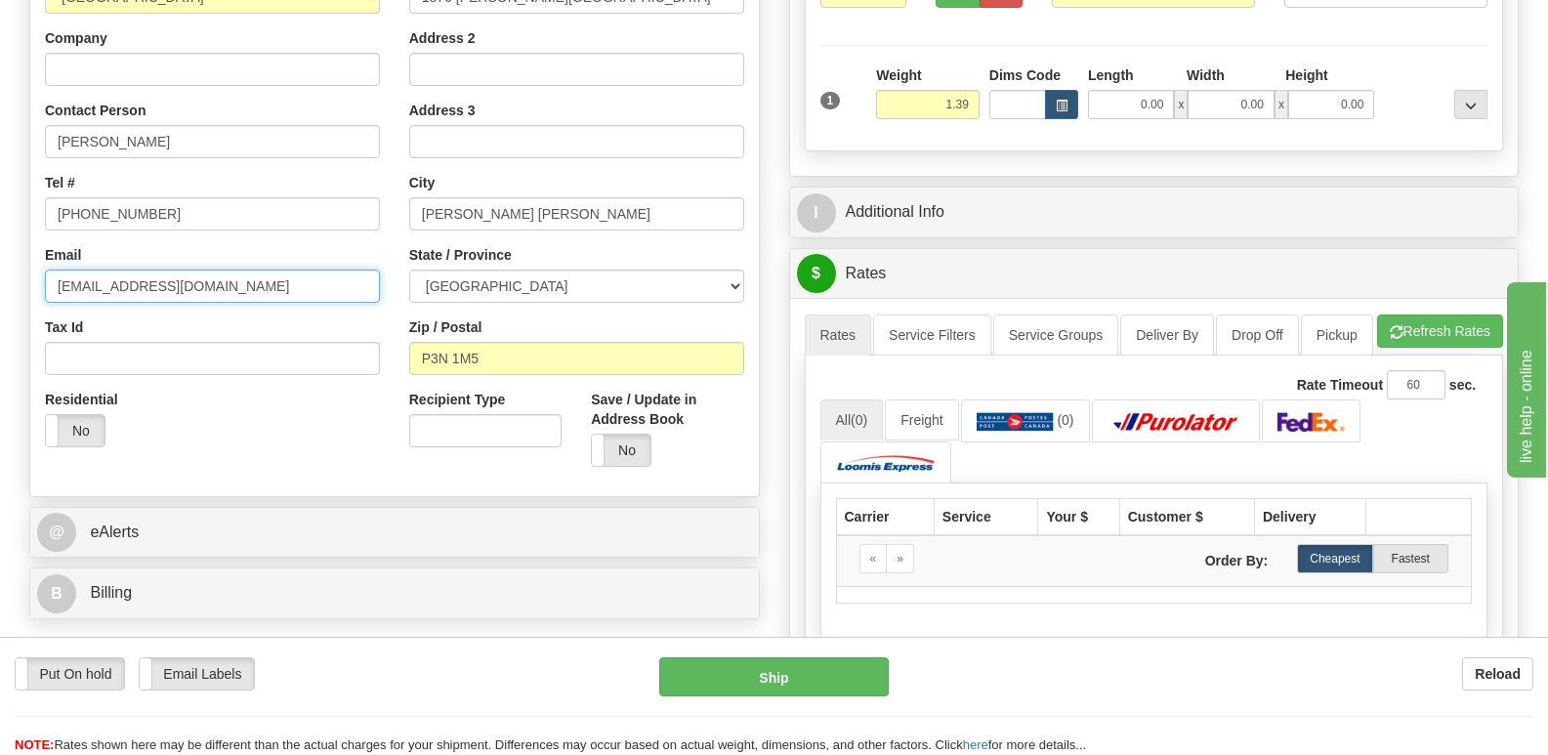
click at [303, 288] on input "Stephaniedhinel@gmail.com" at bounding box center [212, 286] width 335 height 33
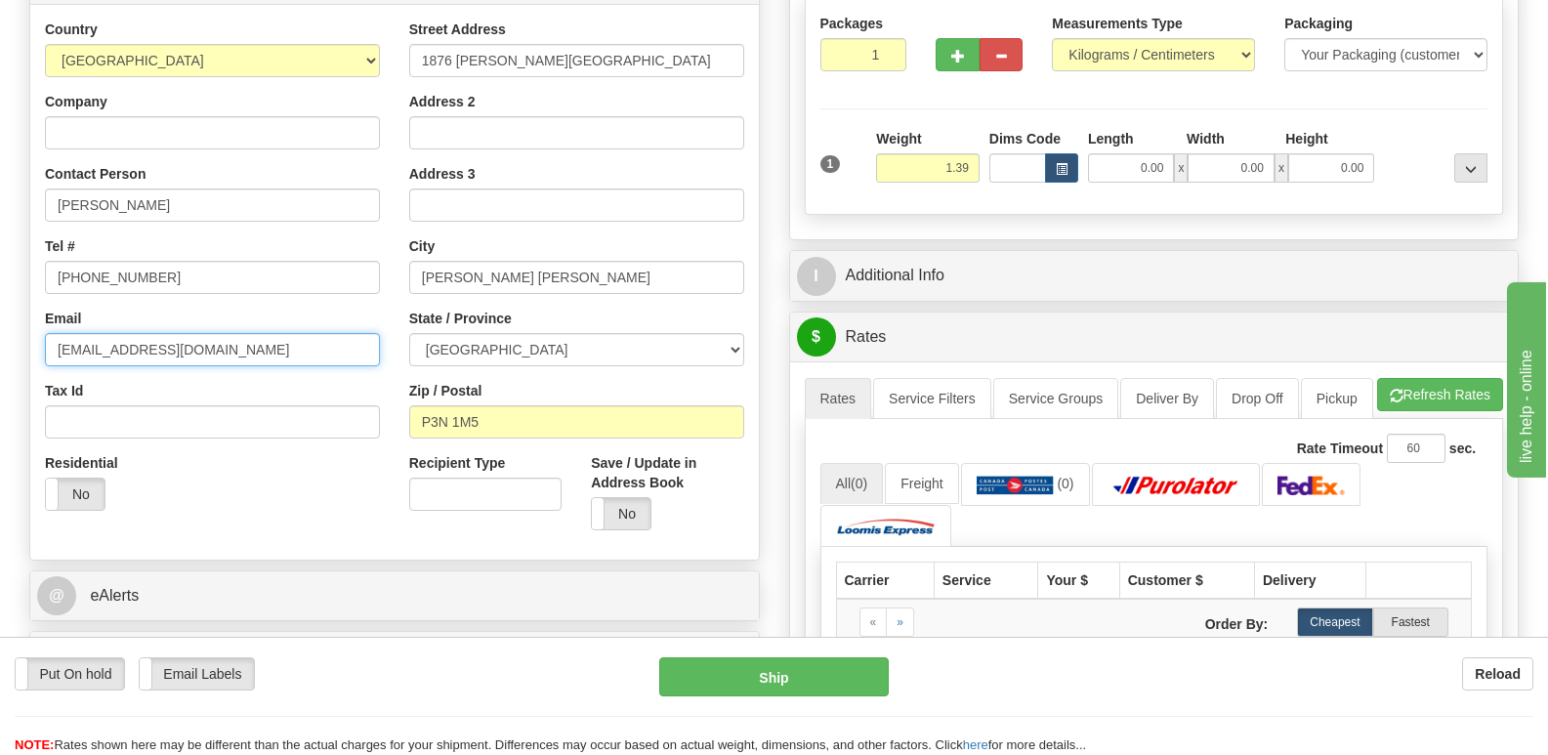
scroll to position [98, 0]
